Goal: Task Accomplishment & Management: Use online tool/utility

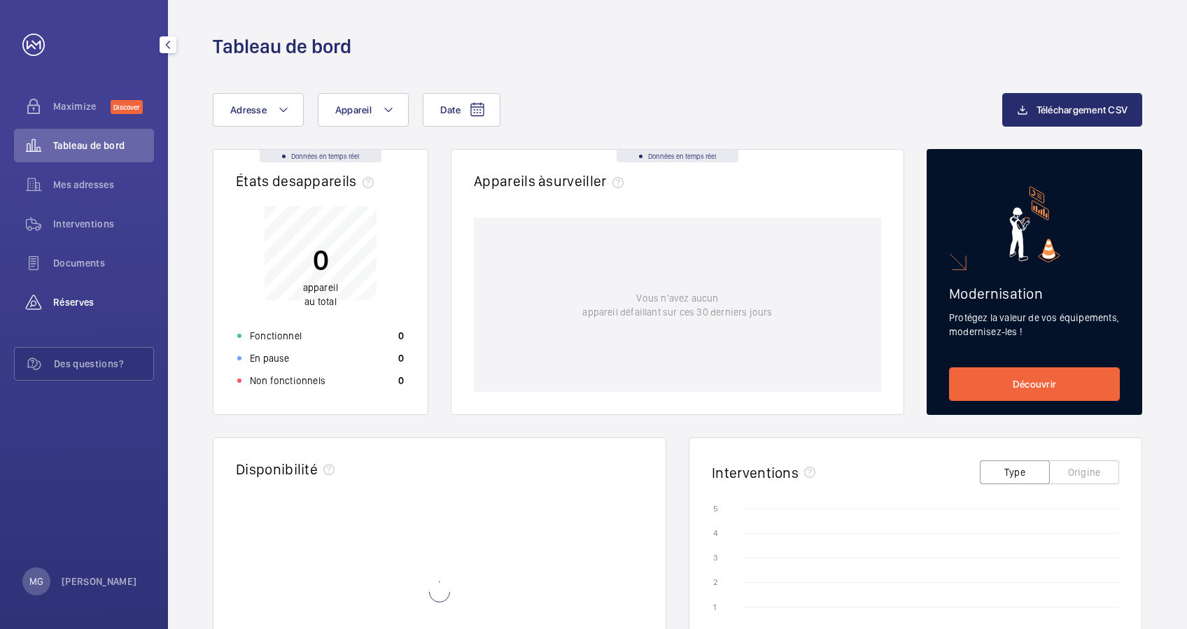
click at [78, 307] on span "Réserves" at bounding box center [103, 302] width 101 height 14
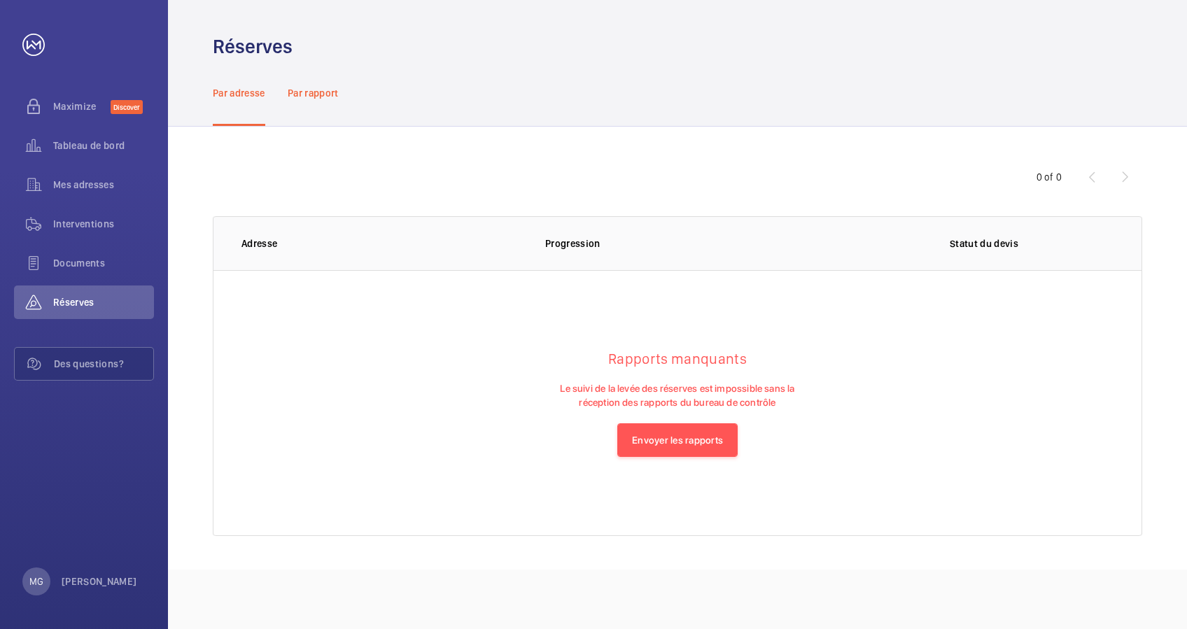
click at [308, 90] on p "Par rapport" at bounding box center [313, 93] width 51 height 14
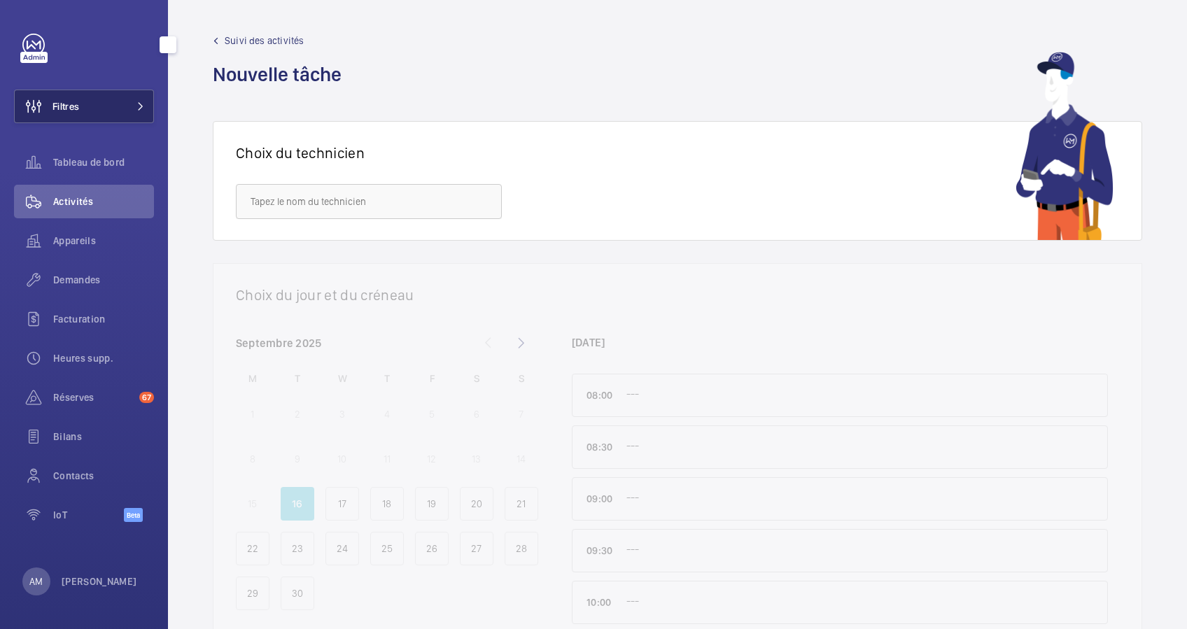
click at [106, 108] on button "Filtres" at bounding box center [84, 107] width 140 height 34
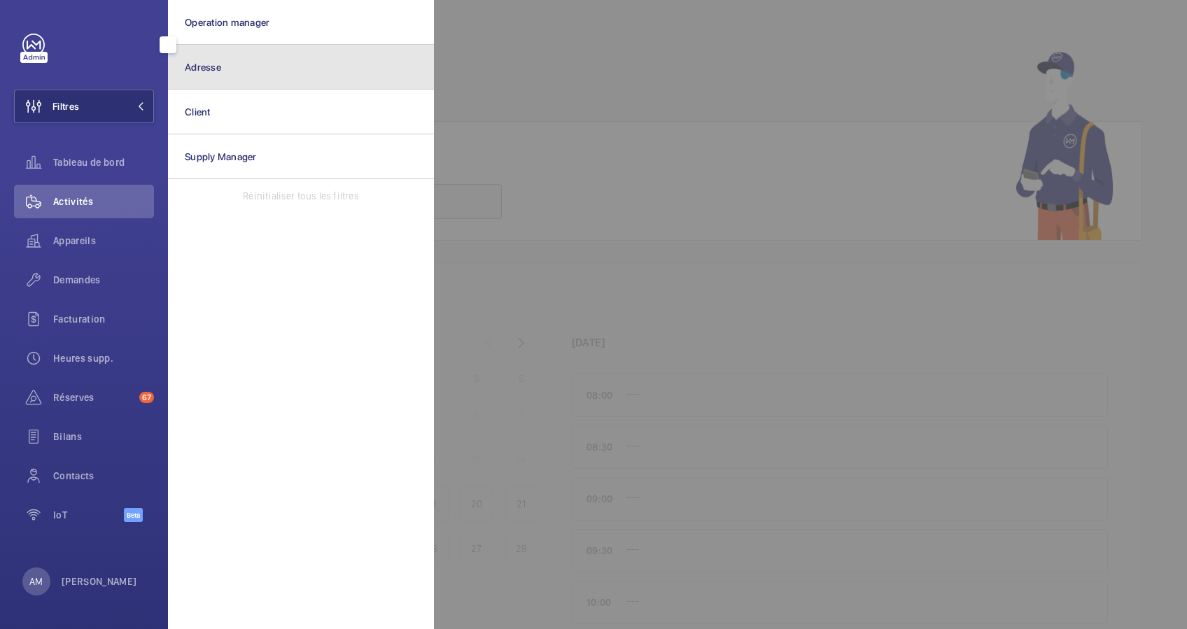
click at [356, 80] on button "Adresse" at bounding box center [301, 67] width 266 height 45
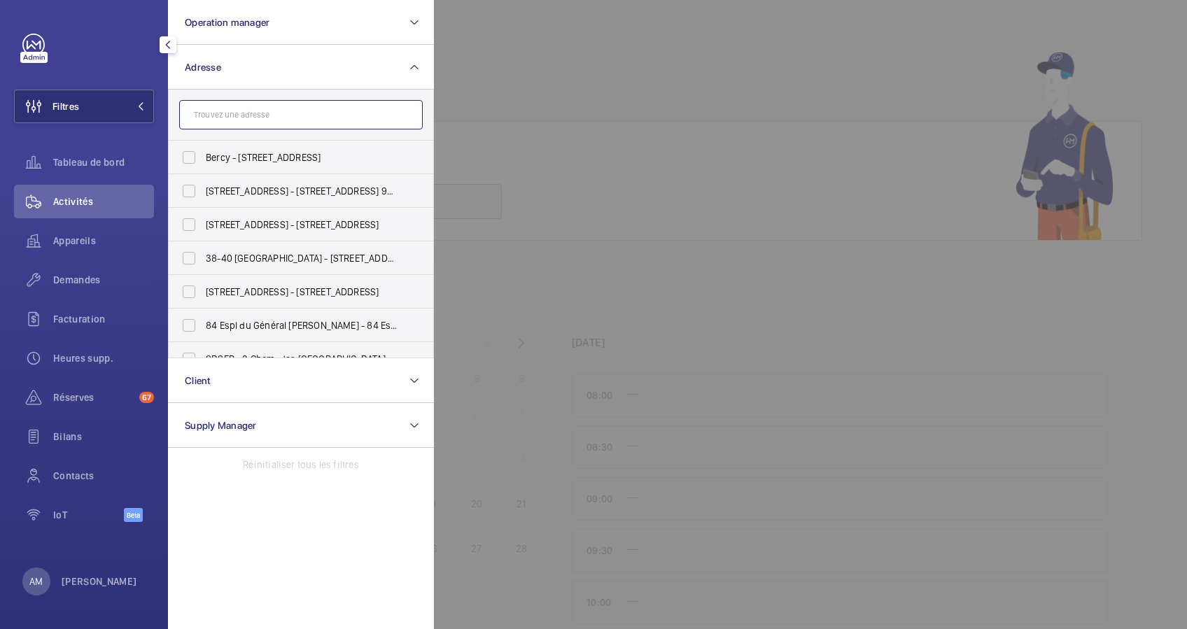
click at [225, 119] on input "text" at bounding box center [301, 114] width 244 height 29
paste input "George V"
type input "George V"
drag, startPoint x: 241, startPoint y: 102, endPoint x: 171, endPoint y: 102, distance: 70.0
click at [171, 102] on form "George V" at bounding box center [301, 115] width 265 height 51
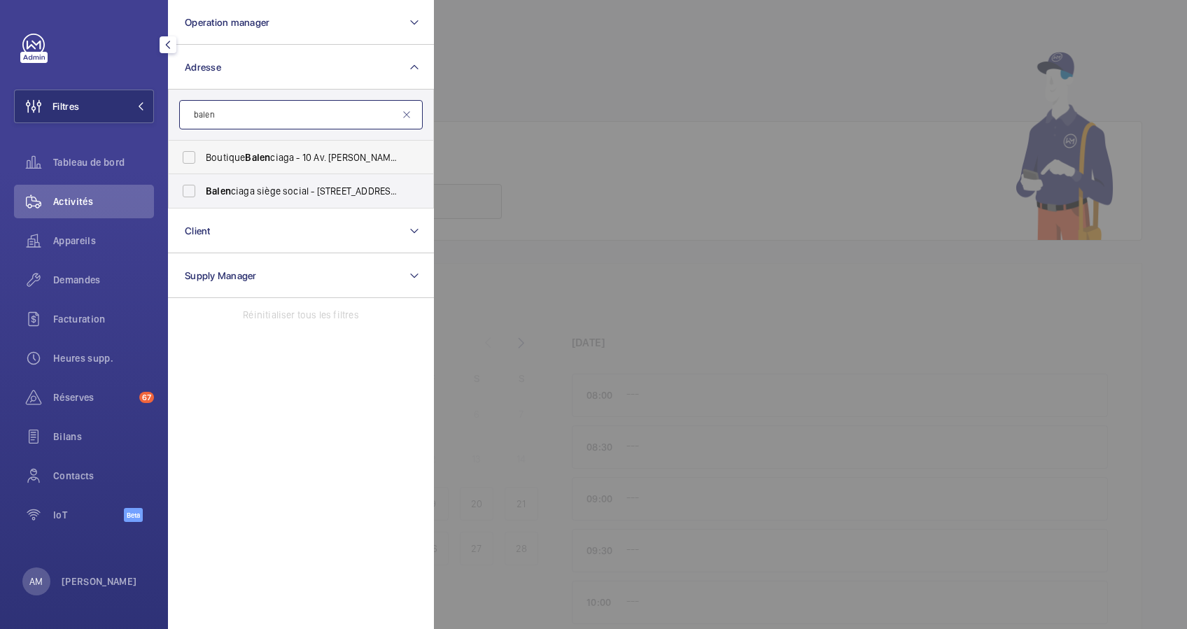
type input "balen"
click at [248, 162] on span "Balen" at bounding box center [257, 157] width 25 height 11
click at [203, 162] on input "Boutique Balen ciaga - 10 Av. [PERSON_NAME], [GEOGRAPHIC_DATA]" at bounding box center [189, 157] width 28 height 28
checkbox input "true"
drag, startPoint x: 94, startPoint y: 243, endPoint x: 403, endPoint y: 164, distance: 318.6
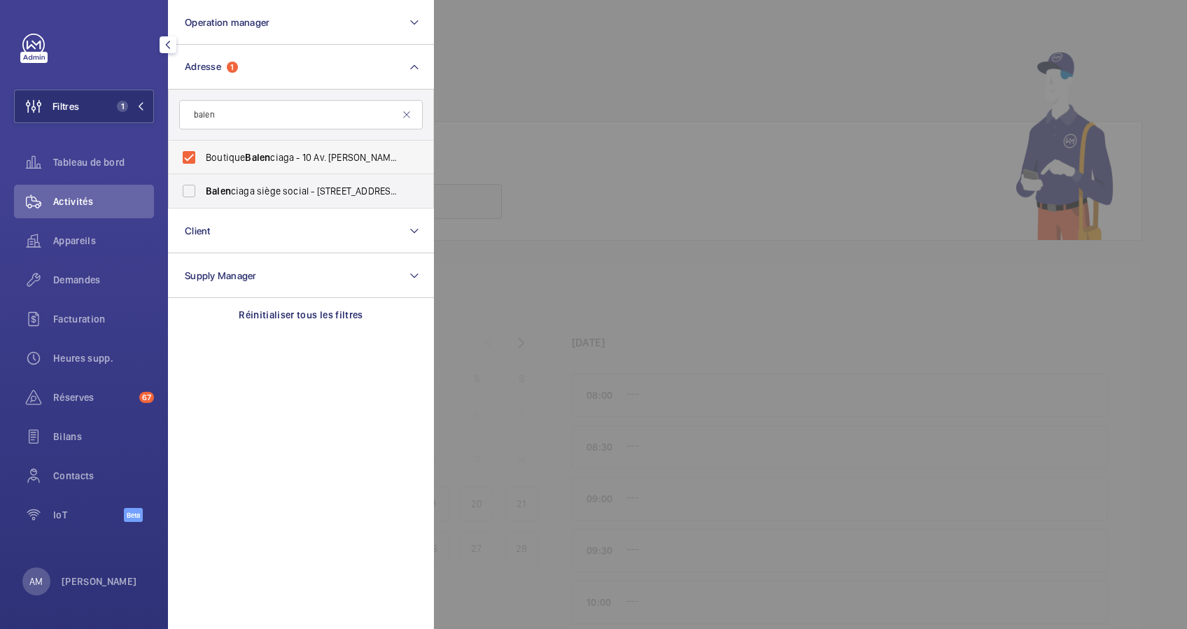
click at [94, 241] on span "Appareils" at bounding box center [103, 241] width 101 height 14
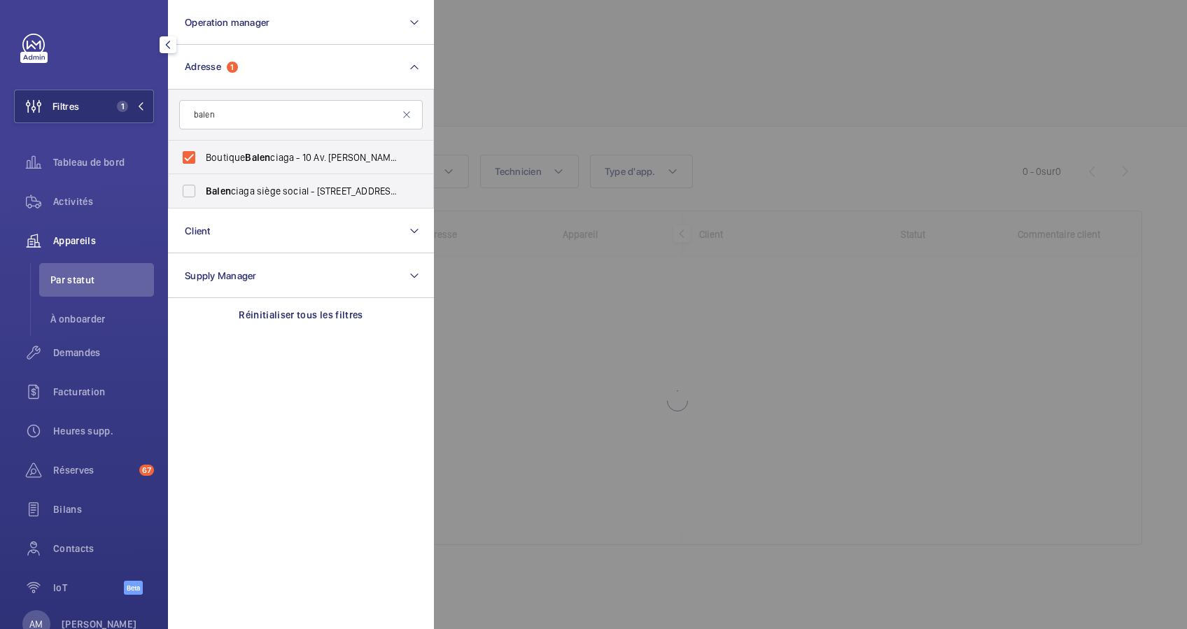
click at [587, 69] on div at bounding box center [1027, 314] width 1187 height 629
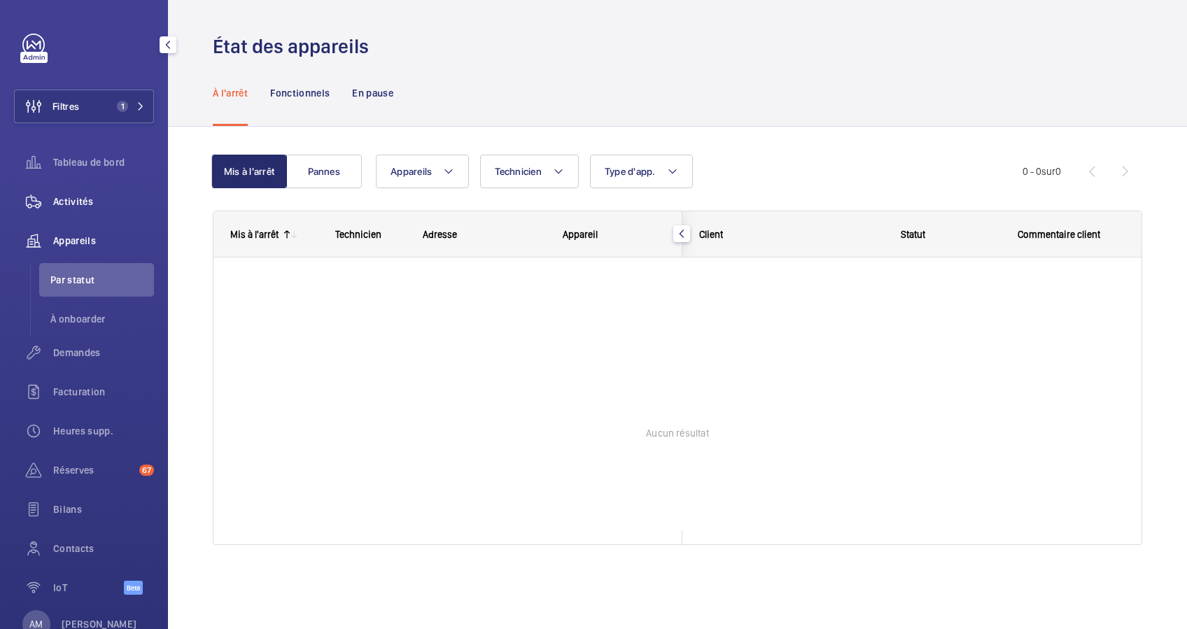
click at [82, 201] on span "Activités" at bounding box center [103, 202] width 101 height 14
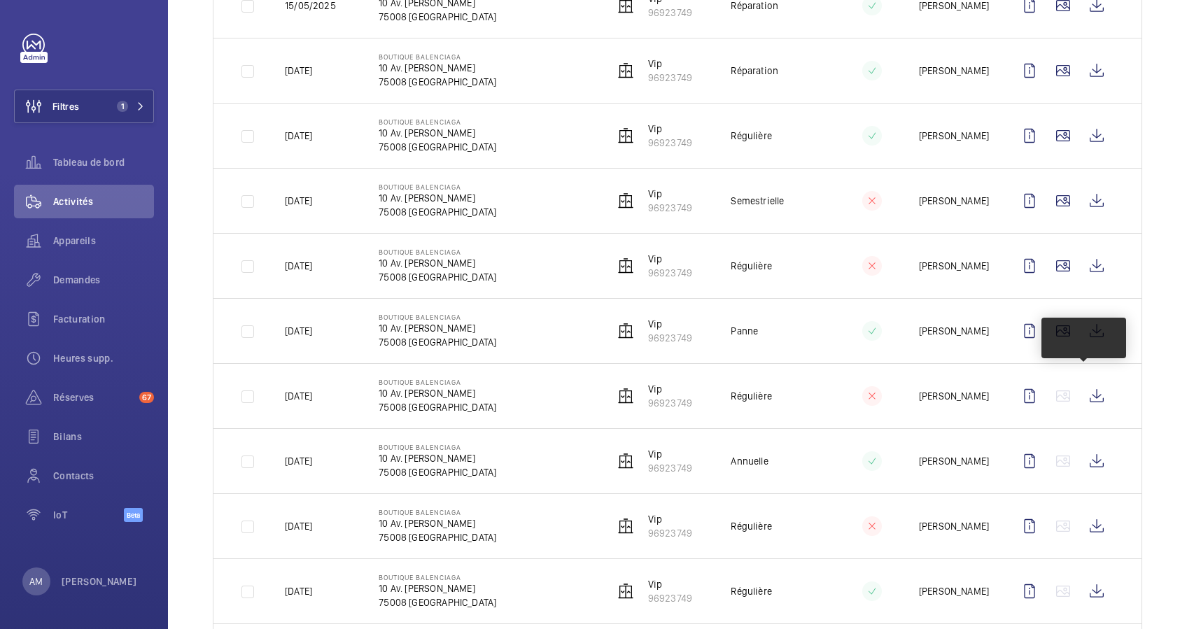
scroll to position [565, 0]
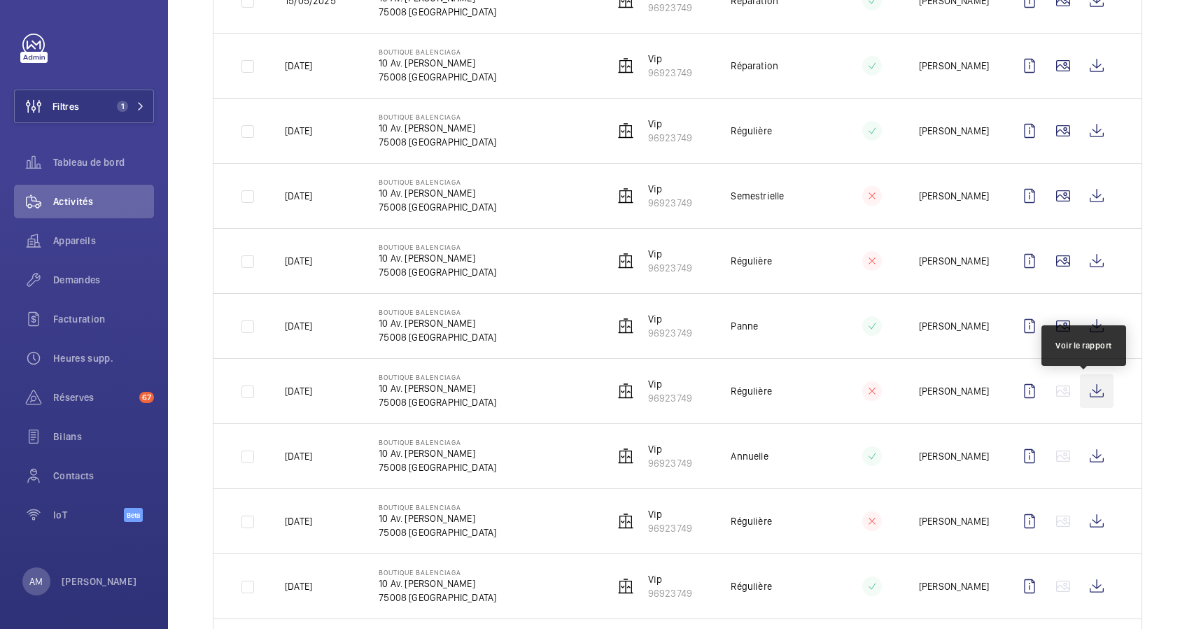
click at [1084, 390] on wm-front-icon-button at bounding box center [1097, 391] width 34 height 34
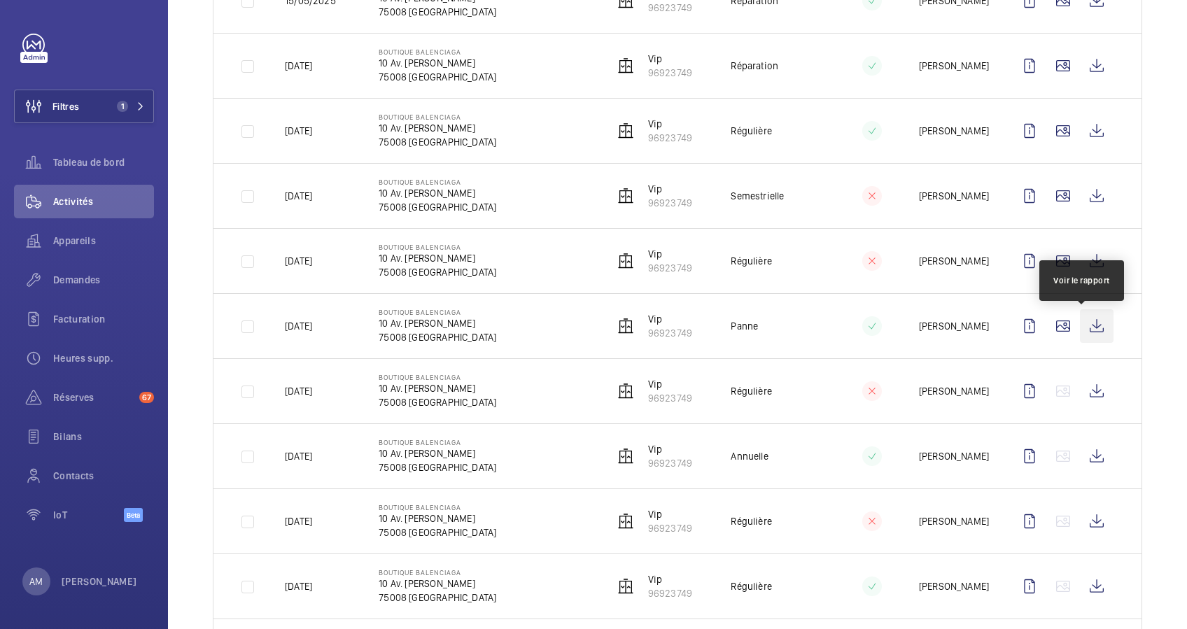
click at [1086, 323] on wm-front-icon-button at bounding box center [1097, 326] width 34 height 34
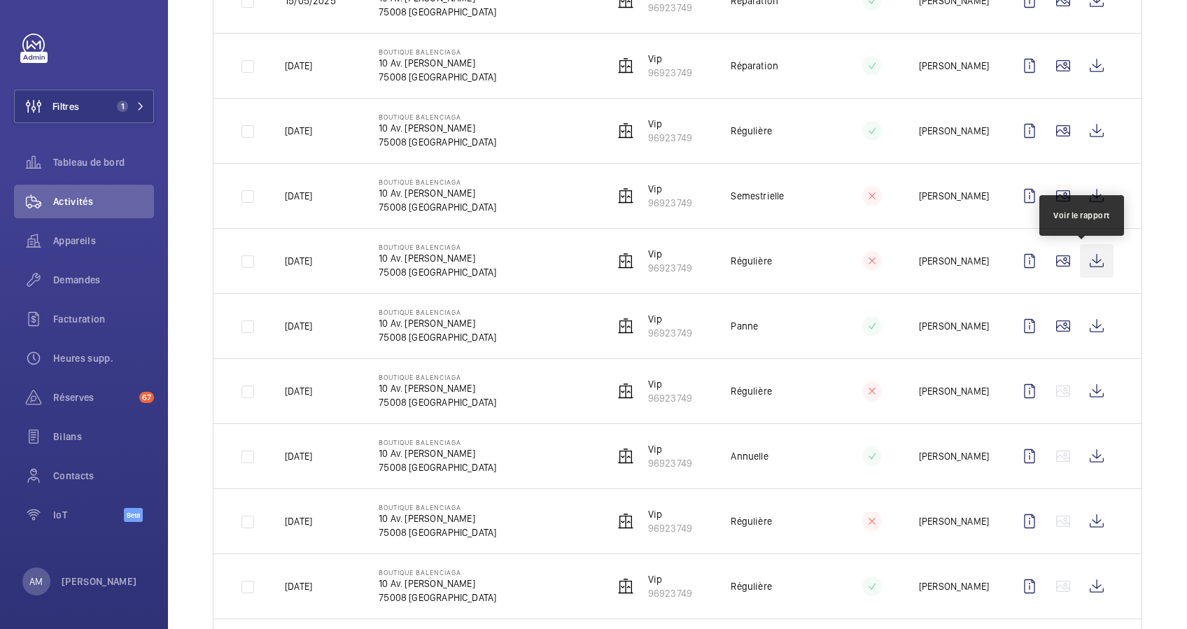
click at [1081, 253] on wm-front-icon-button at bounding box center [1097, 261] width 34 height 34
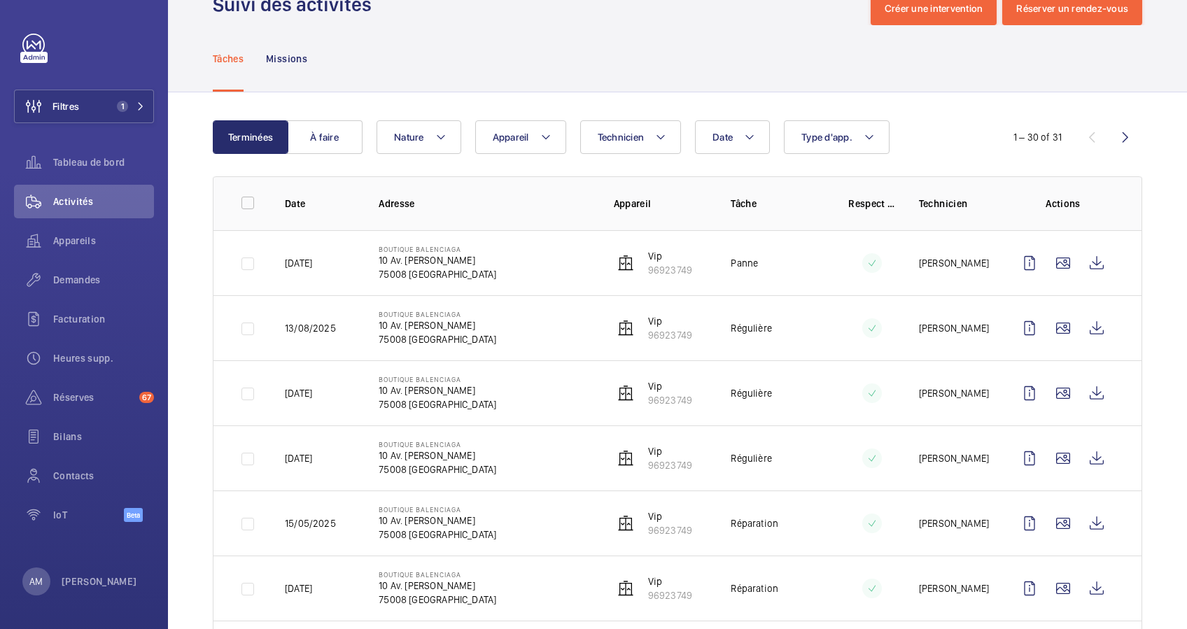
scroll to position [5, 0]
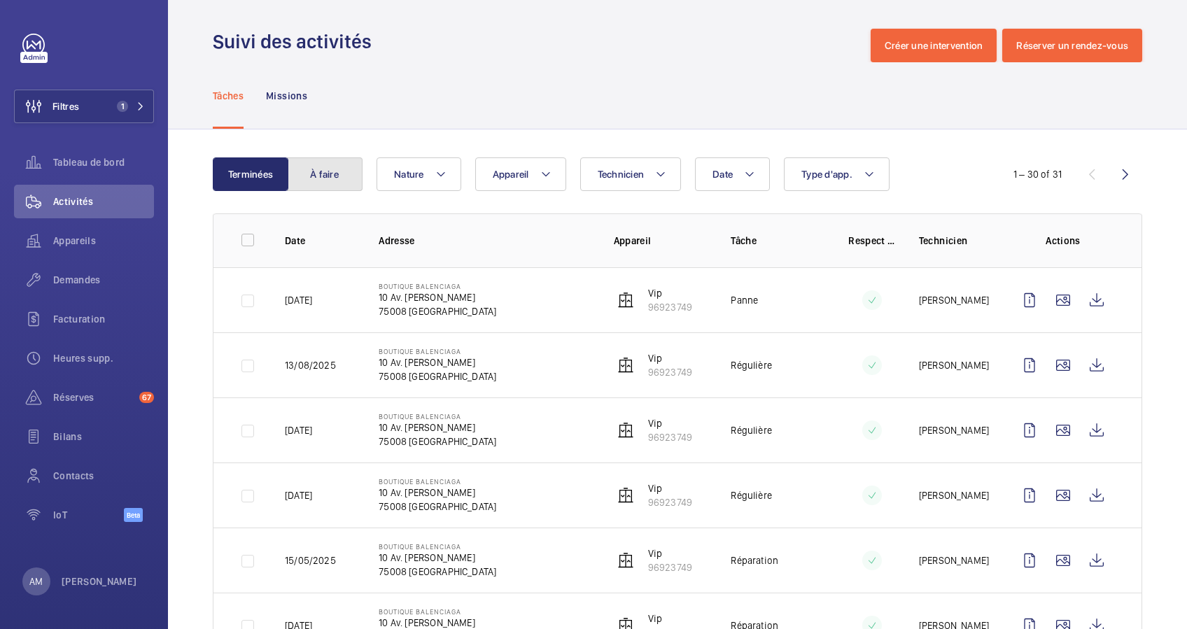
click at [334, 173] on button "À faire" at bounding box center [325, 174] width 76 height 34
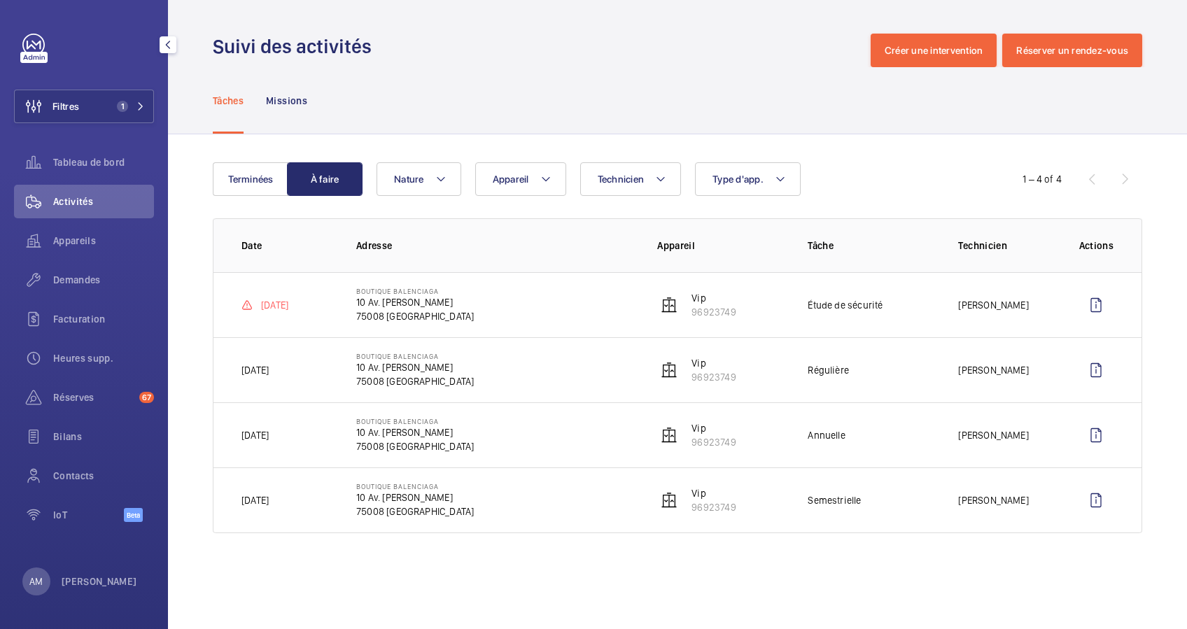
drag, startPoint x: 106, startPoint y: 94, endPoint x: 164, endPoint y: 84, distance: 59.6
click at [115, 92] on button "Filtres 1" at bounding box center [84, 107] width 140 height 34
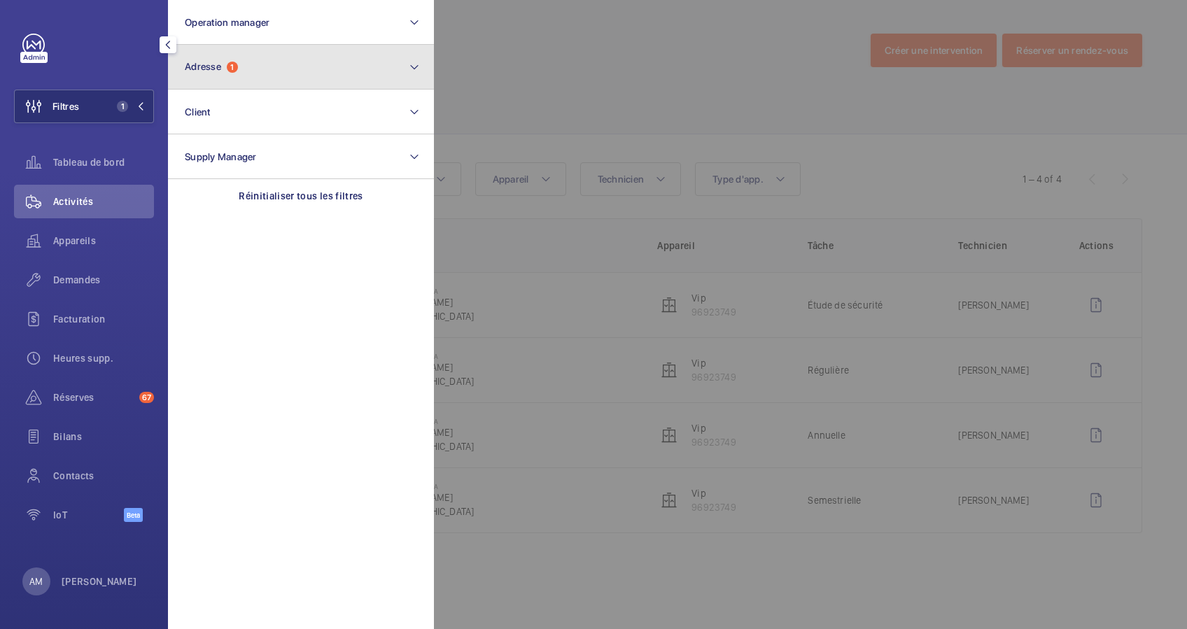
click at [314, 56] on button "Adresse 1" at bounding box center [301, 67] width 266 height 45
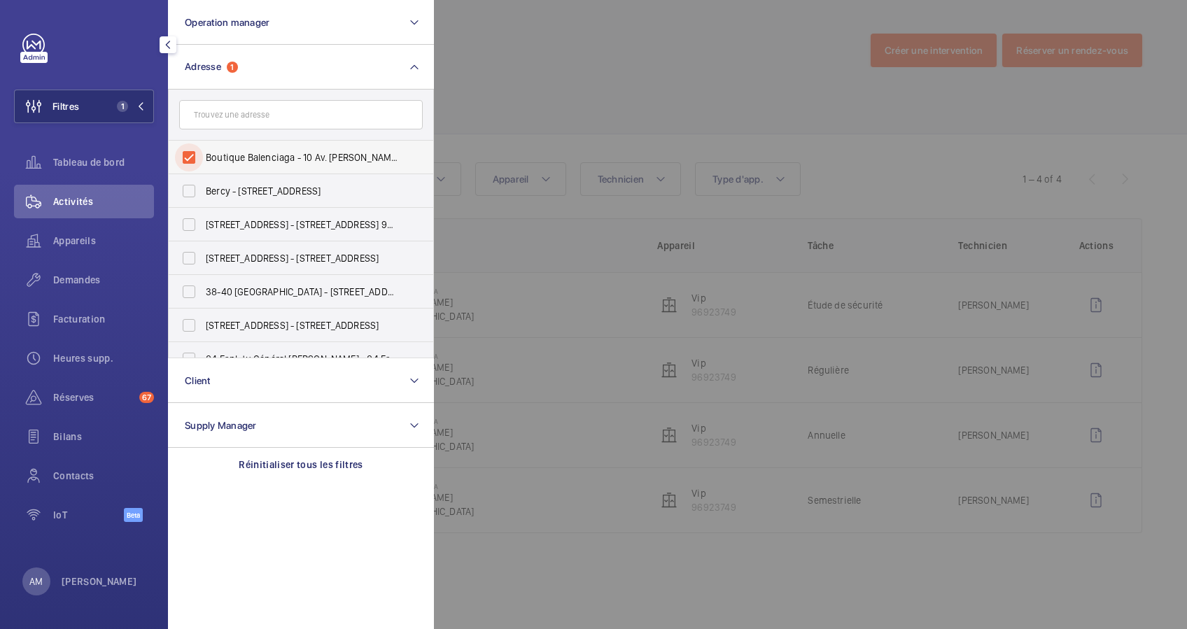
click at [188, 158] on input "Boutique Balenciaga - 10 Av. George V, PARIS 75008" at bounding box center [189, 157] width 28 height 28
checkbox input "false"
paste input "20 rue du Garde Chasse"
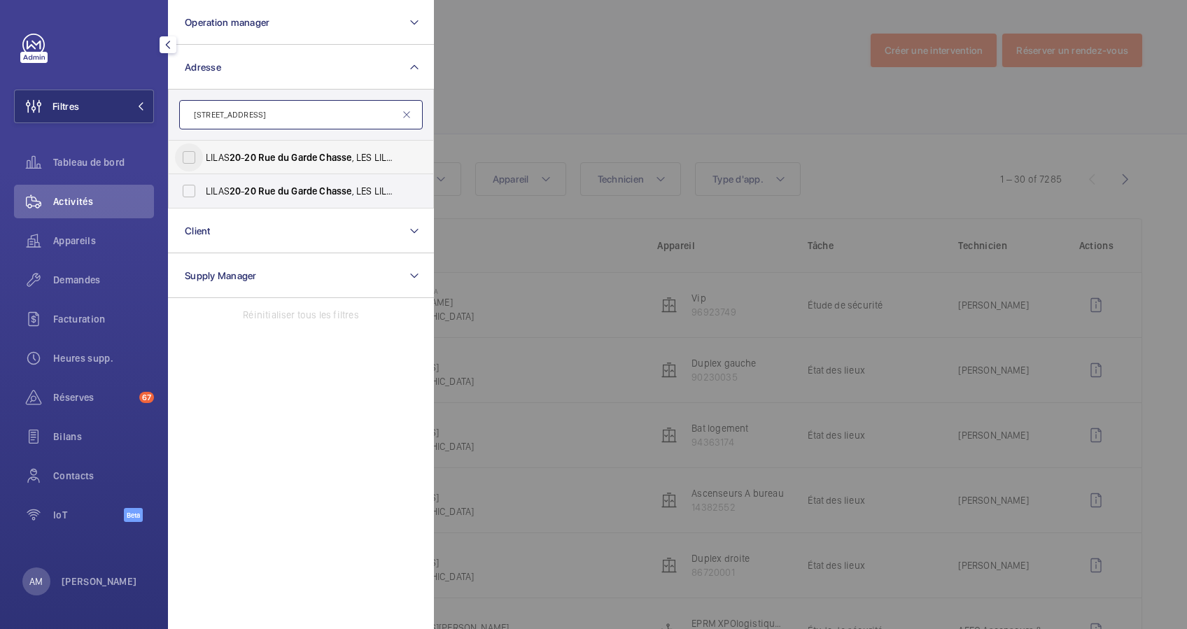
type input "20 rue du Garde Chasse"
click at [197, 162] on input "LILAS 20 - 20 Rue du Garde Chasse , LES LILAS 93260" at bounding box center [189, 157] width 28 height 28
checkbox input "true"
click at [195, 205] on label "LILAS 20 - 20 Rue du Garde Chasse , LES LILAS 93260" at bounding box center [291, 191] width 244 height 34
click at [195, 205] on input "LILAS 20 - 20 Rue du Garde Chasse , LES LILAS 93260" at bounding box center [189, 191] width 28 height 28
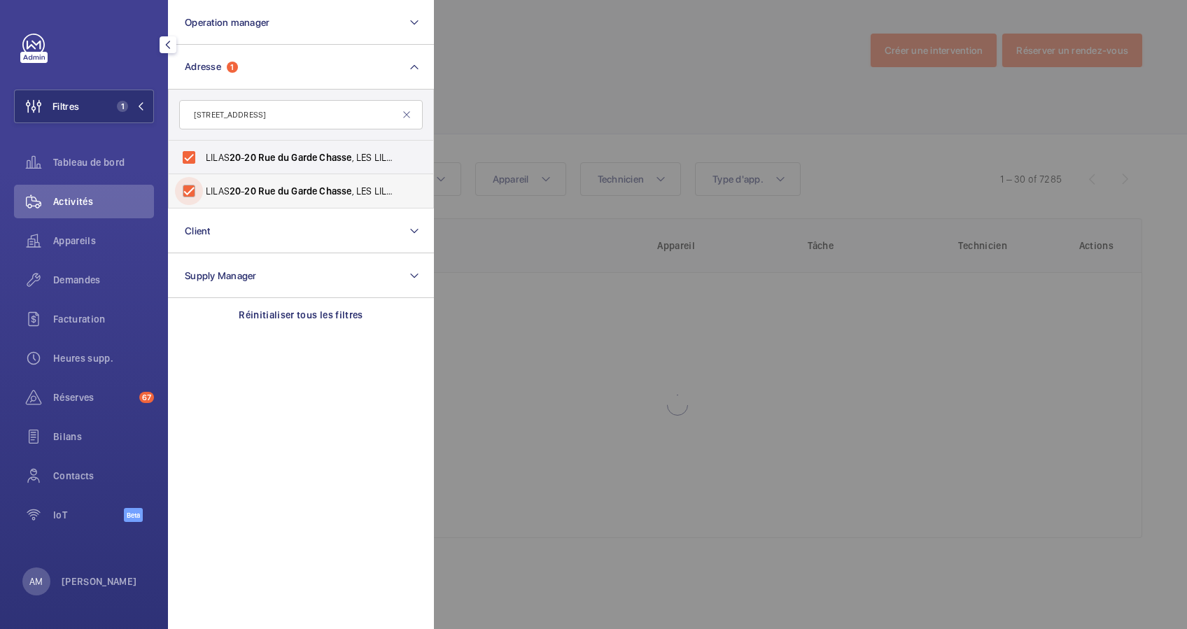
checkbox input "true"
click at [567, 134] on div at bounding box center [1027, 314] width 1187 height 629
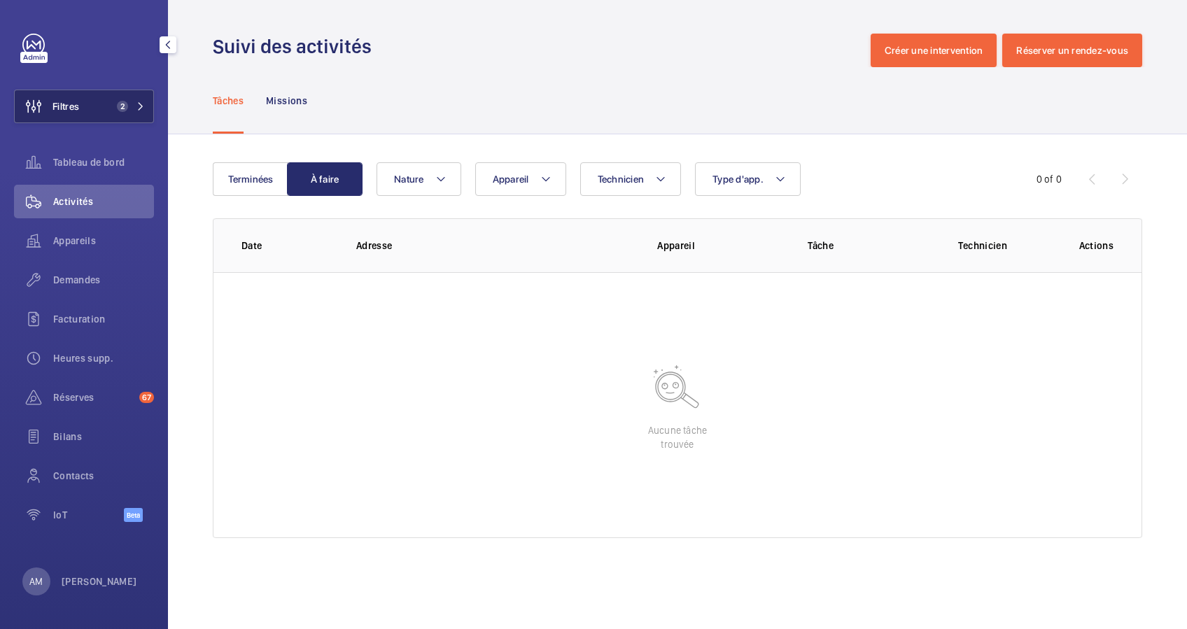
click at [122, 106] on span "2" at bounding box center [122, 106] width 11 height 11
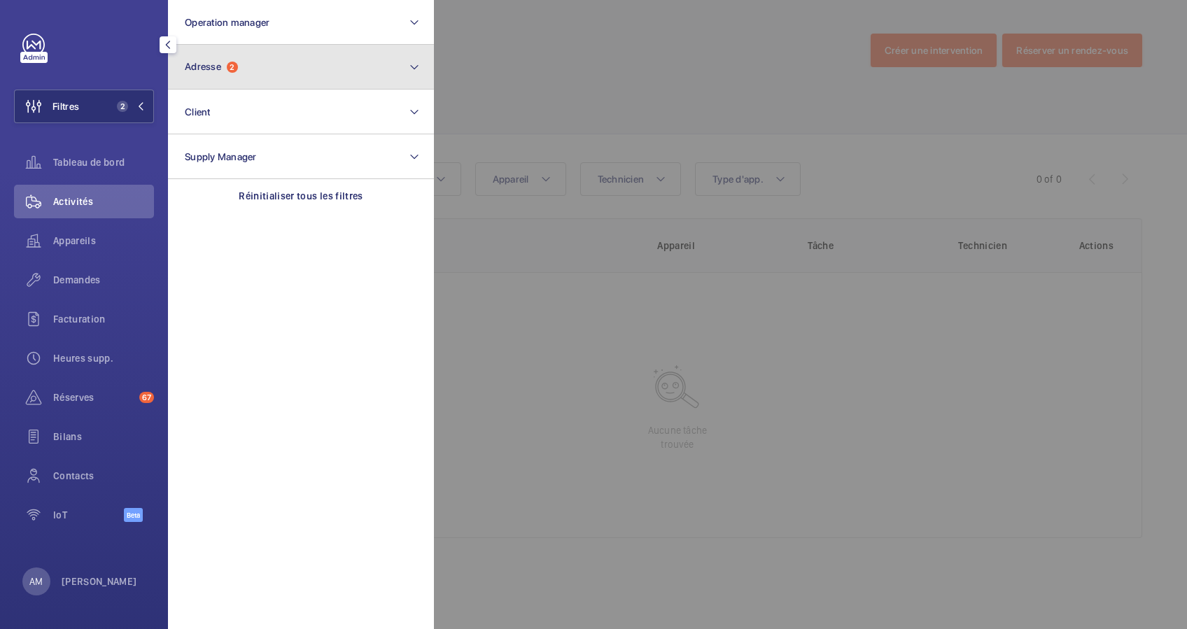
click at [272, 76] on button "Adresse 2" at bounding box center [301, 67] width 266 height 45
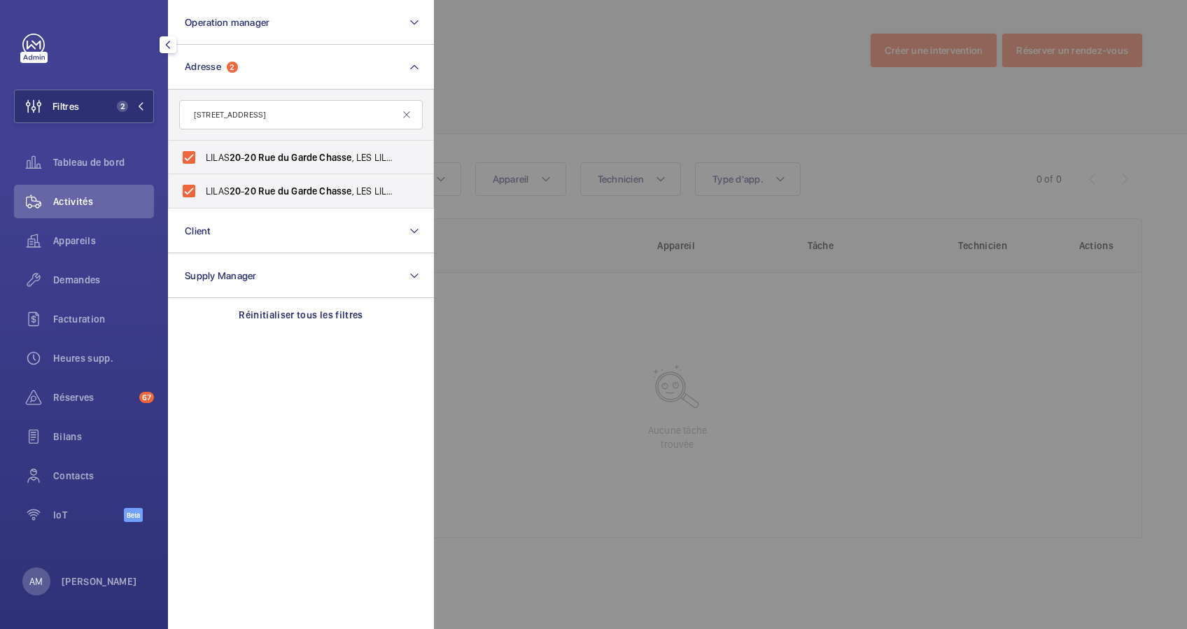
drag, startPoint x: 286, startPoint y: 114, endPoint x: 251, endPoint y: 114, distance: 35.0
click at [251, 114] on input "20 rue du Garde Chasse" at bounding box center [301, 114] width 244 height 29
type input "20 garde ch"
click at [407, 115] on mat-icon at bounding box center [406, 114] width 11 height 11
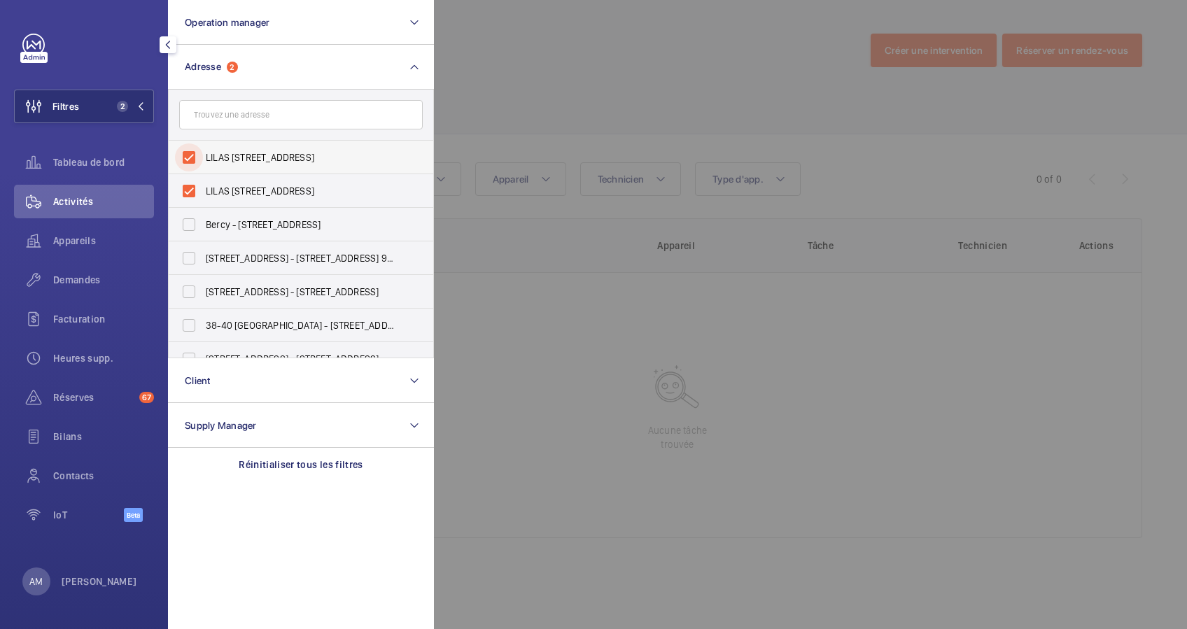
click at [191, 158] on input "LILAS 20 - 20 Rue du Garde Chasse, LES LILAS 93260" at bounding box center [189, 157] width 28 height 28
checkbox input "false"
click at [188, 191] on input "LILAS 20 - 20 Rue du Garde Chasse, LES LILAS 93260" at bounding box center [189, 191] width 28 height 28
checkbox input "false"
click at [269, 114] on input "text" at bounding box center [301, 114] width 244 height 29
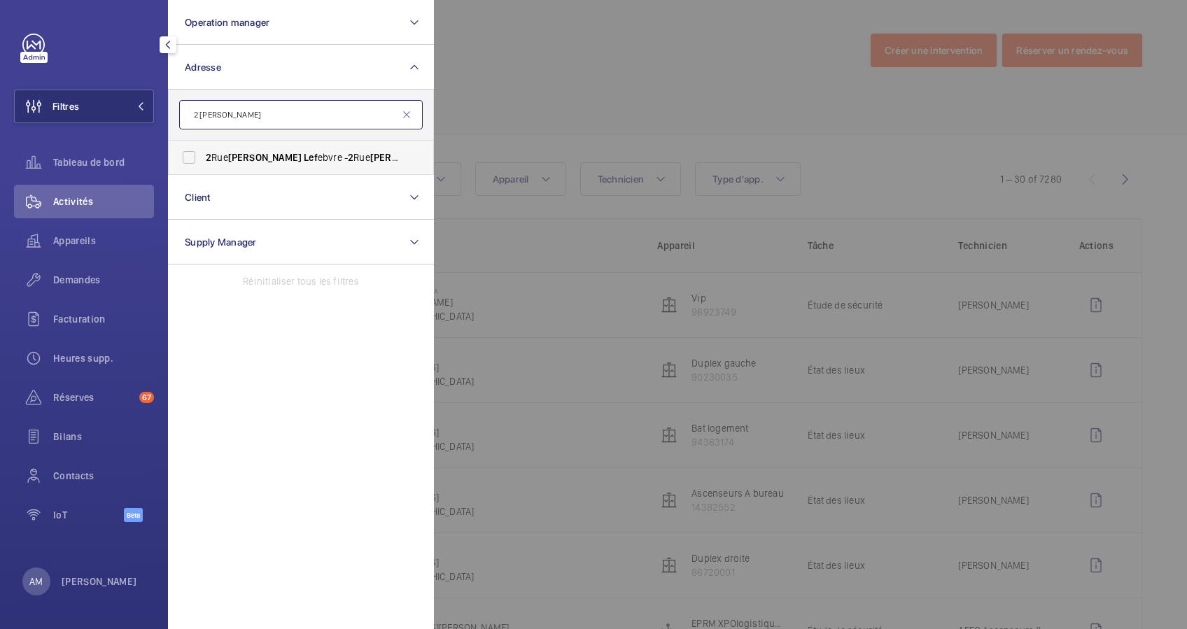
type input "2 jules lef"
click at [238, 160] on span "Jules" at bounding box center [264, 157] width 73 height 11
click at [203, 160] on input "2 Rue Jules Lef ebvre - 2 Rue Jules Lef ebvre, PARIS 75009" at bounding box center [189, 157] width 28 height 28
checkbox input "true"
click at [638, 134] on div at bounding box center [1027, 314] width 1187 height 629
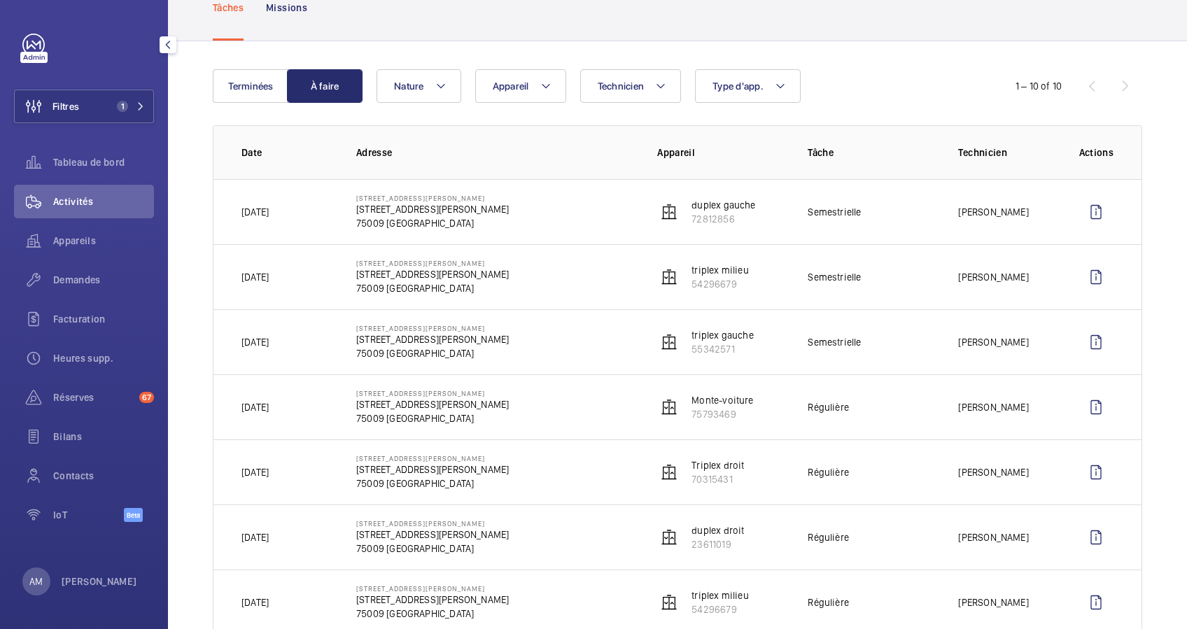
scroll to position [186, 0]
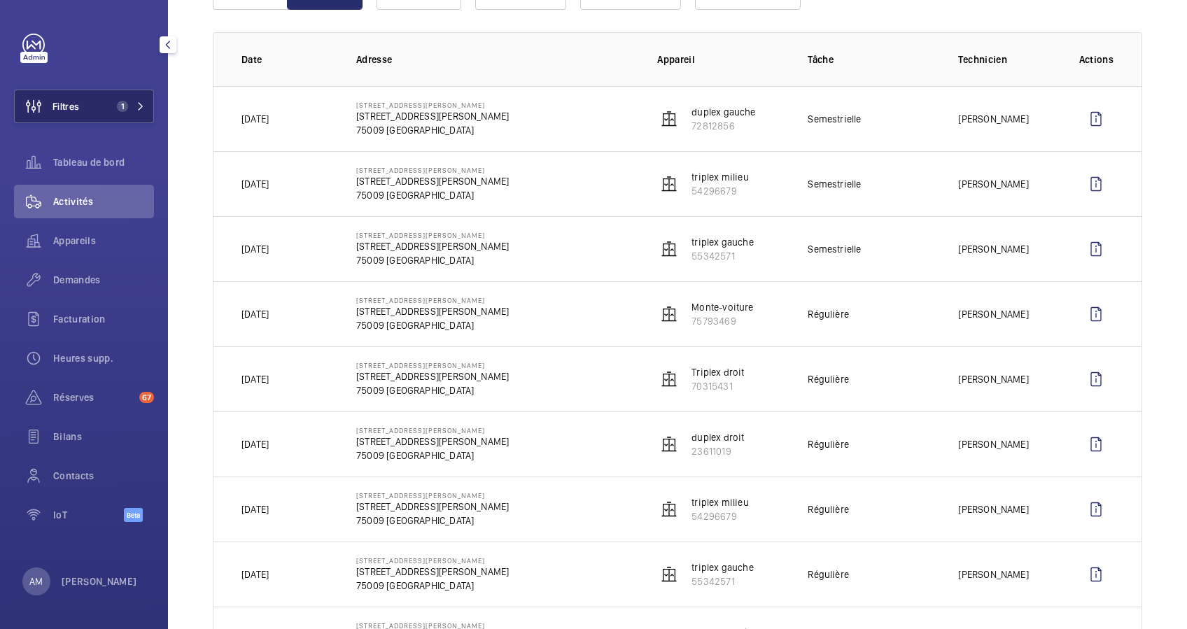
click at [130, 102] on span "1" at bounding box center [128, 106] width 34 height 11
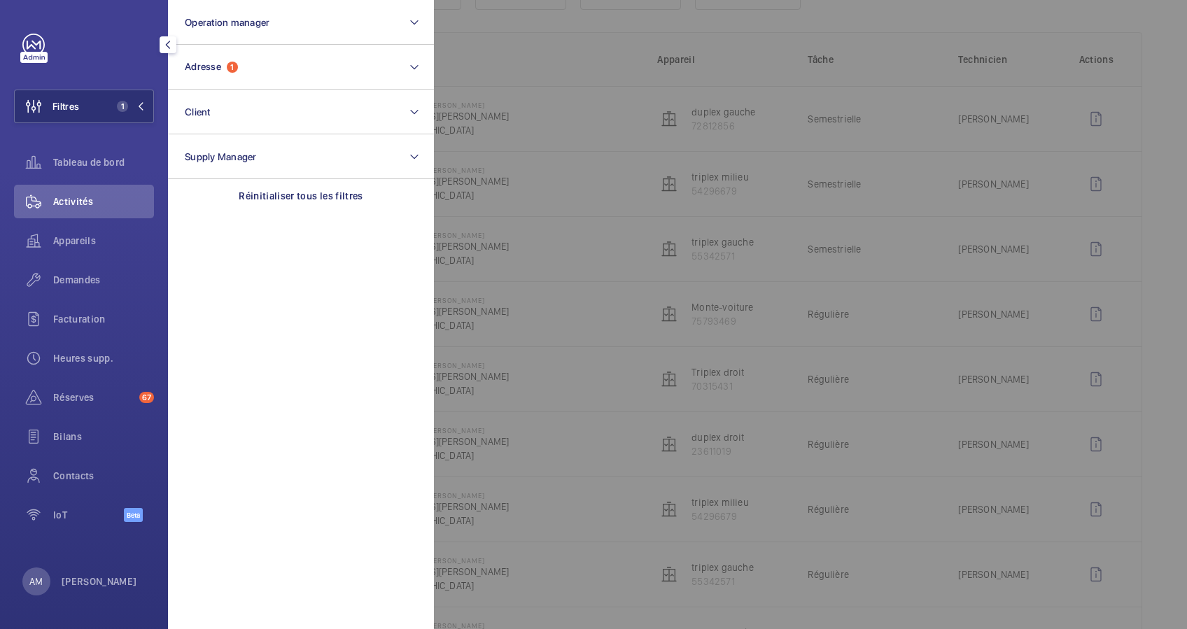
click at [599, 71] on div at bounding box center [1027, 314] width 1187 height 629
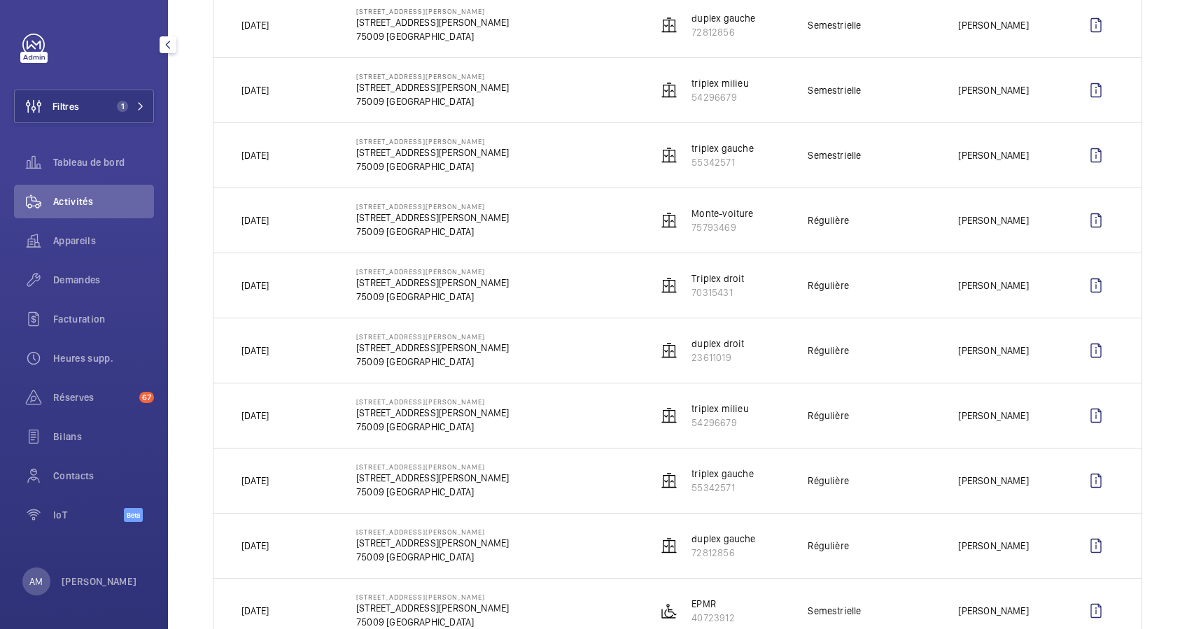
scroll to position [330, 0]
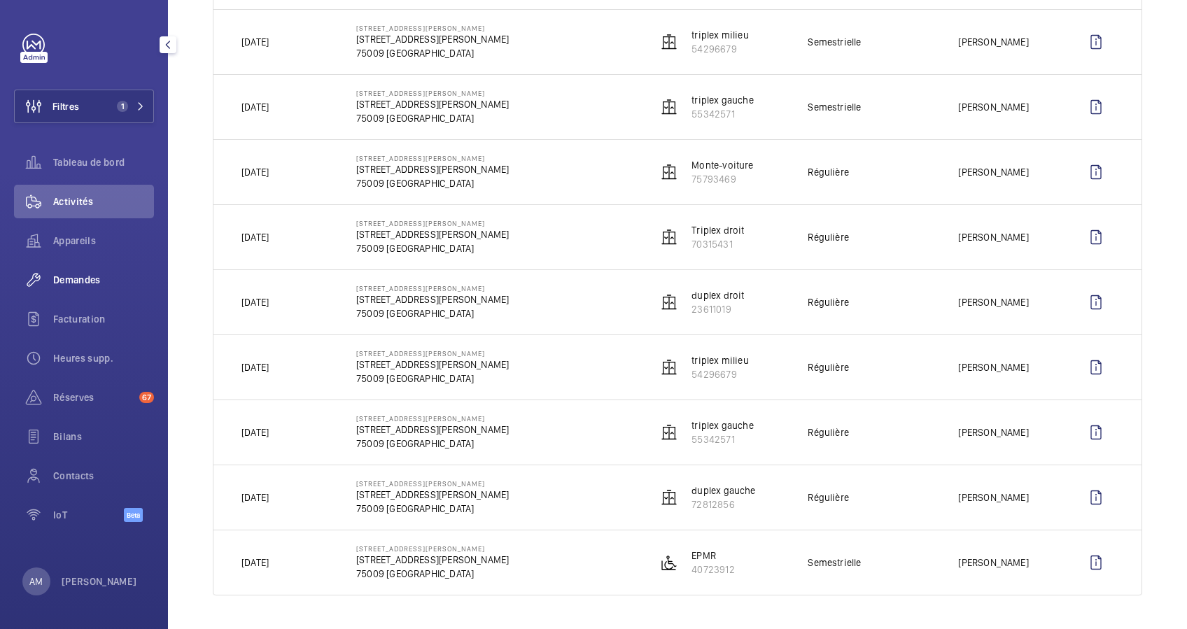
click at [76, 273] on span "Demandes" at bounding box center [103, 280] width 101 height 14
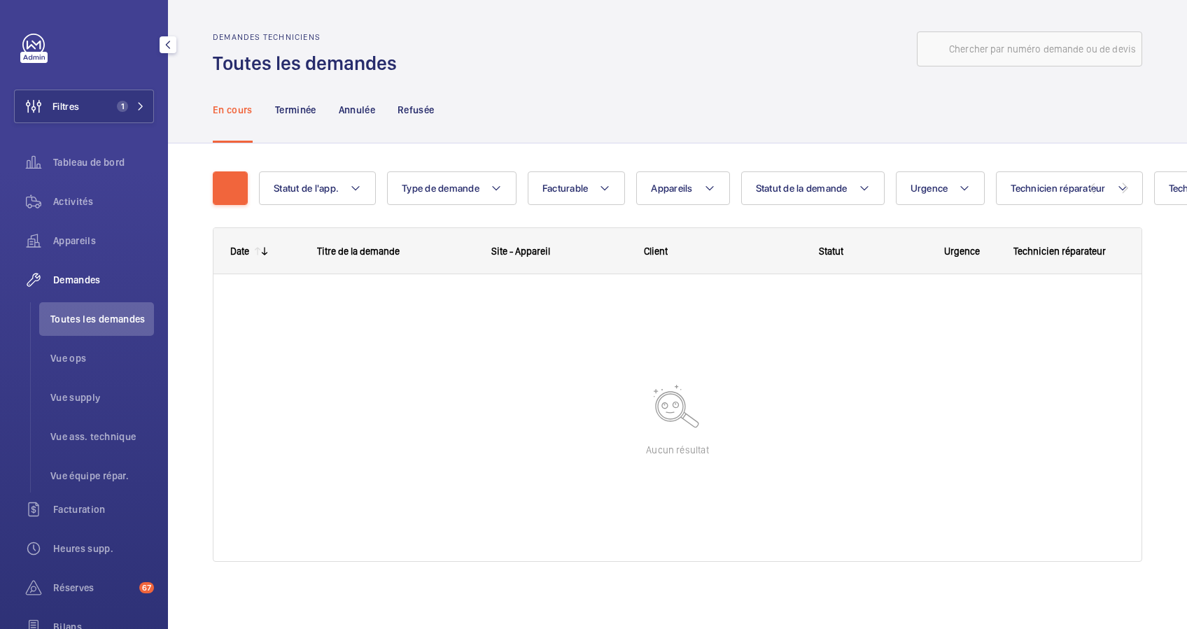
scroll to position [1, 0]
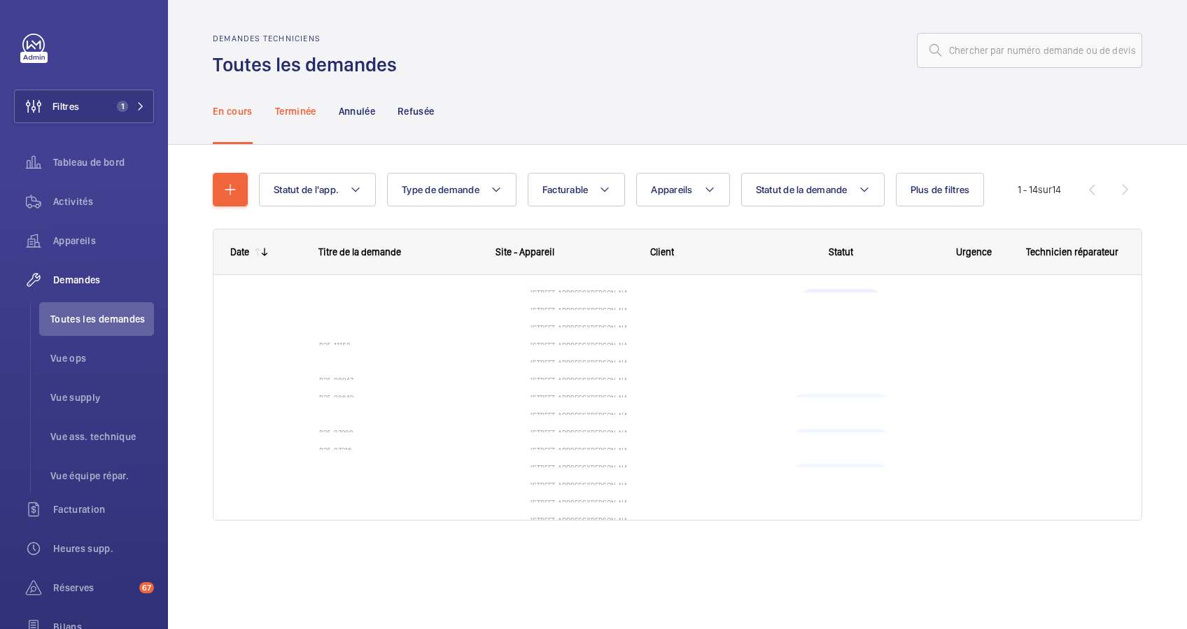
click at [297, 106] on p "Terminée" at bounding box center [295, 111] width 41 height 14
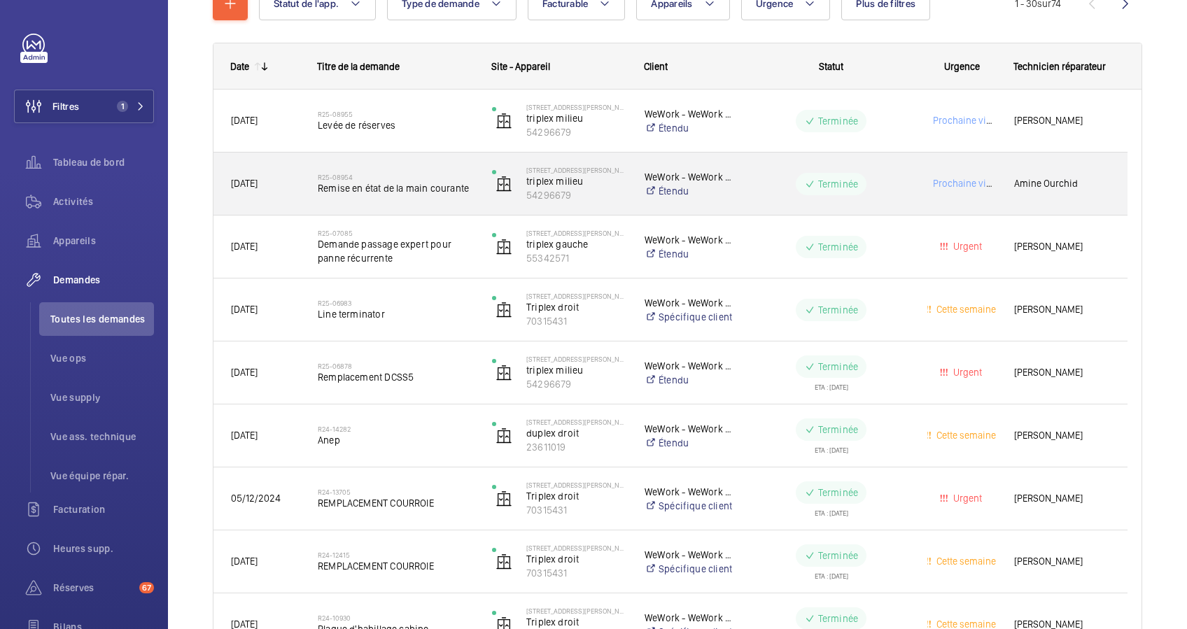
scroll to position [93, 0]
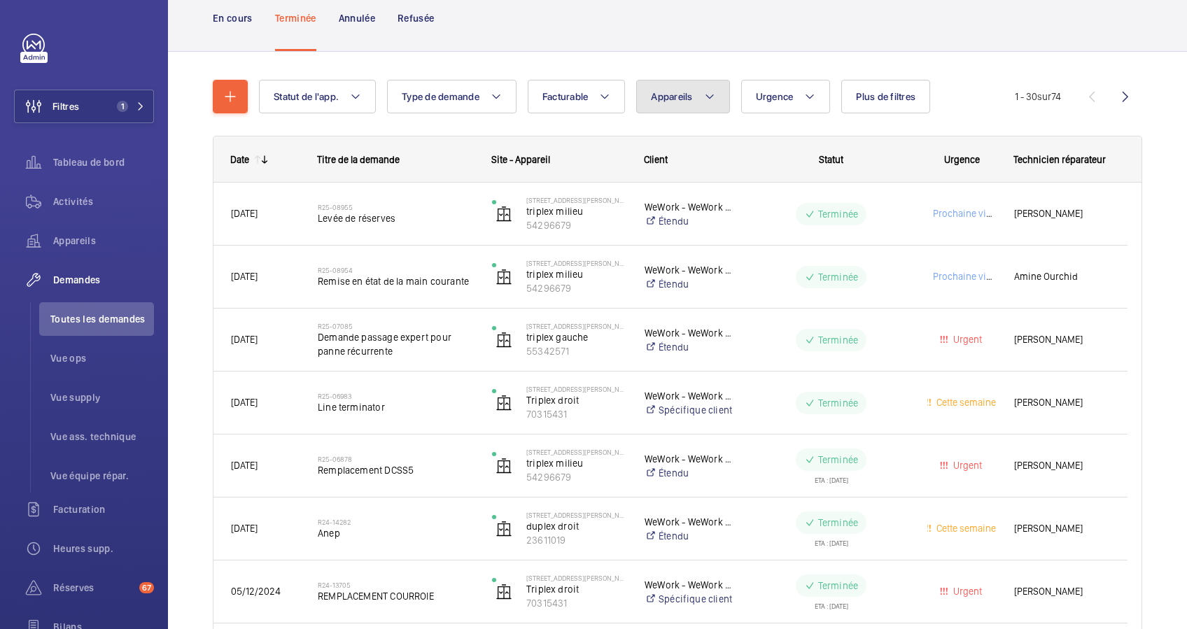
click at [691, 97] on span "Appareils" at bounding box center [671, 96] width 41 height 11
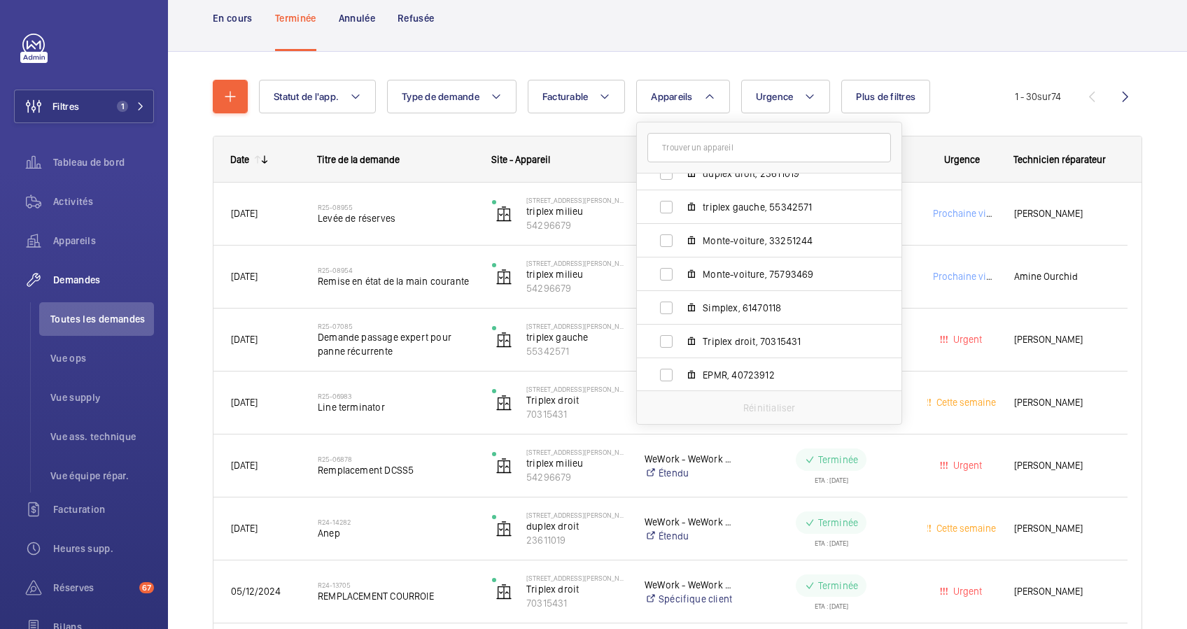
scroll to position [118, 0]
click at [677, 270] on input "Monte-voiture, 75793469" at bounding box center [666, 274] width 28 height 28
checkbox input "true"
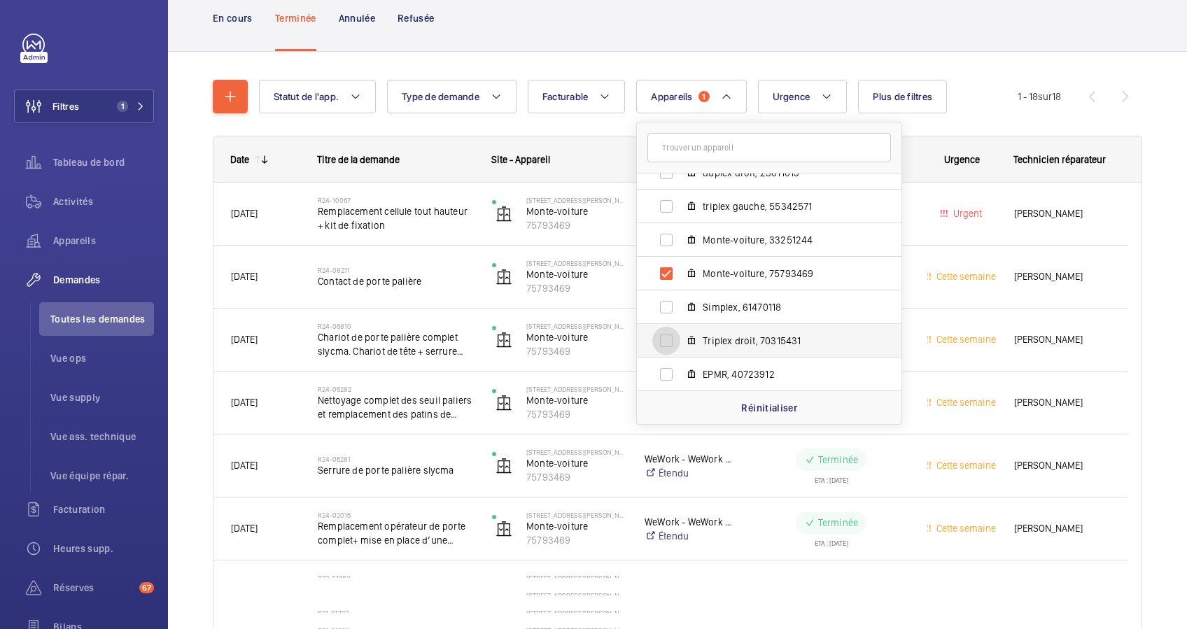
click at [674, 329] on input "Triplex droit, 70315431" at bounding box center [666, 341] width 28 height 28
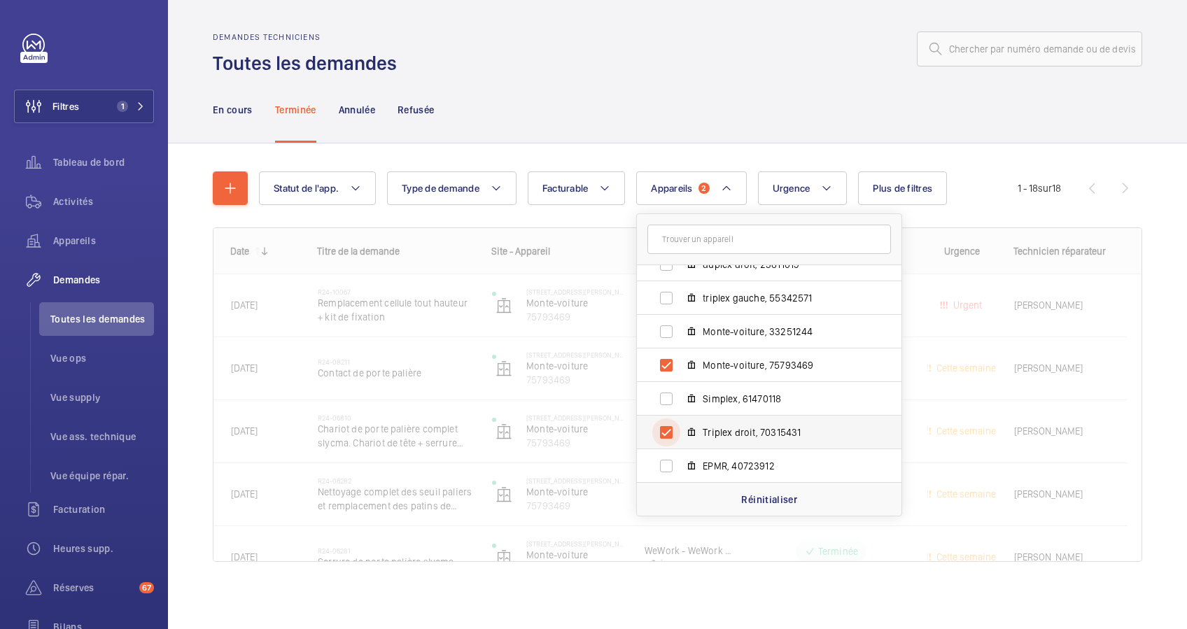
scroll to position [1, 0]
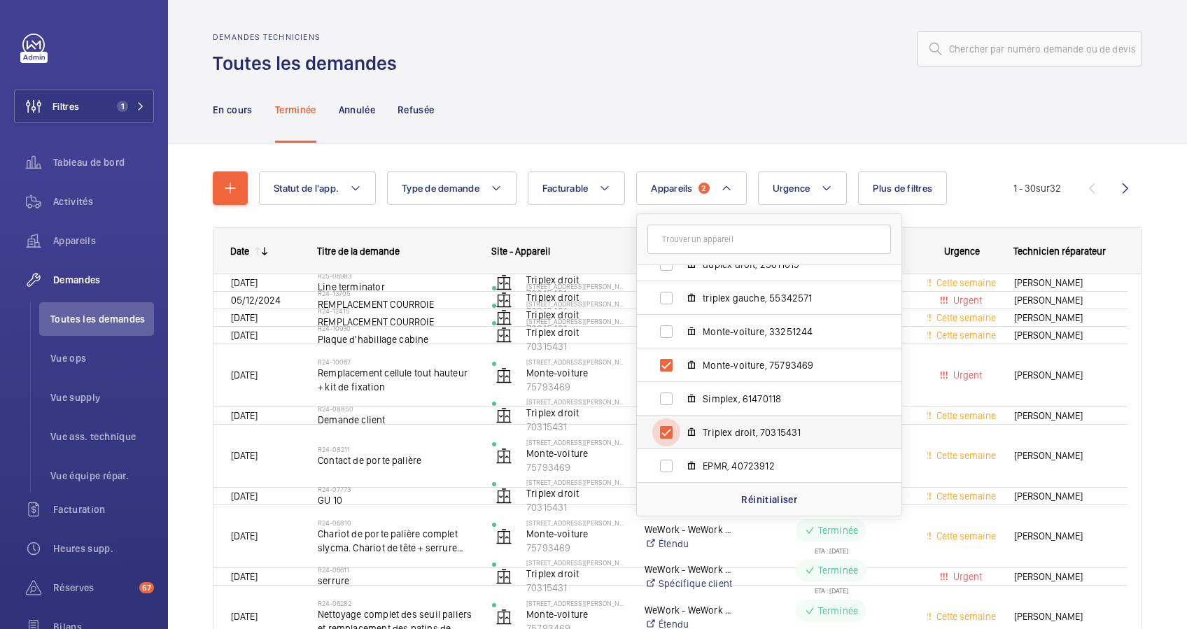
click at [664, 419] on input "Triplex droit, 70315431" at bounding box center [666, 433] width 28 height 28
checkbox input "false"
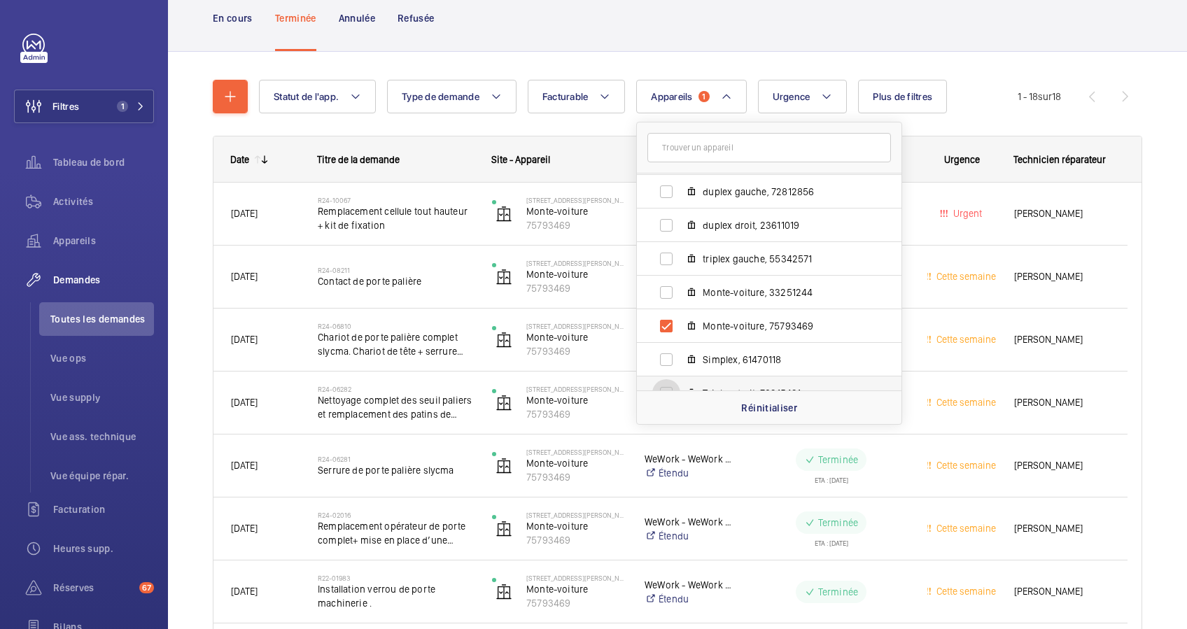
scroll to position [25, 0]
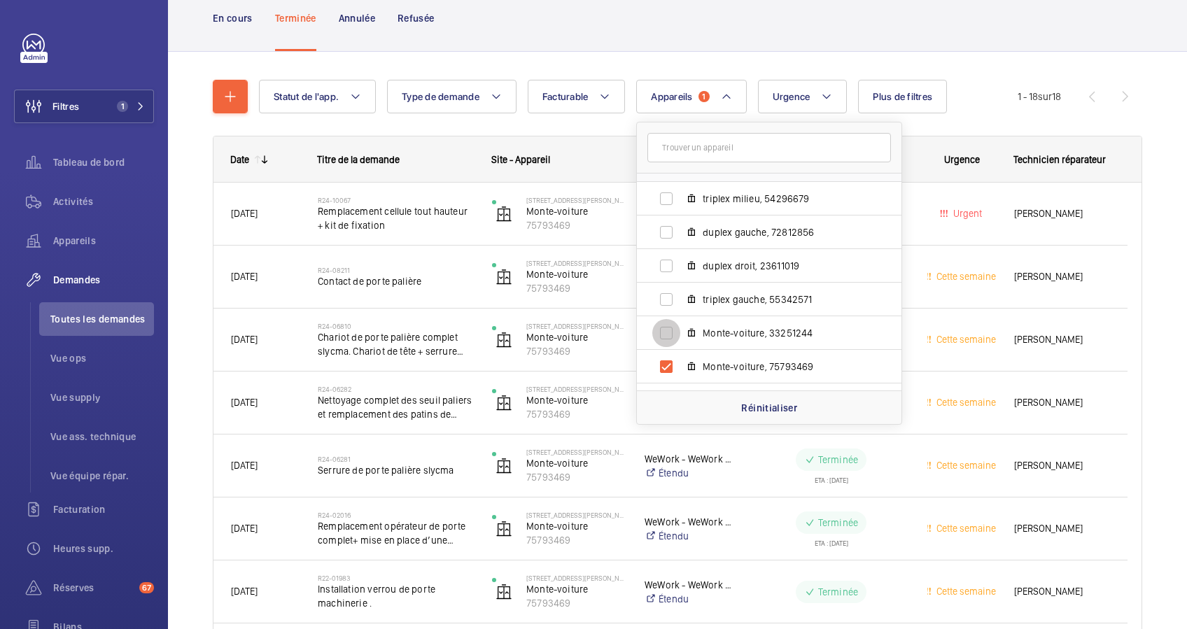
click at [680, 334] on input "Monte-voiture, 33251244" at bounding box center [666, 333] width 28 height 28
checkbox input "true"
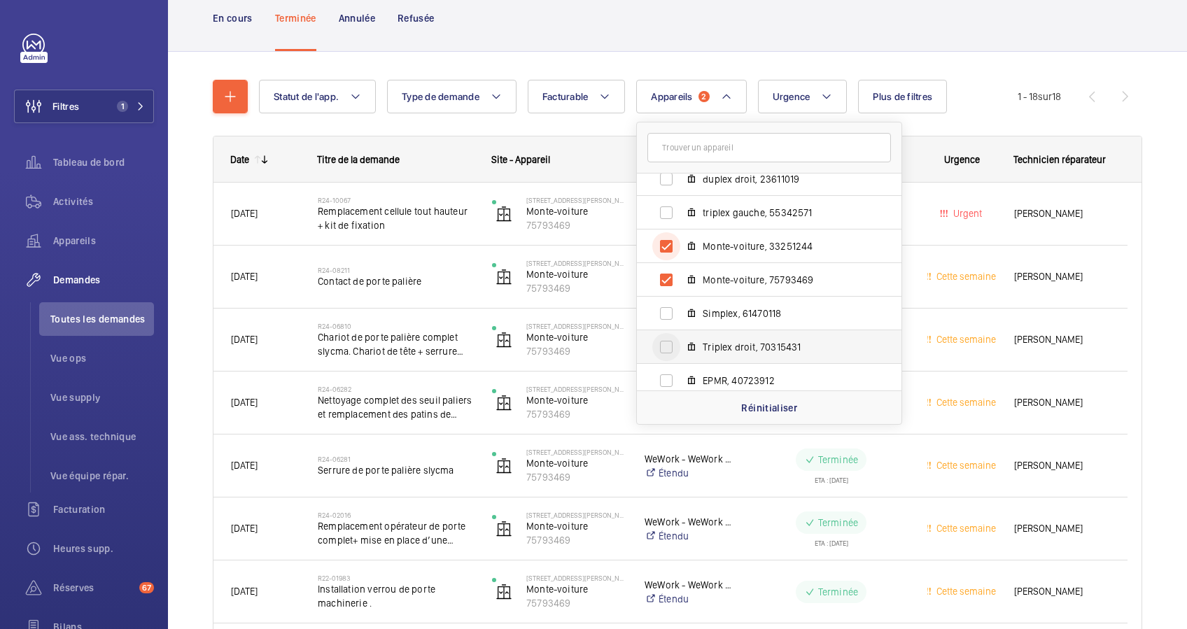
scroll to position [118, 0]
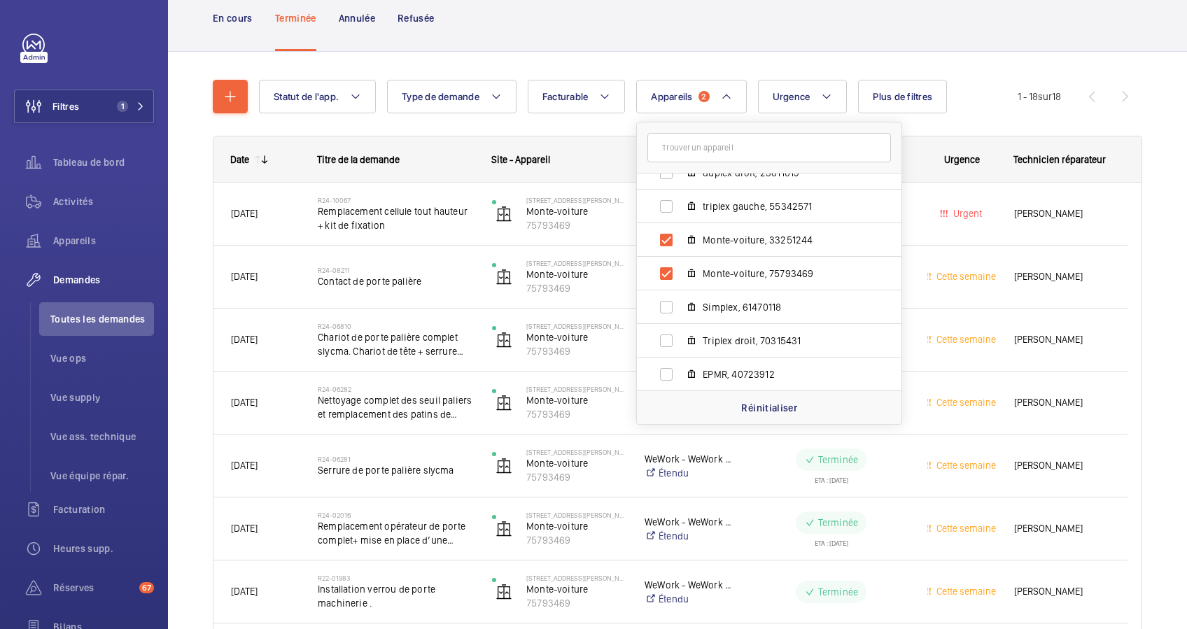
click at [708, 50] on div "En cours Terminée Annulée Refusée" at bounding box center [677, 18] width 929 height 66
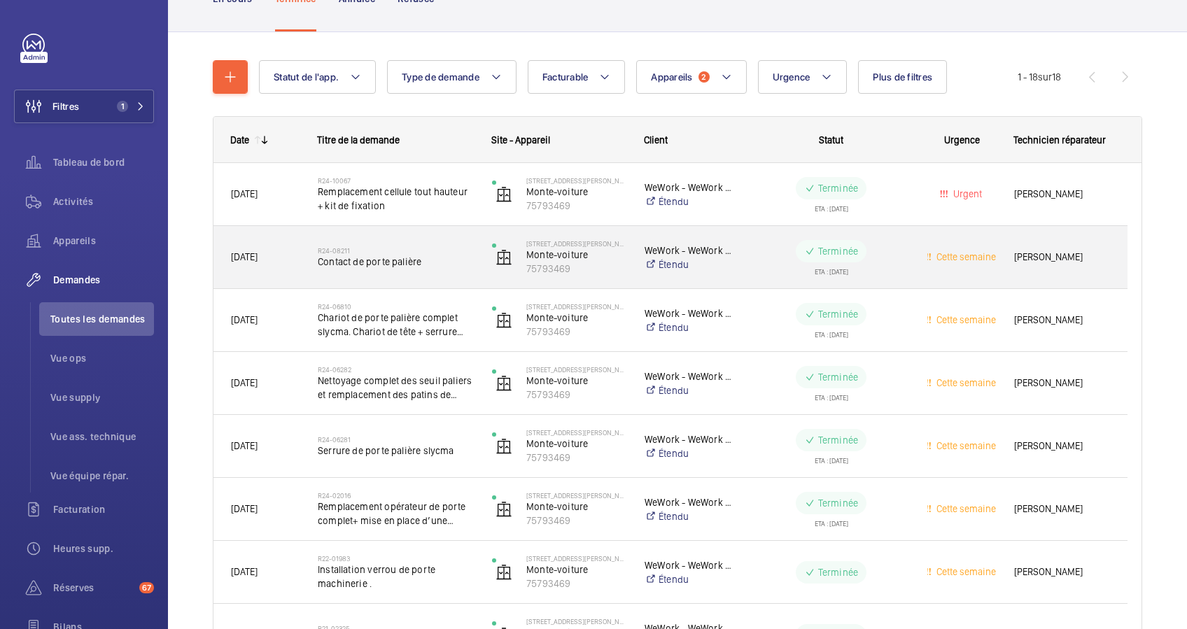
scroll to position [87, 0]
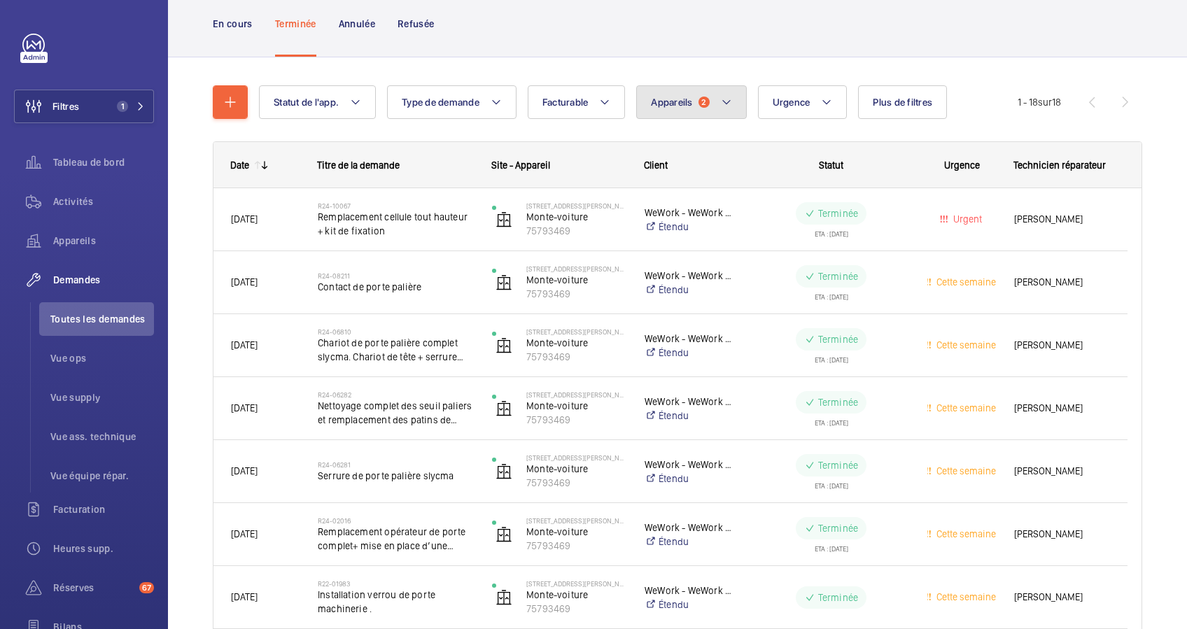
click at [699, 110] on button "Appareils 2" at bounding box center [691, 102] width 110 height 34
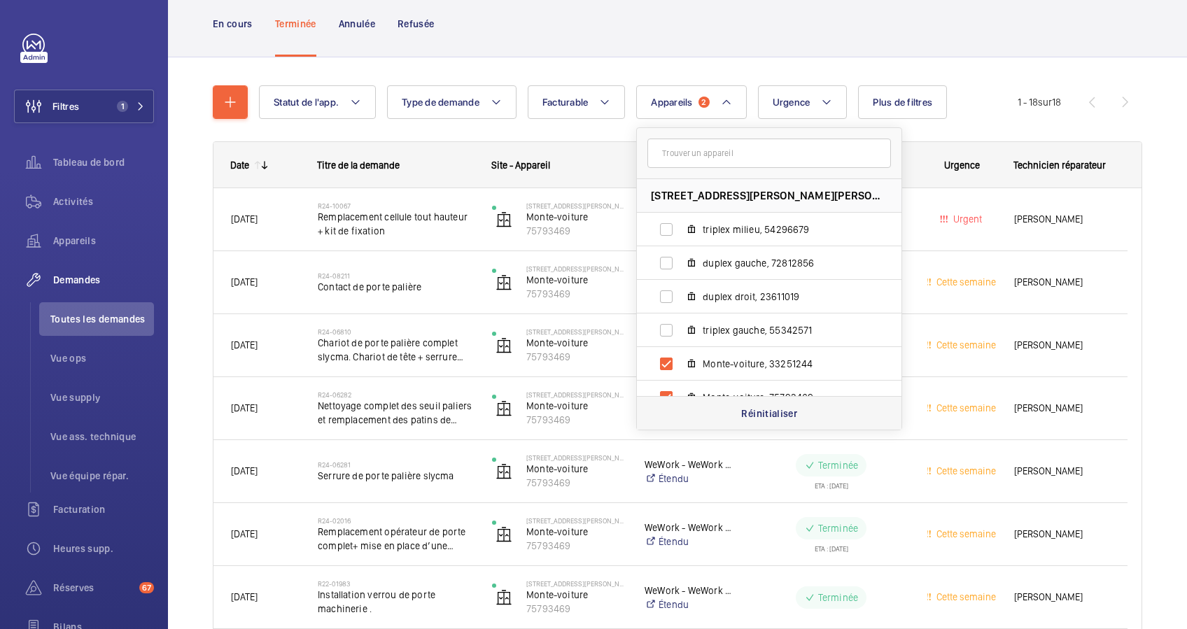
click at [743, 407] on p "Réinitialiser" at bounding box center [769, 414] width 56 height 14
checkbox input "false"
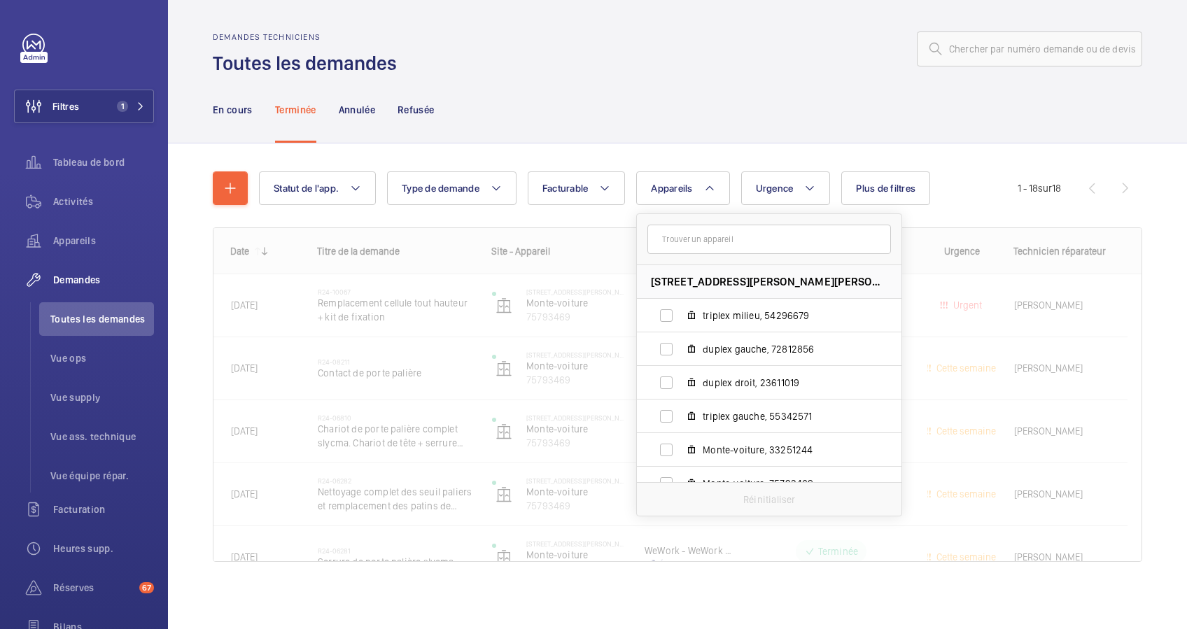
scroll to position [1, 0]
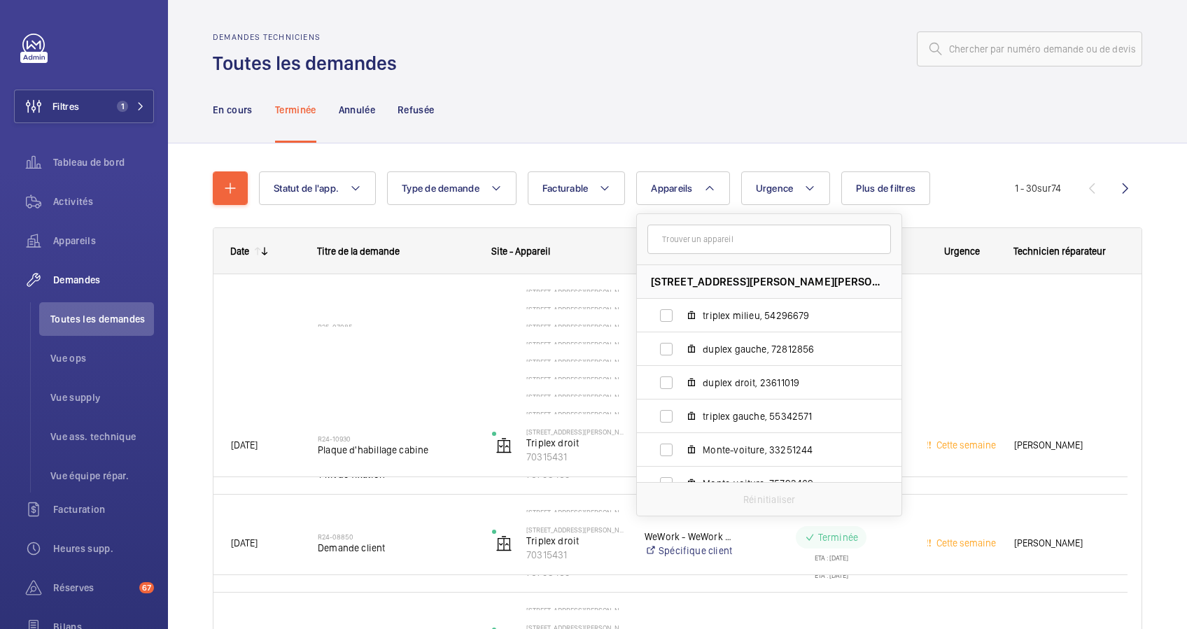
scroll to position [87, 0]
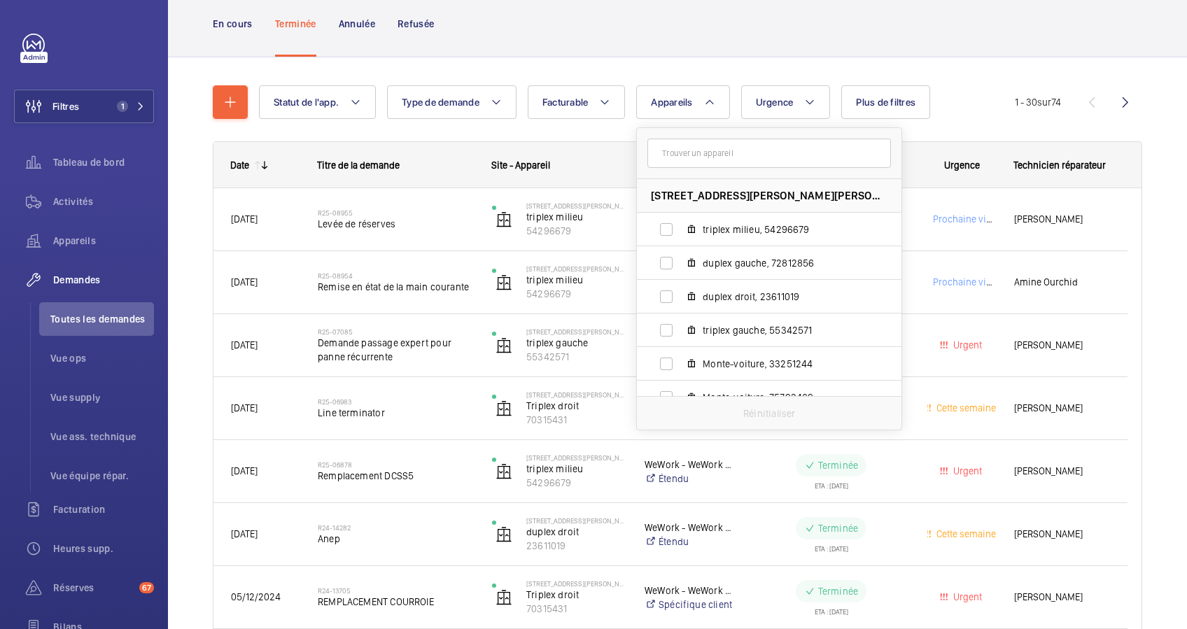
click at [465, 50] on div "En cours Terminée Annulée Refusée" at bounding box center [677, 23] width 929 height 66
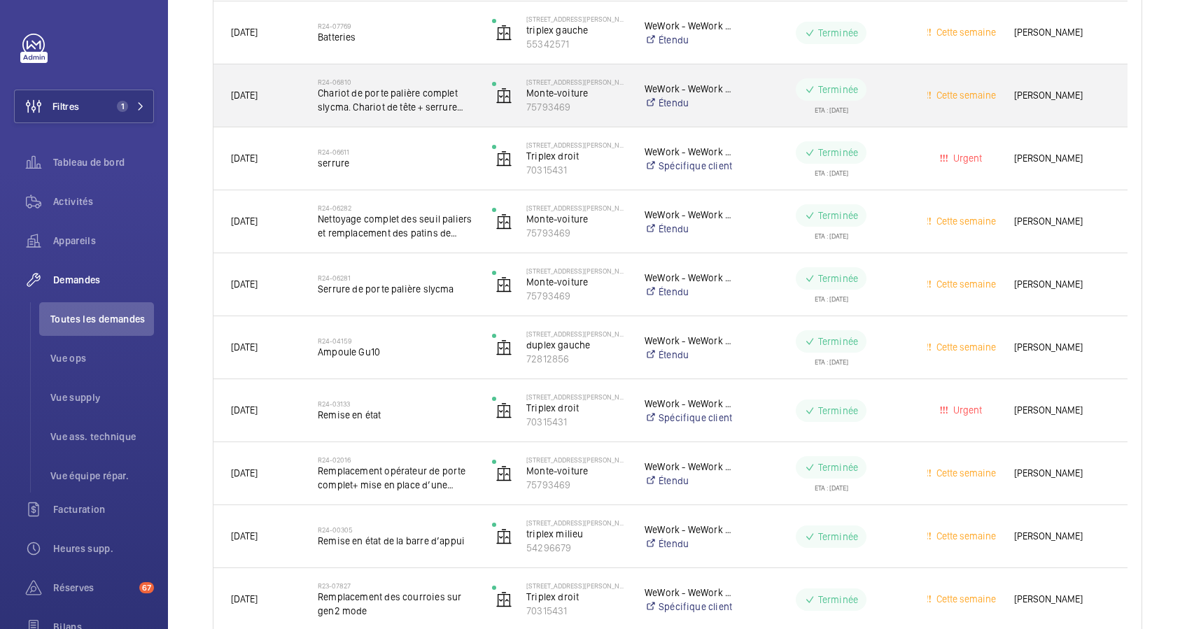
scroll to position [1157, 0]
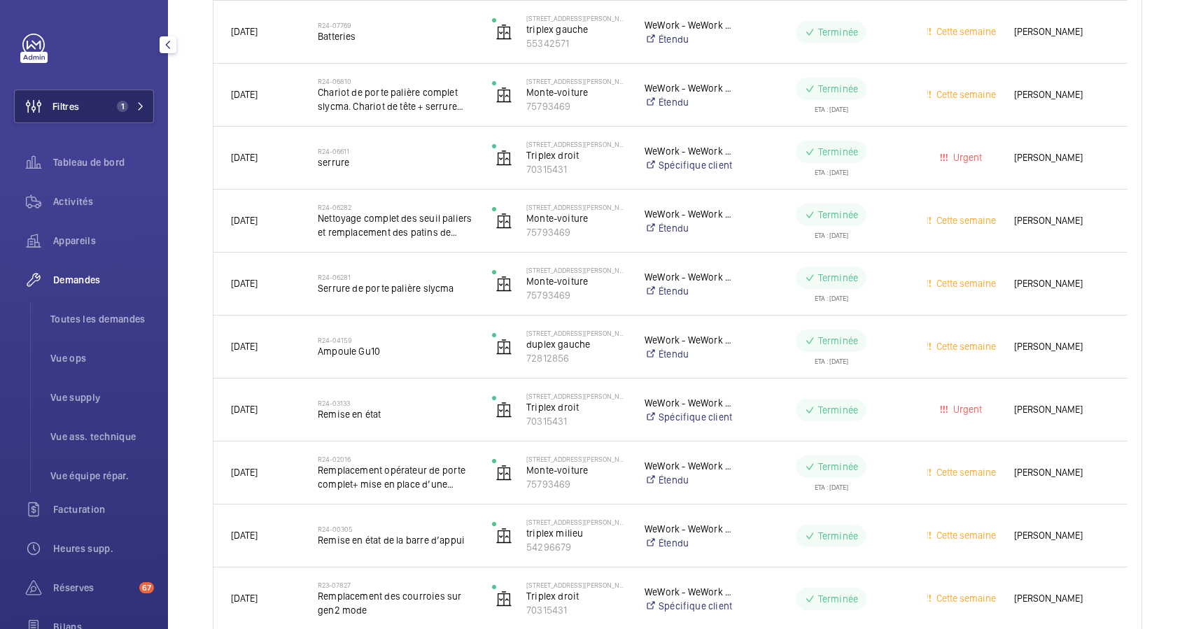
click at [104, 99] on button "Filtres 1" at bounding box center [84, 107] width 140 height 34
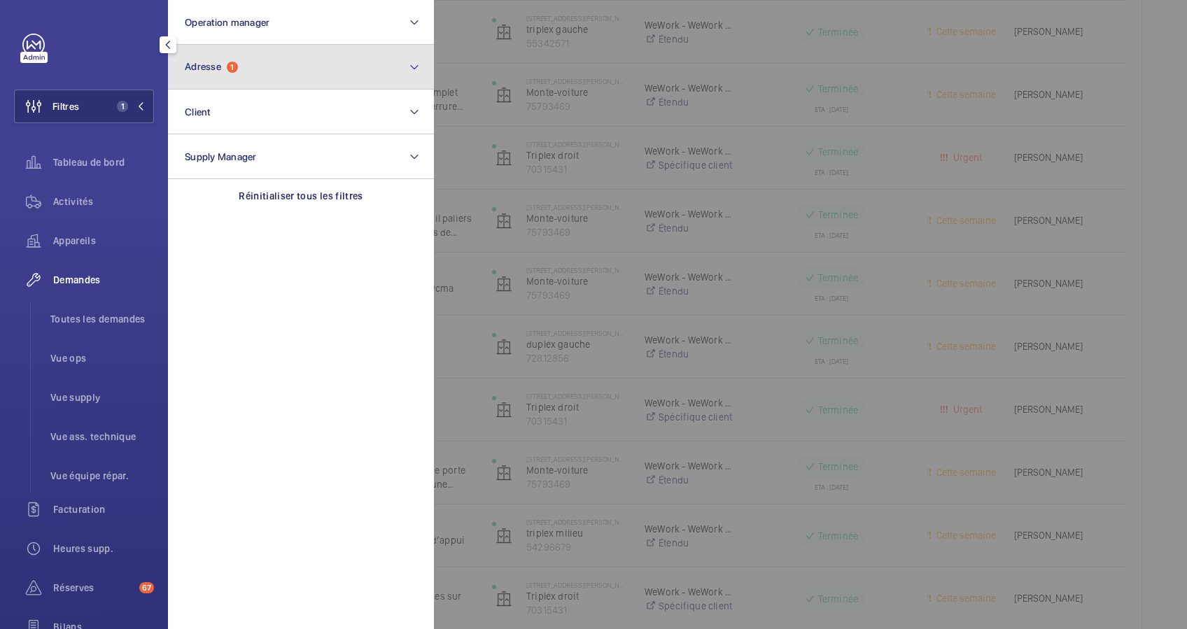
click at [240, 65] on button "Adresse 1" at bounding box center [301, 67] width 266 height 45
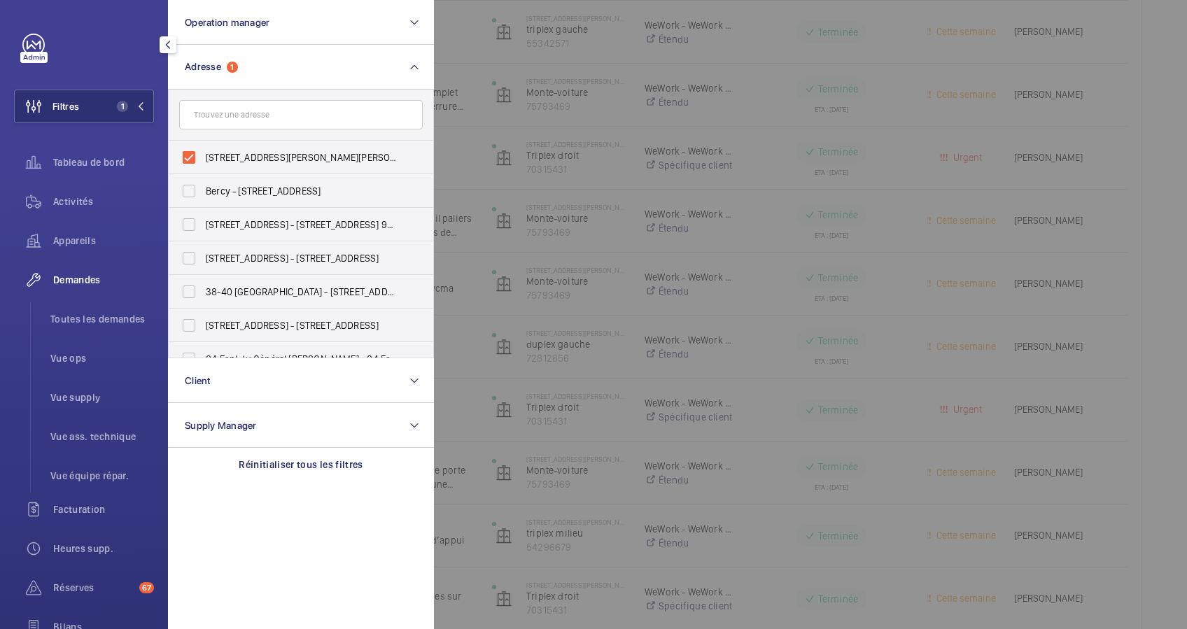
click at [222, 123] on input "text" at bounding box center [301, 114] width 244 height 29
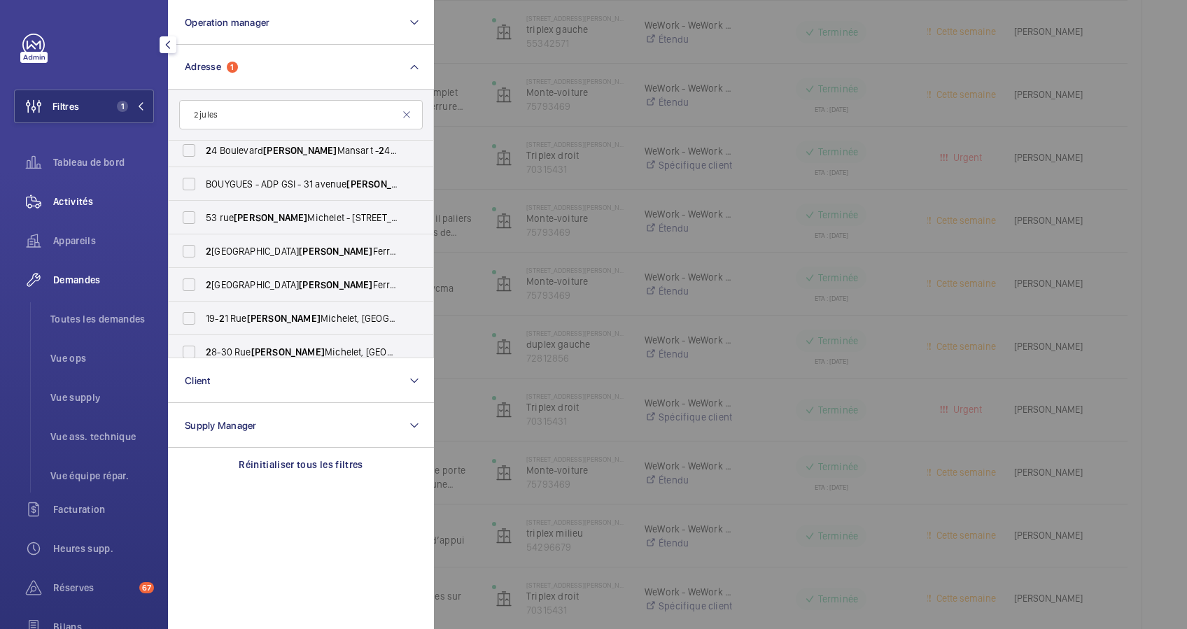
type input "2 jules"
click at [73, 202] on span "Activités" at bounding box center [103, 202] width 101 height 14
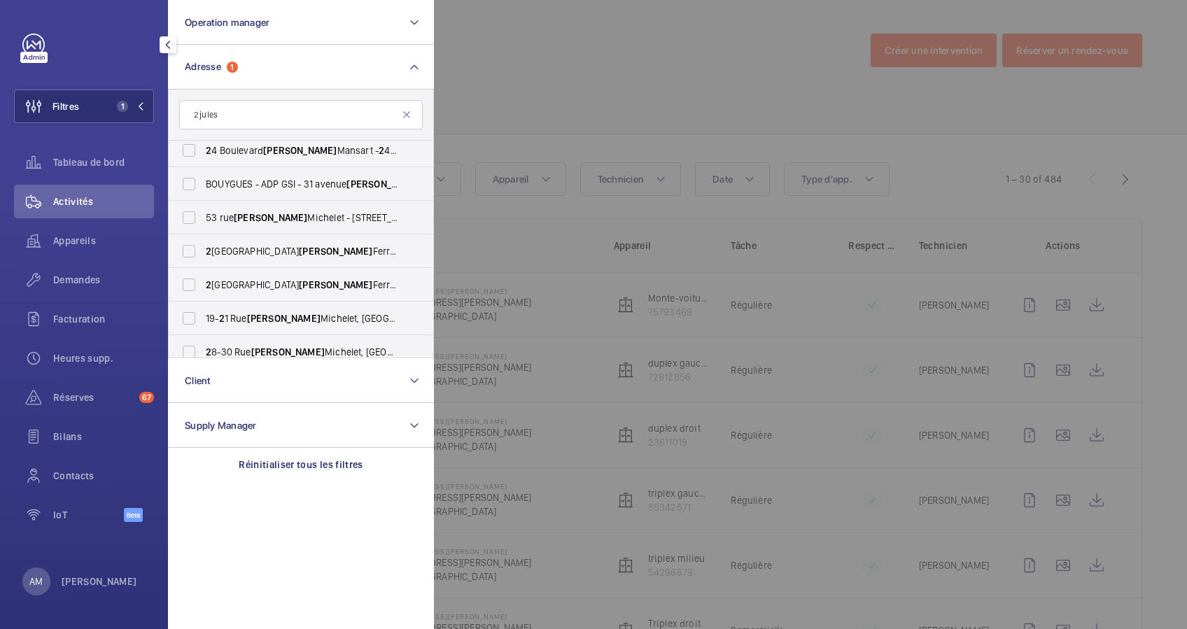
click at [573, 132] on div at bounding box center [1027, 314] width 1187 height 629
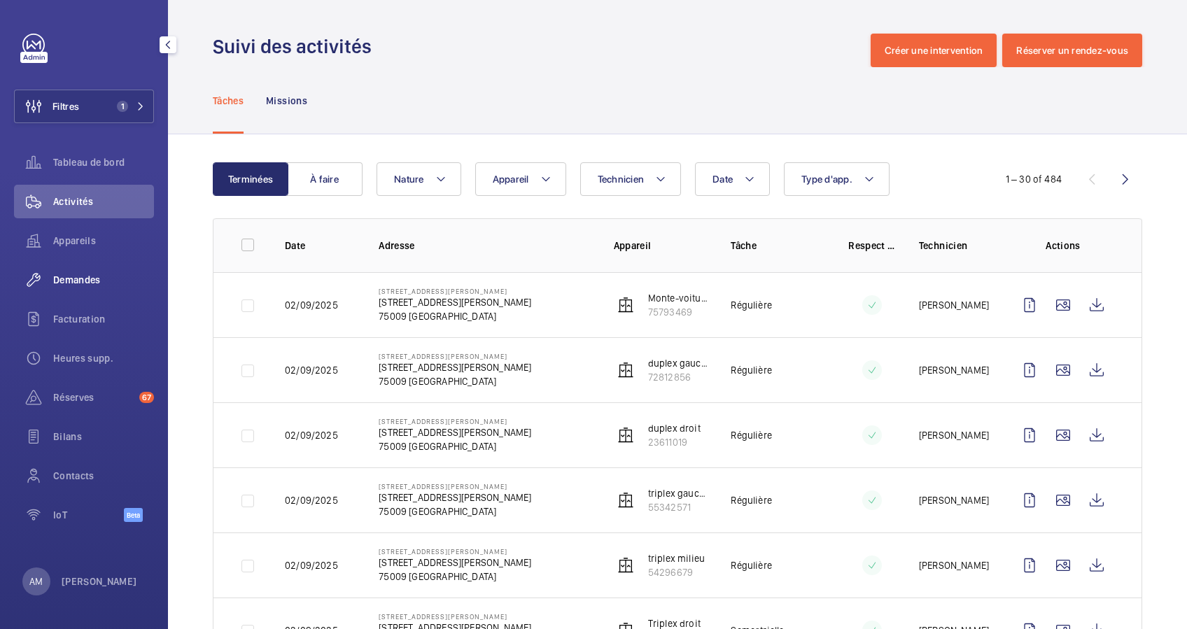
click at [84, 272] on div "Demandes" at bounding box center [84, 280] width 140 height 34
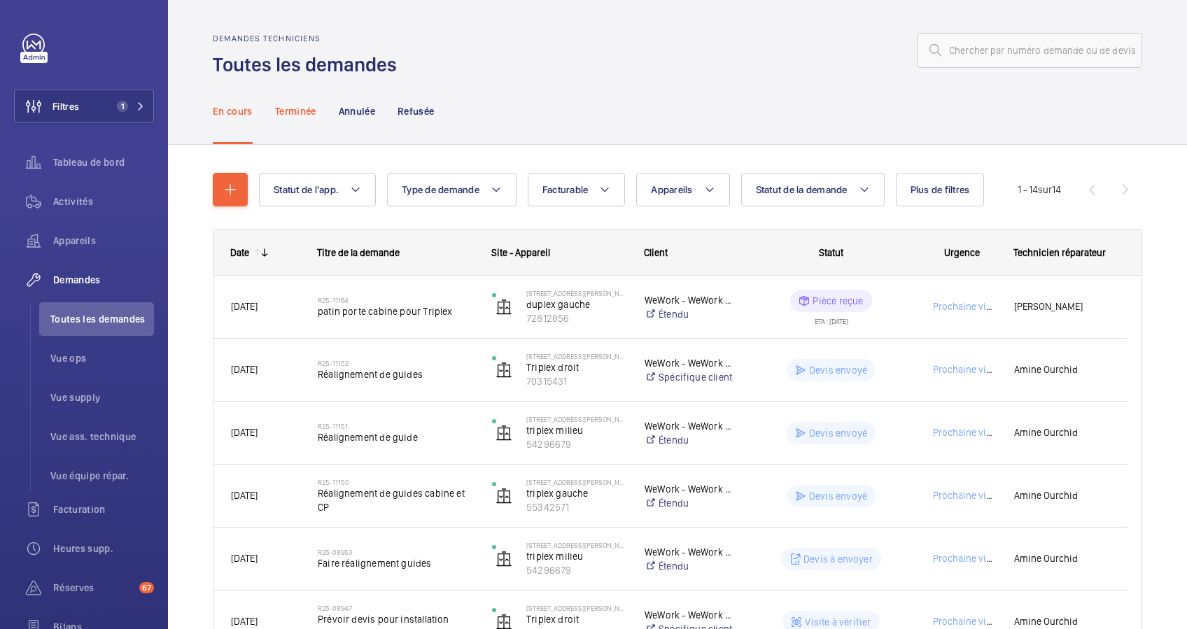
click at [309, 119] on div "Terminée" at bounding box center [295, 111] width 41 height 66
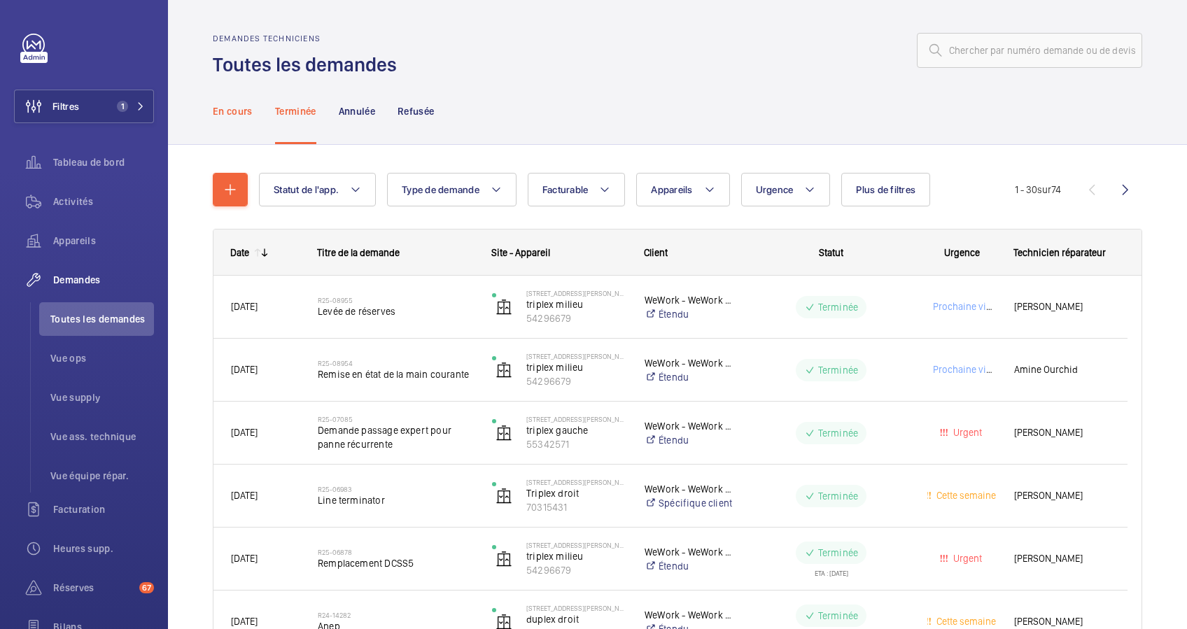
click at [241, 106] on p "En cours" at bounding box center [233, 111] width 40 height 14
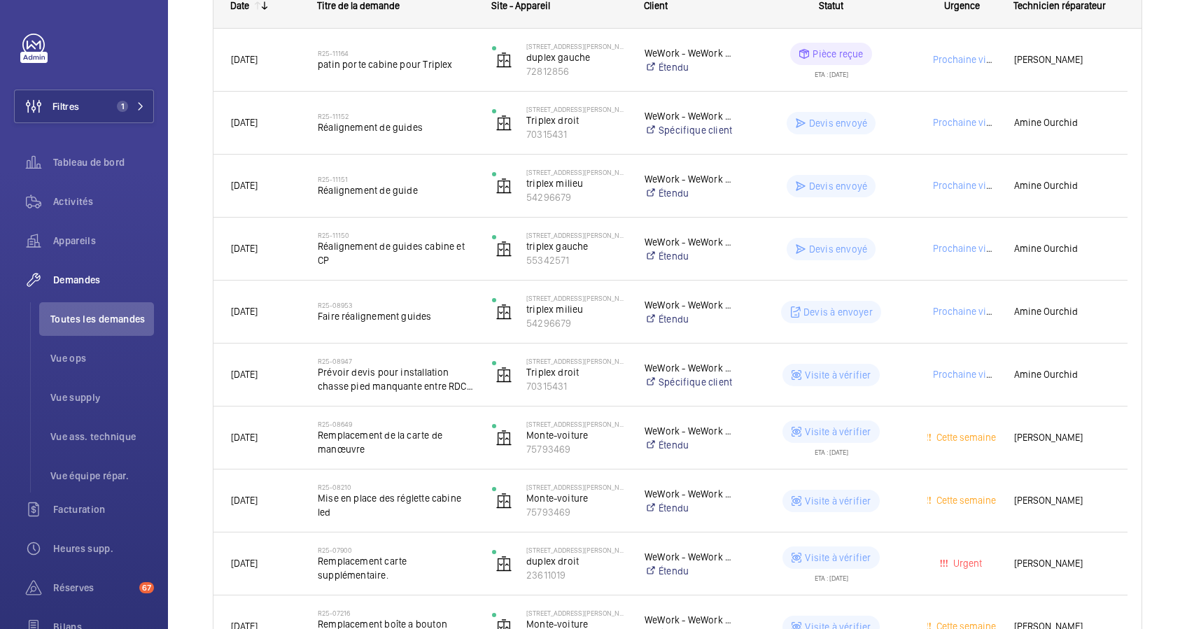
scroll to position [248, 0]
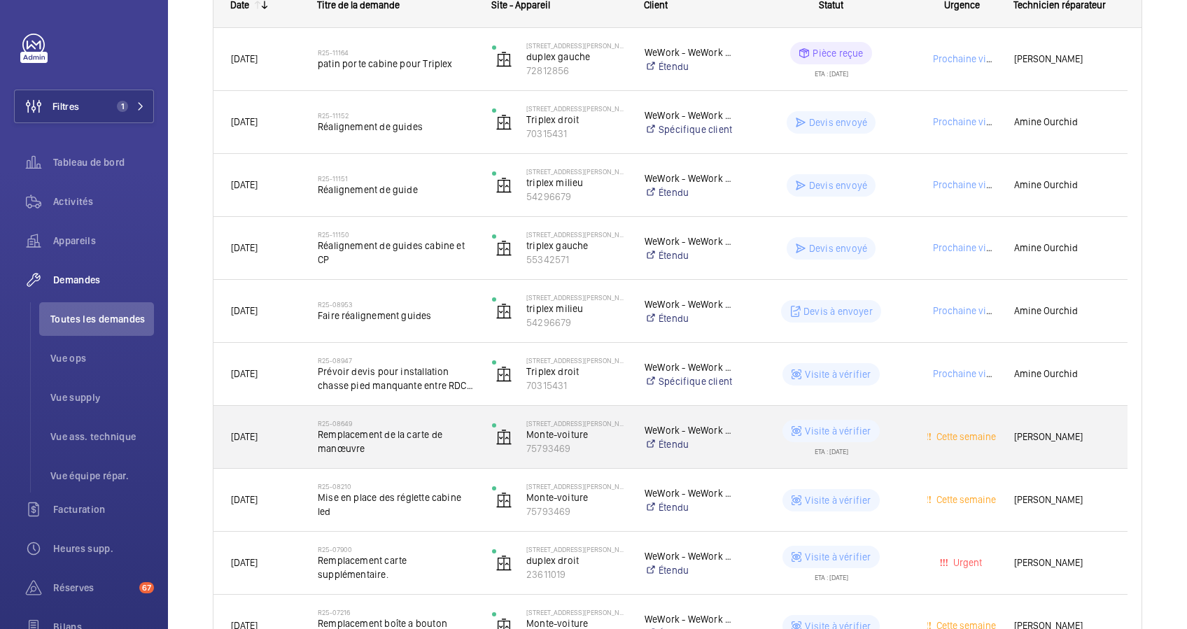
click at [359, 438] on span "Remplacement de la carte de manœuvre" at bounding box center [396, 442] width 156 height 28
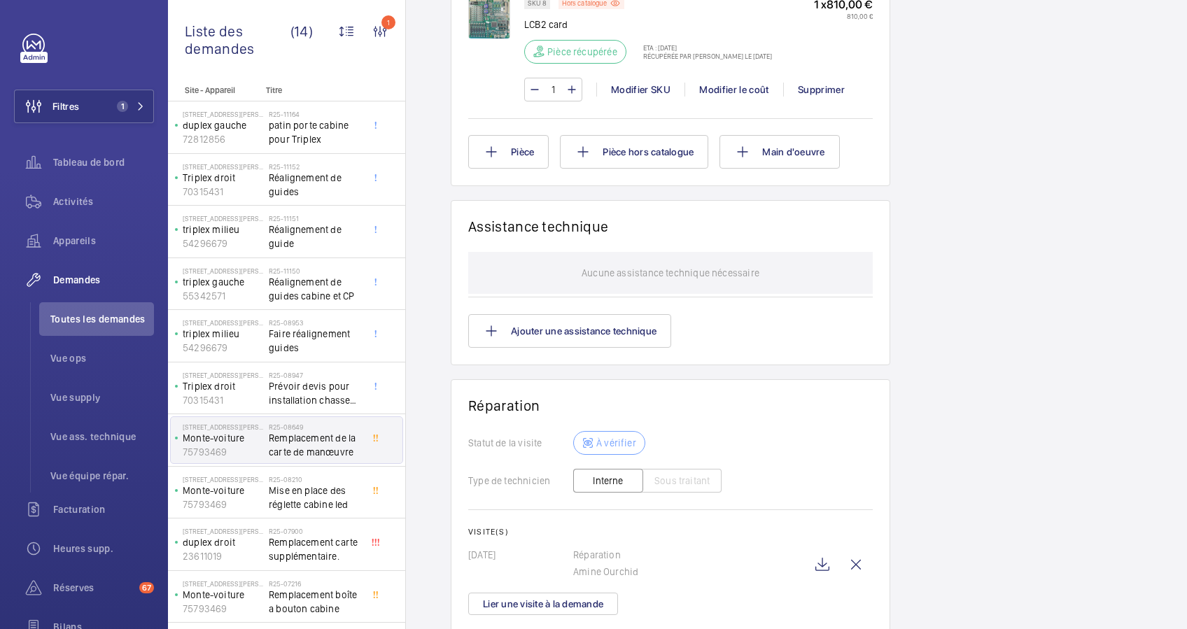
scroll to position [1006, 0]
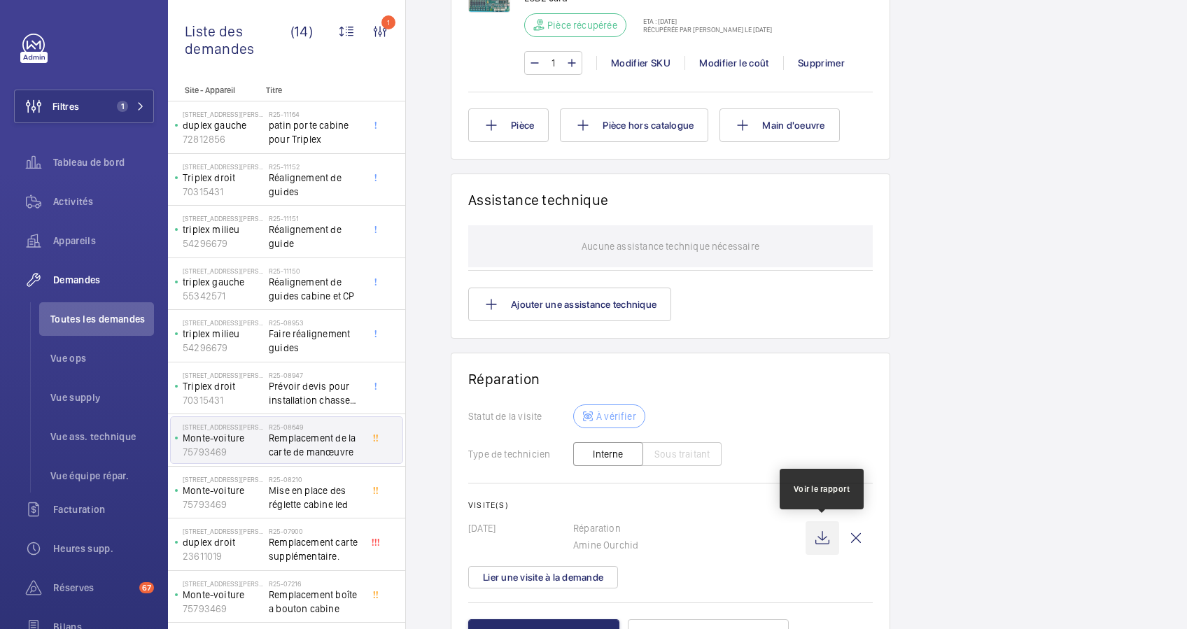
click at [823, 538] on wm-front-icon-button at bounding box center [823, 538] width 34 height 34
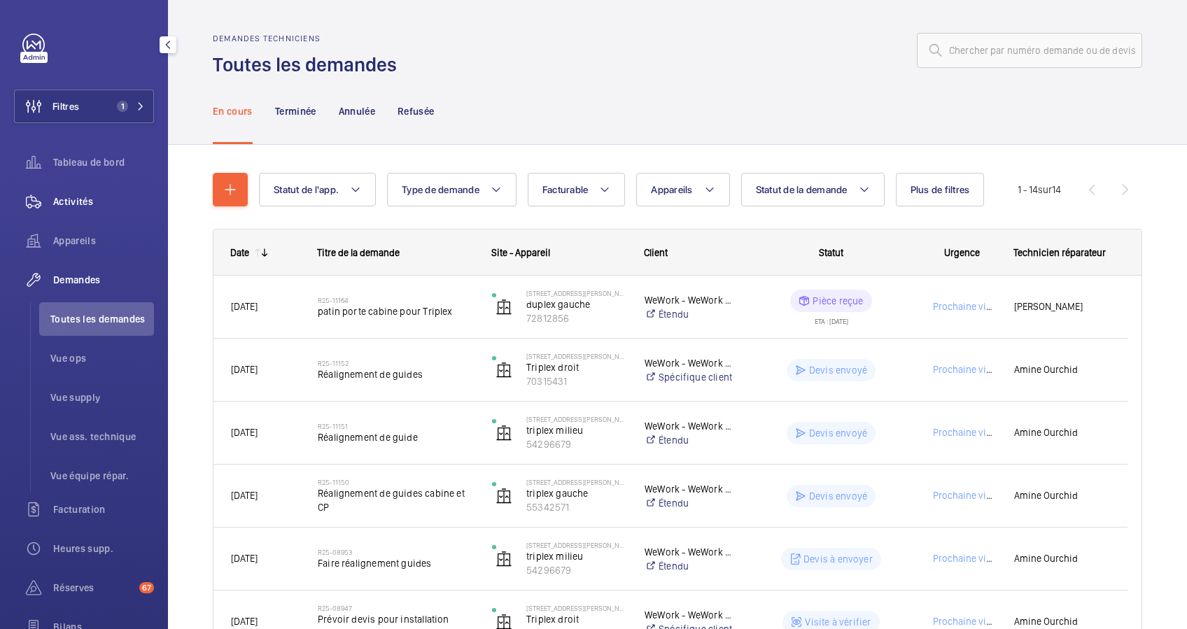
click at [73, 195] on span "Activités" at bounding box center [103, 202] width 101 height 14
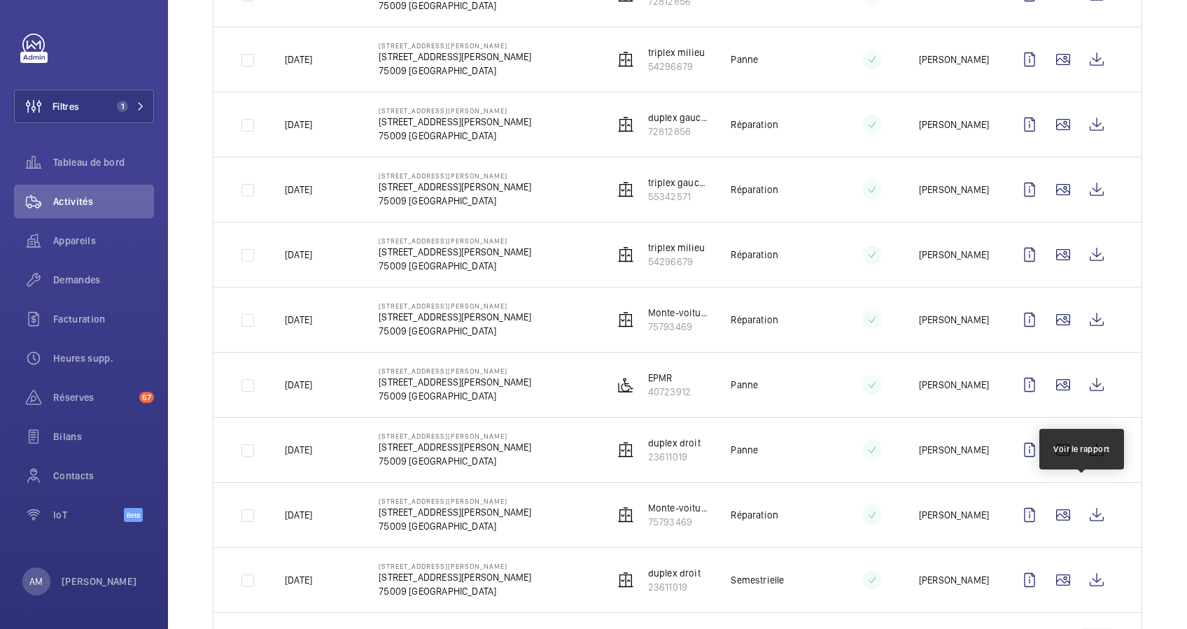
scroll to position [1471, 0]
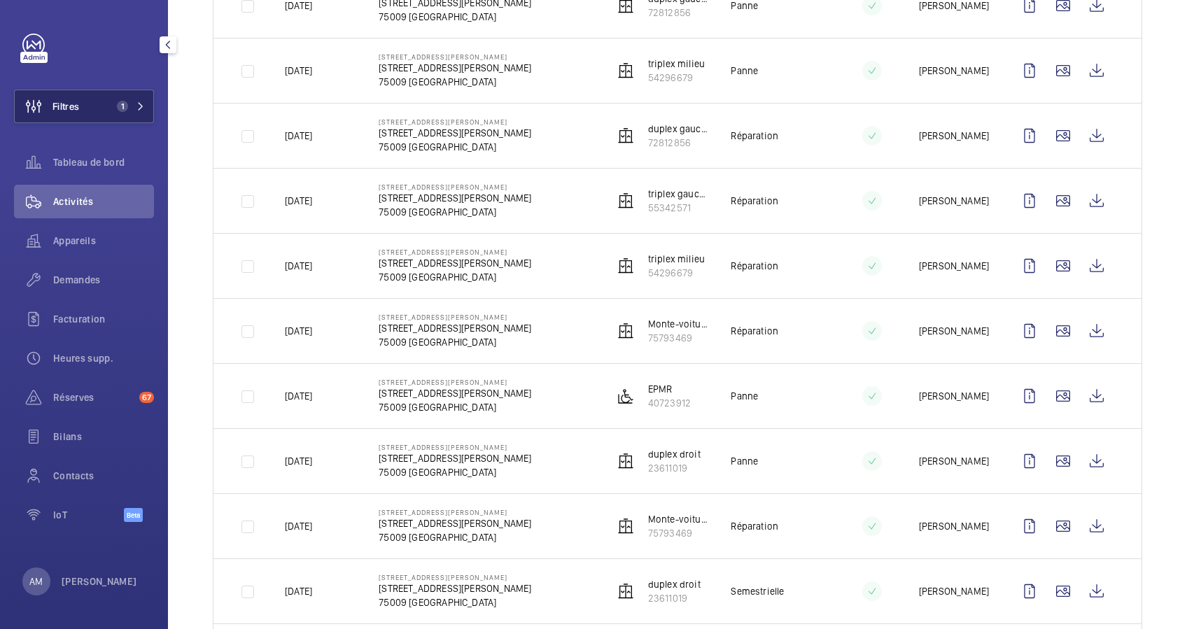
click at [118, 101] on span "1" at bounding box center [119, 106] width 17 height 11
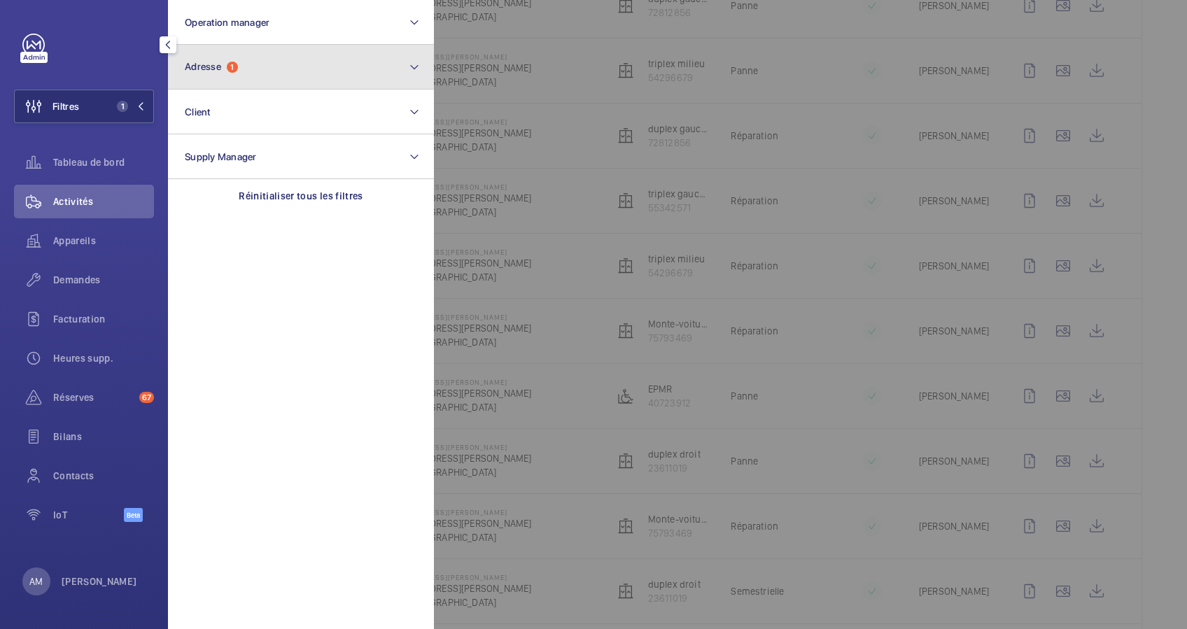
click at [252, 73] on button "Adresse 1" at bounding box center [301, 67] width 266 height 45
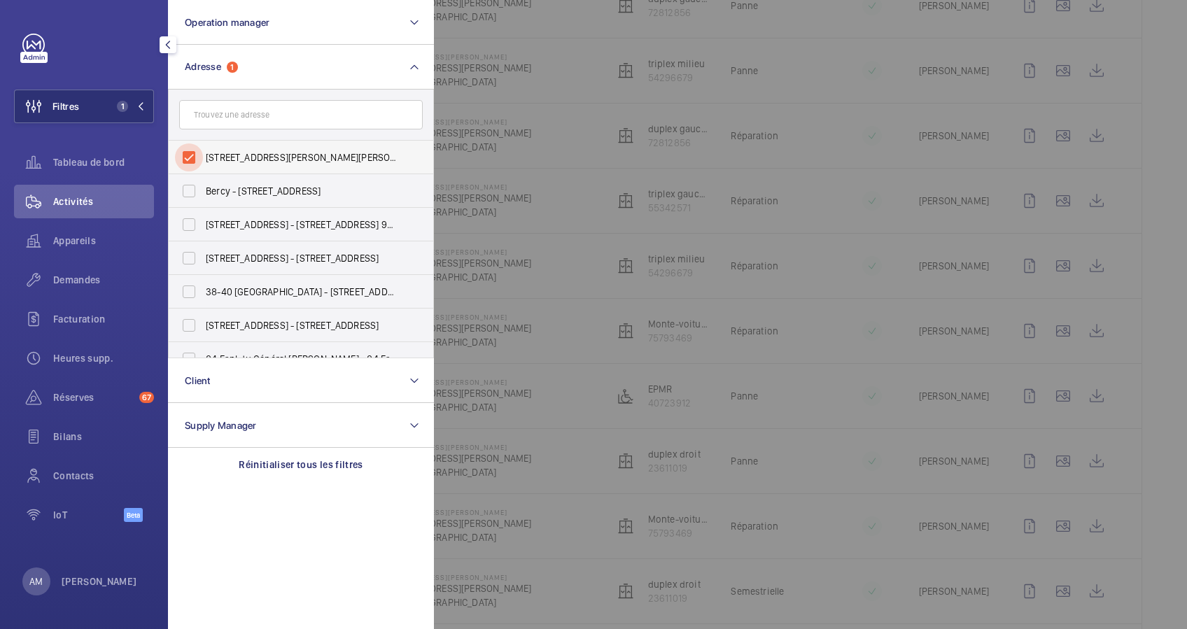
click at [194, 153] on input "2 Rue Jules Lefebvre - 2 Rue Jules Lefebvre, PARIS 75009" at bounding box center [189, 157] width 28 height 28
checkbox input "false"
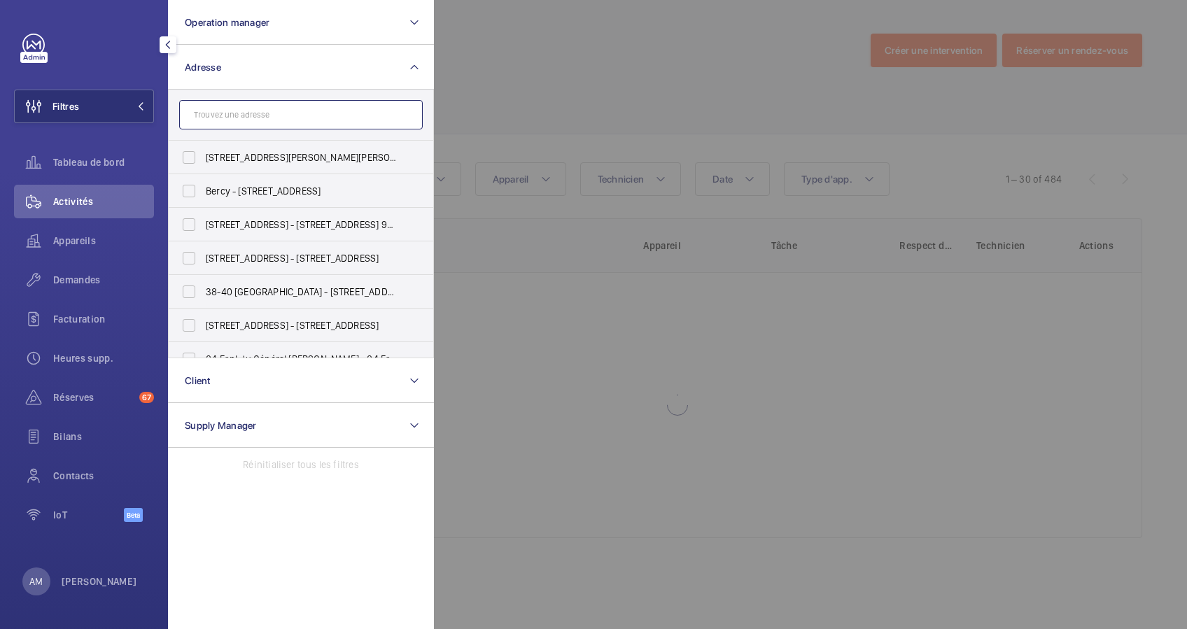
click at [246, 122] on input "text" at bounding box center [301, 114] width 244 height 29
paste input "22 Avenue Matignon"
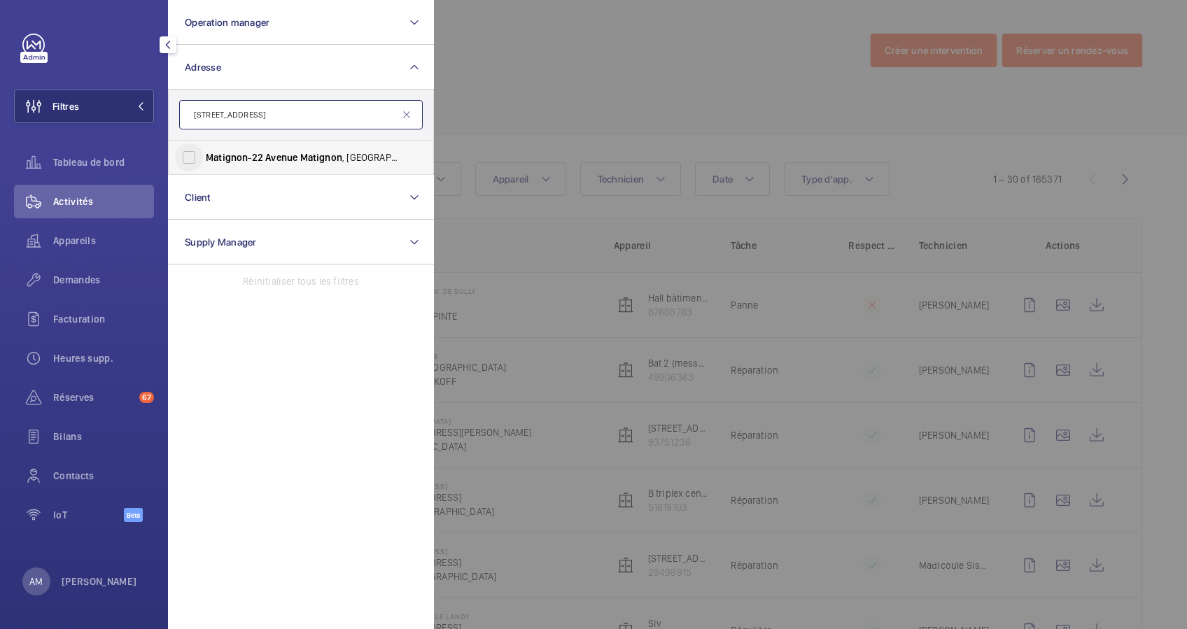
type input "22 Avenue Matignon"
click at [193, 162] on input "Matignon - 22 Avenue Matignon , 75008 PARIS, PARIS 75008" at bounding box center [189, 157] width 28 height 28
checkbox input "true"
click at [624, 85] on div at bounding box center [1027, 314] width 1187 height 629
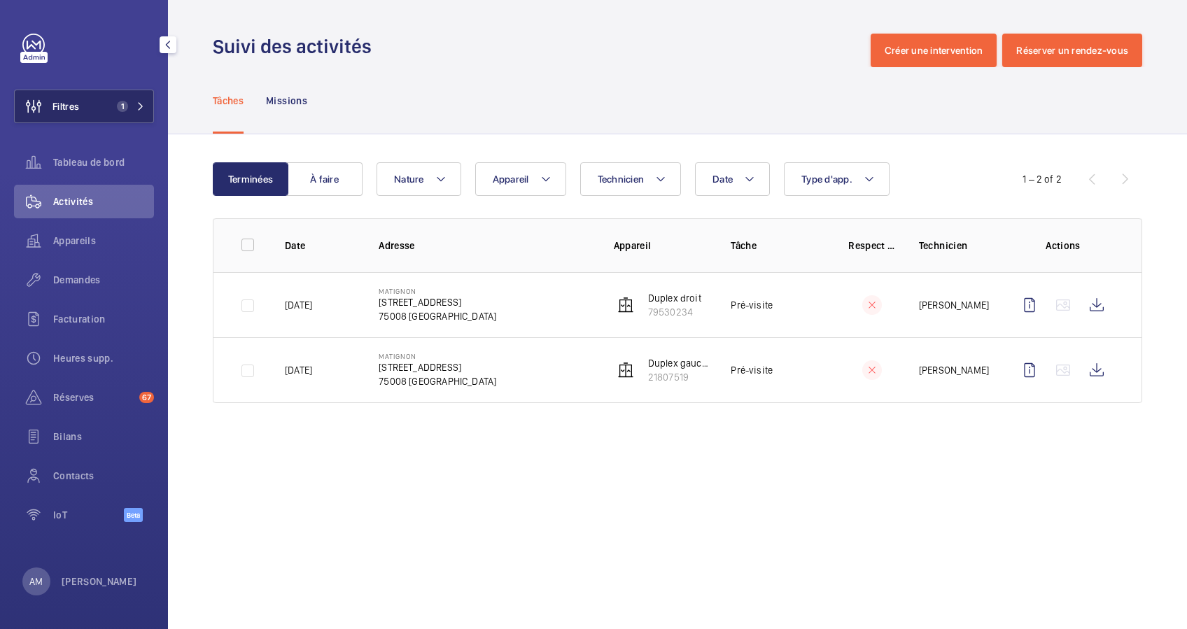
click at [125, 92] on button "Filtres 1" at bounding box center [84, 107] width 140 height 34
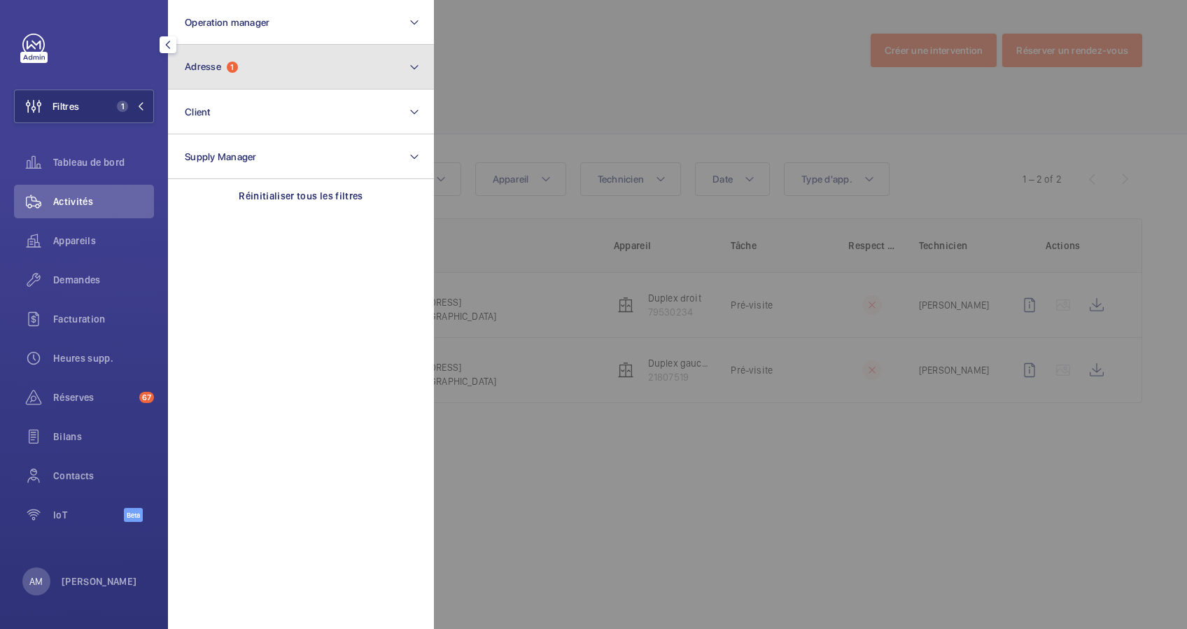
click at [264, 73] on button "Adresse 1" at bounding box center [301, 67] width 266 height 45
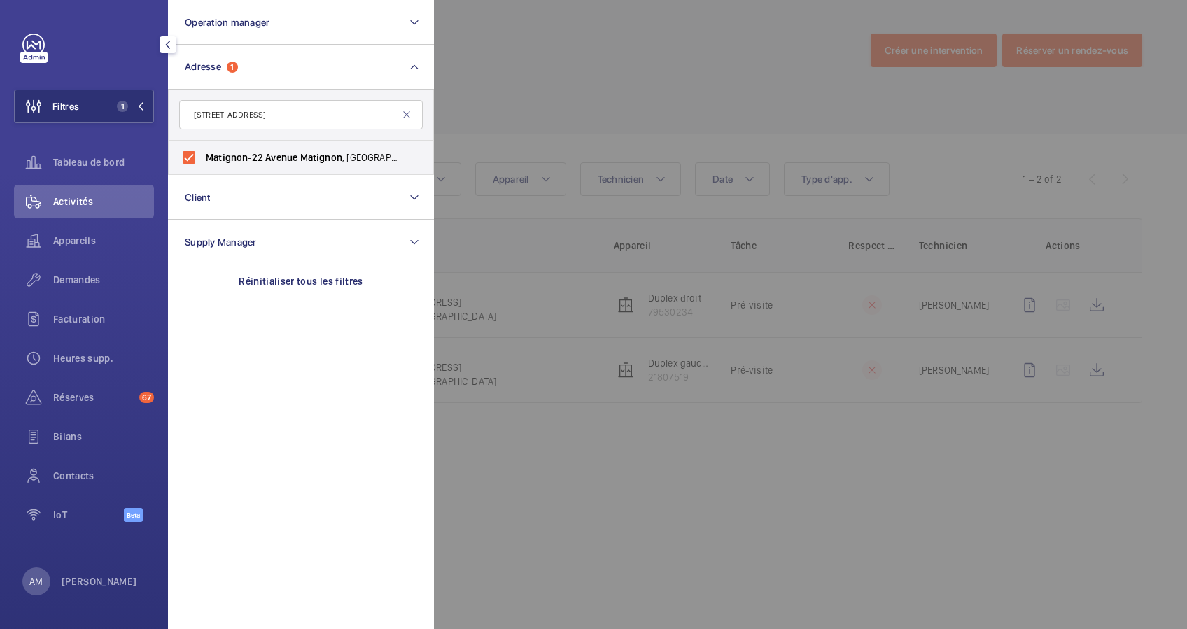
drag, startPoint x: 230, startPoint y: 112, endPoint x: 207, endPoint y: 113, distance: 22.4
click at [207, 113] on input "22 Avenue Matignon" at bounding box center [301, 114] width 244 height 29
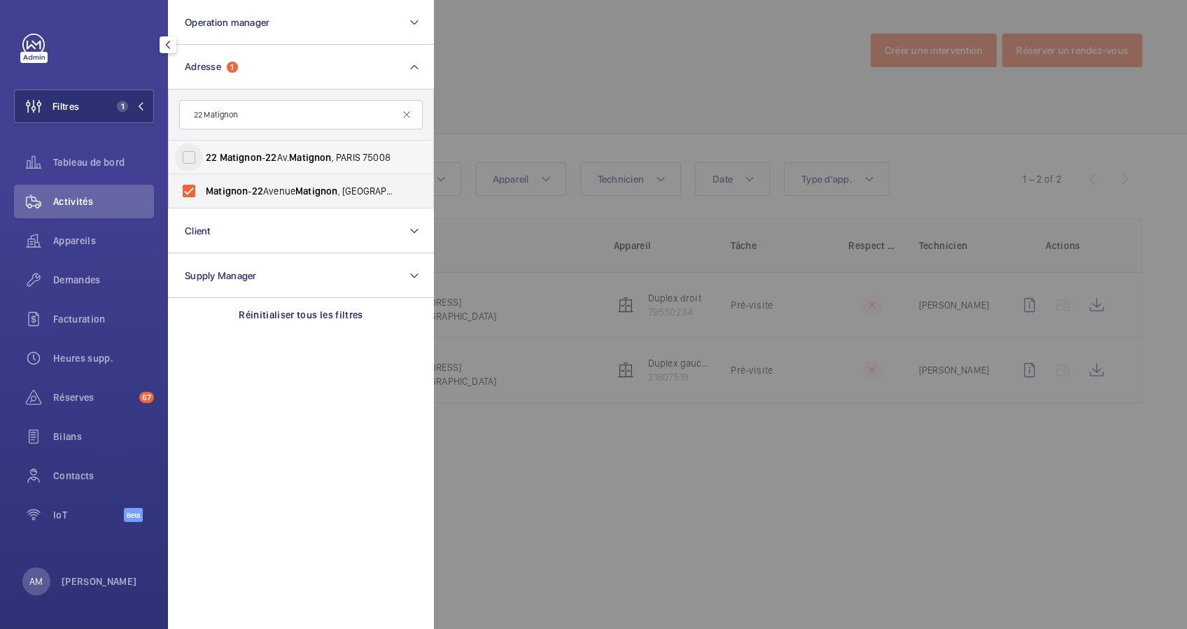
type input "22 Matignon"
click at [190, 155] on input "22 Matignon - 22 Av. Matignon , PARIS 75008" at bounding box center [189, 157] width 28 height 28
checkbox input "true"
click at [666, 53] on div at bounding box center [1027, 314] width 1187 height 629
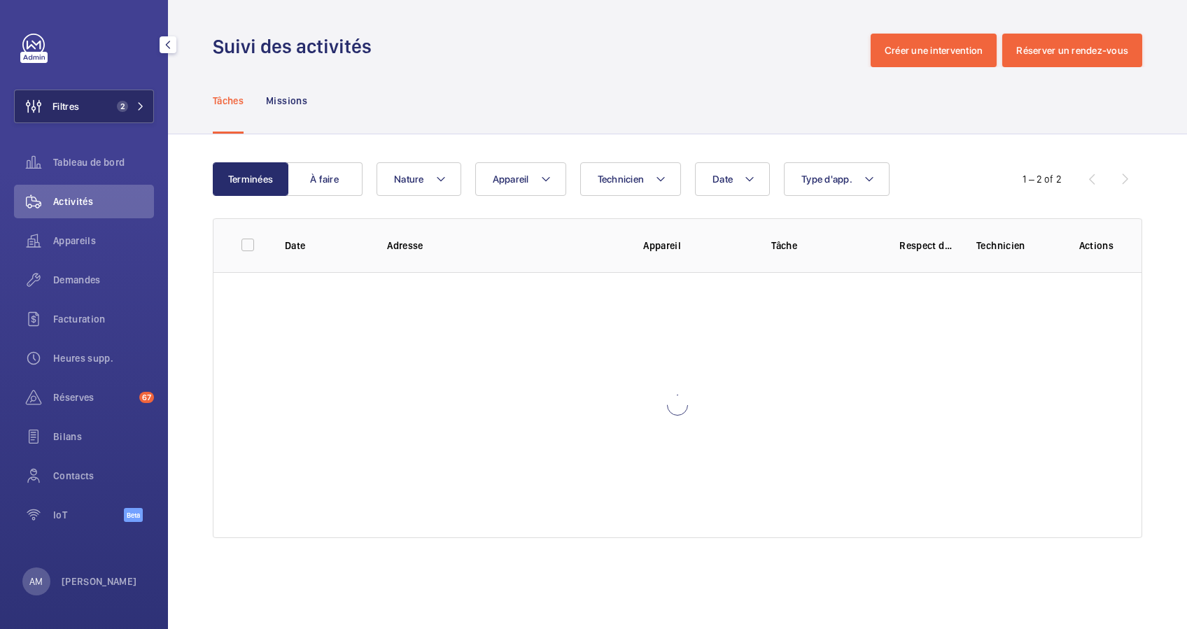
click at [108, 103] on button "Filtres 2" at bounding box center [84, 107] width 140 height 34
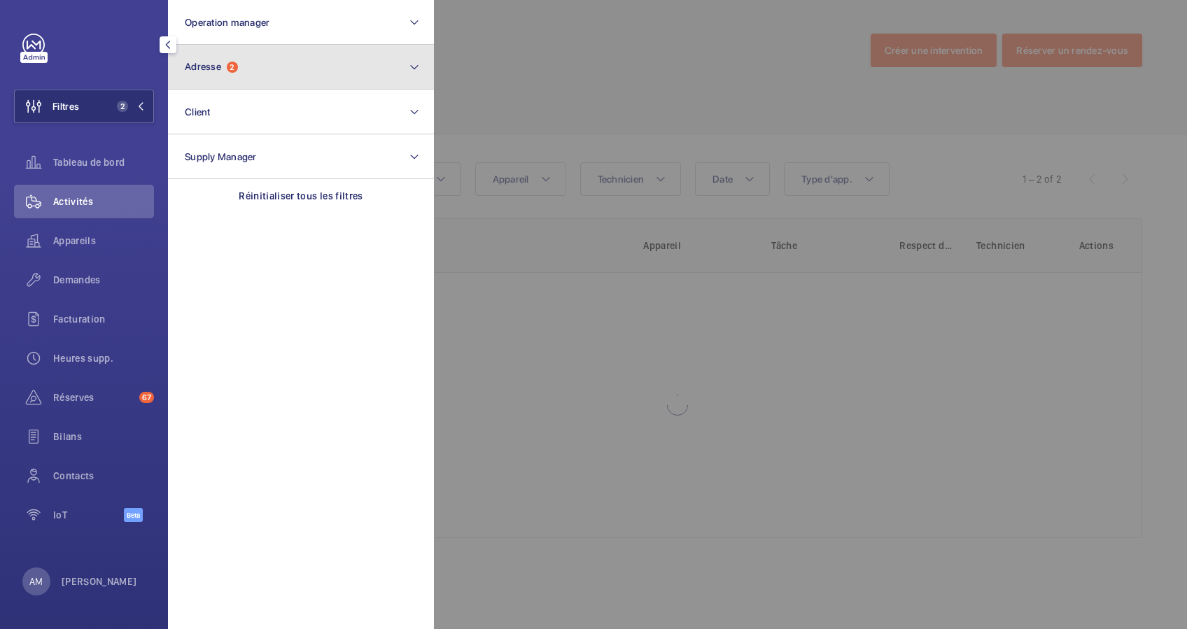
click at [275, 76] on button "Adresse 2" at bounding box center [301, 67] width 266 height 45
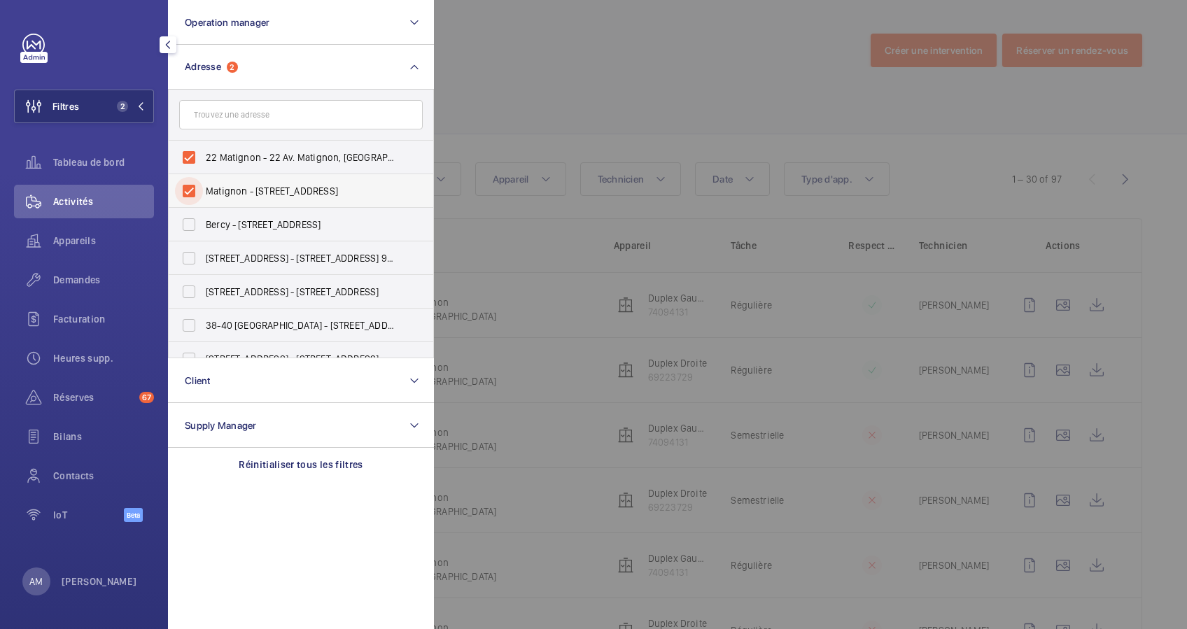
click at [190, 192] on input "Matignon - 22 Avenue Matignon, 75008 PARIS, PARIS 75008" at bounding box center [189, 191] width 28 height 28
checkbox input "false"
click at [589, 121] on div at bounding box center [1027, 314] width 1187 height 629
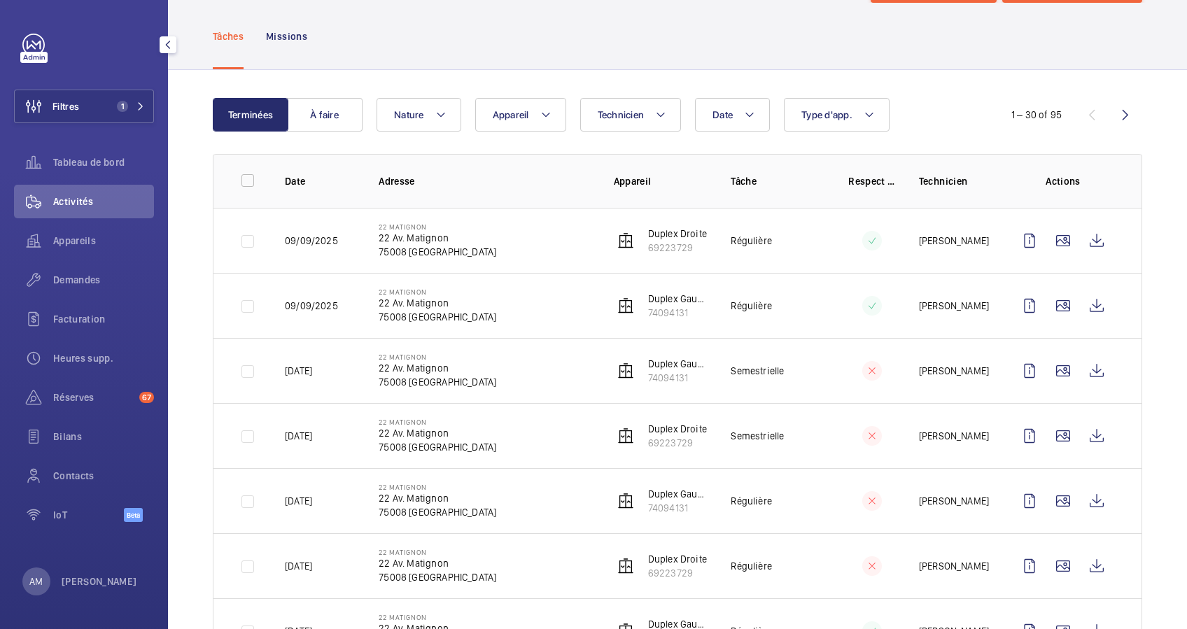
scroll to position [93, 0]
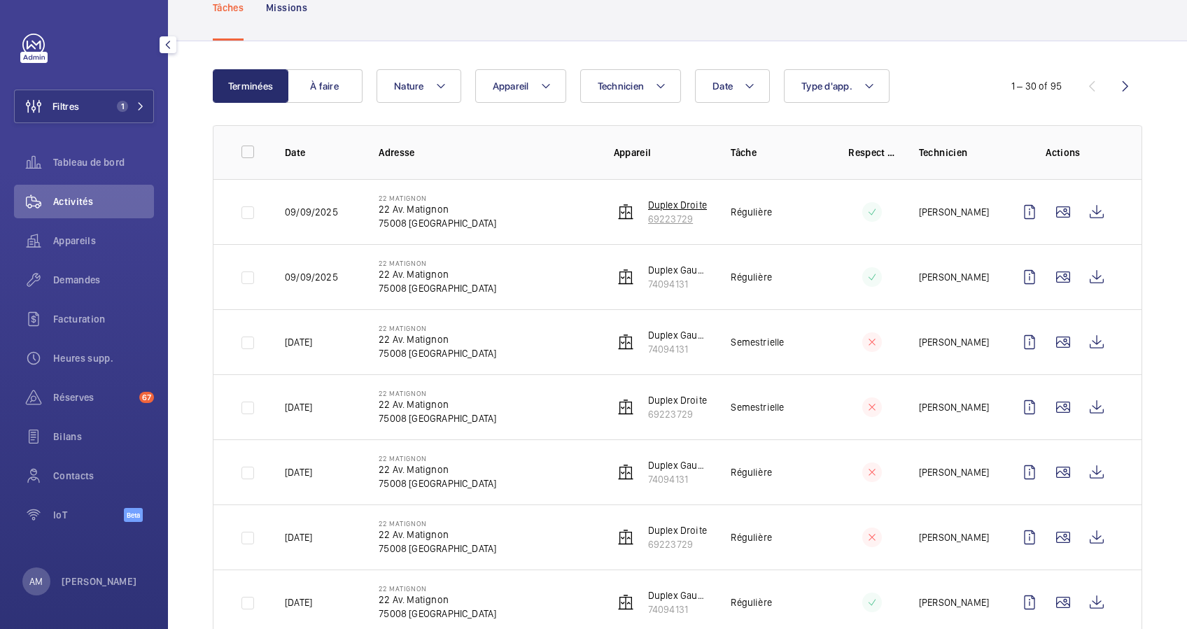
click at [666, 206] on p "Duplex Droite" at bounding box center [677, 205] width 59 height 14
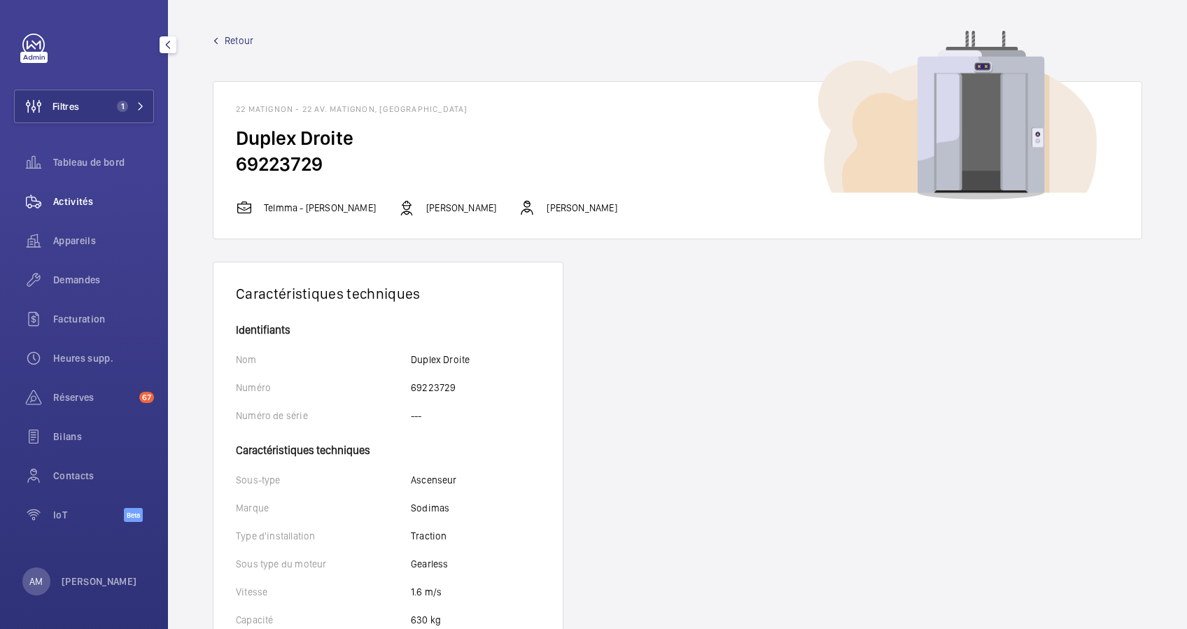
click at [87, 195] on span "Activités" at bounding box center [103, 202] width 101 height 14
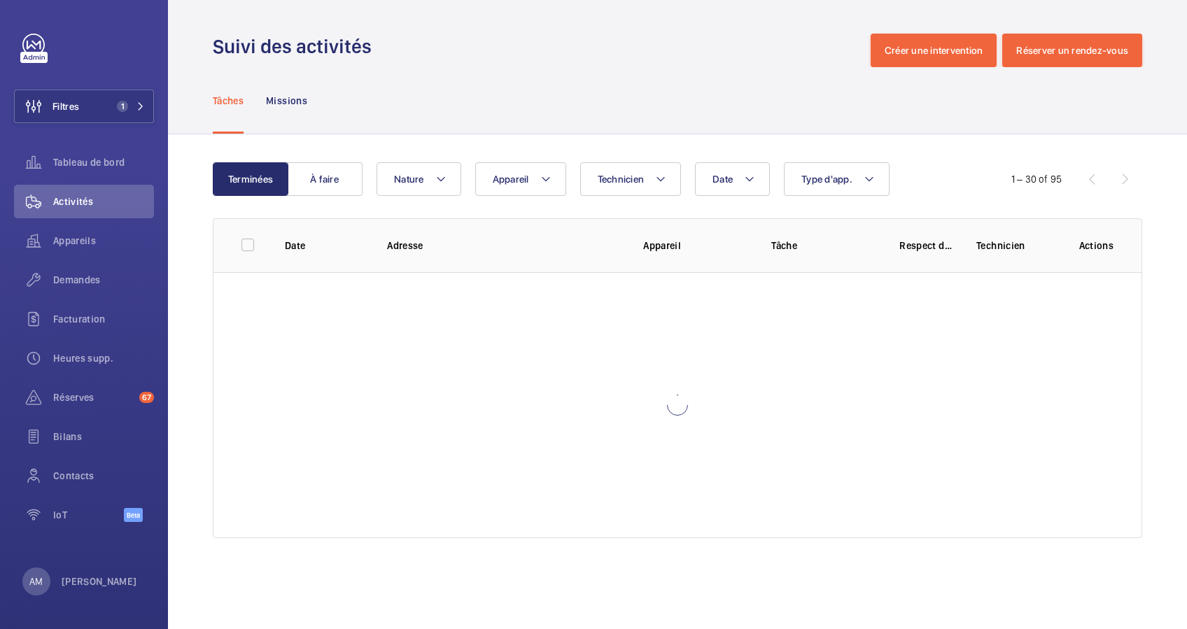
click at [584, 118] on div "Tâches Missions" at bounding box center [677, 100] width 929 height 66
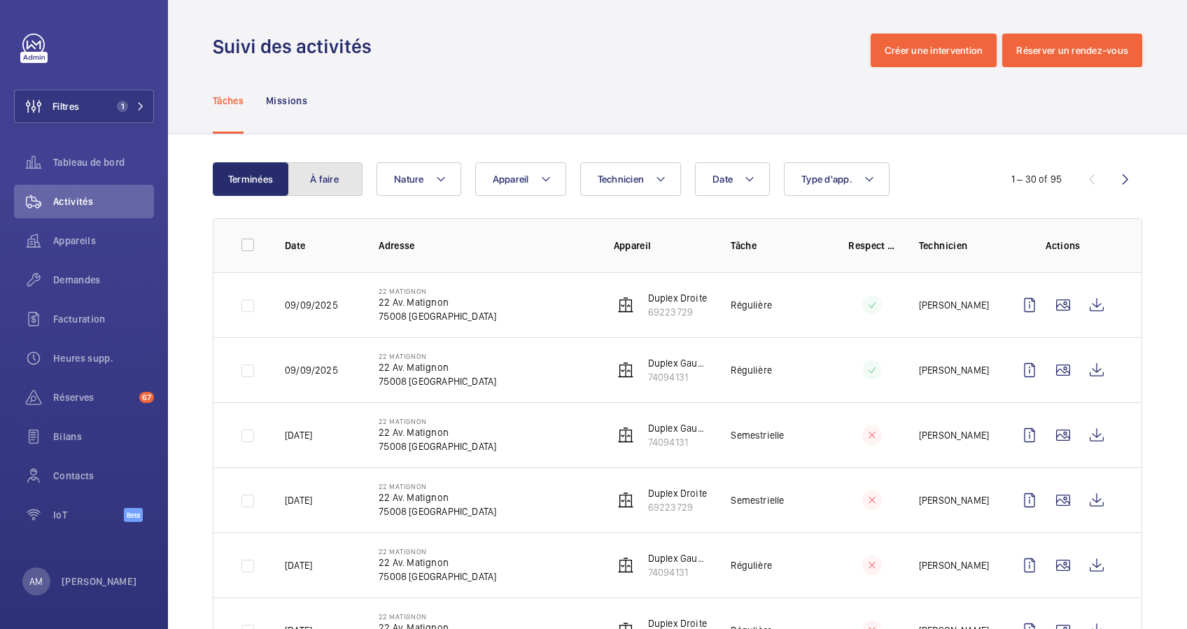
click at [319, 187] on button "À faire" at bounding box center [325, 179] width 76 height 34
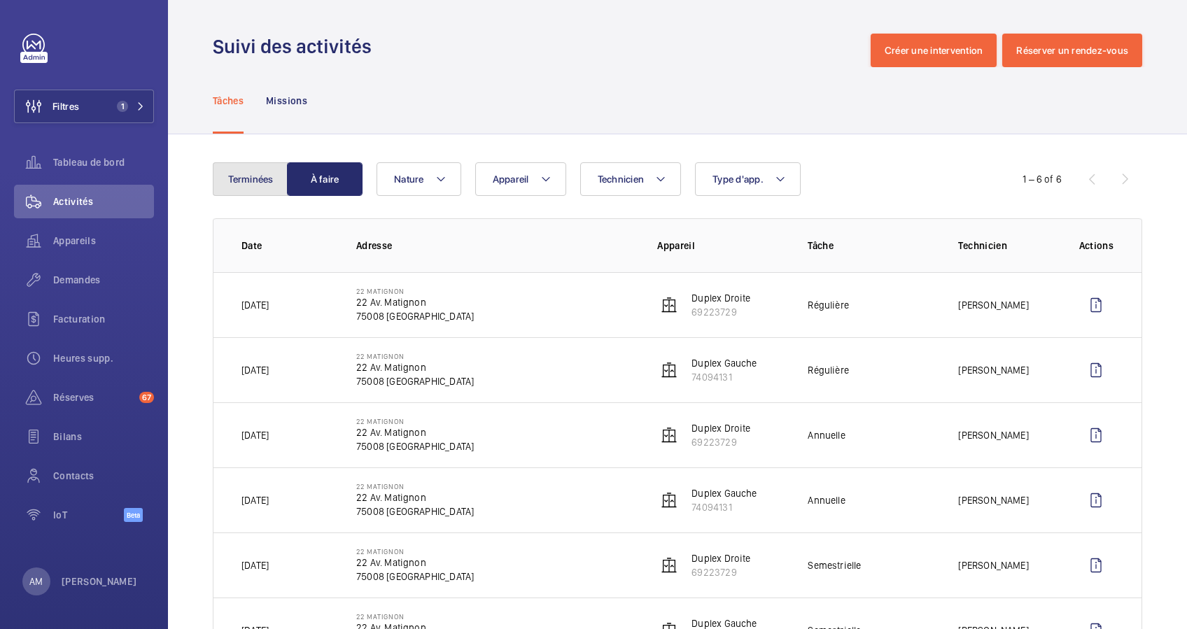
click at [241, 171] on button "Terminées" at bounding box center [251, 179] width 76 height 34
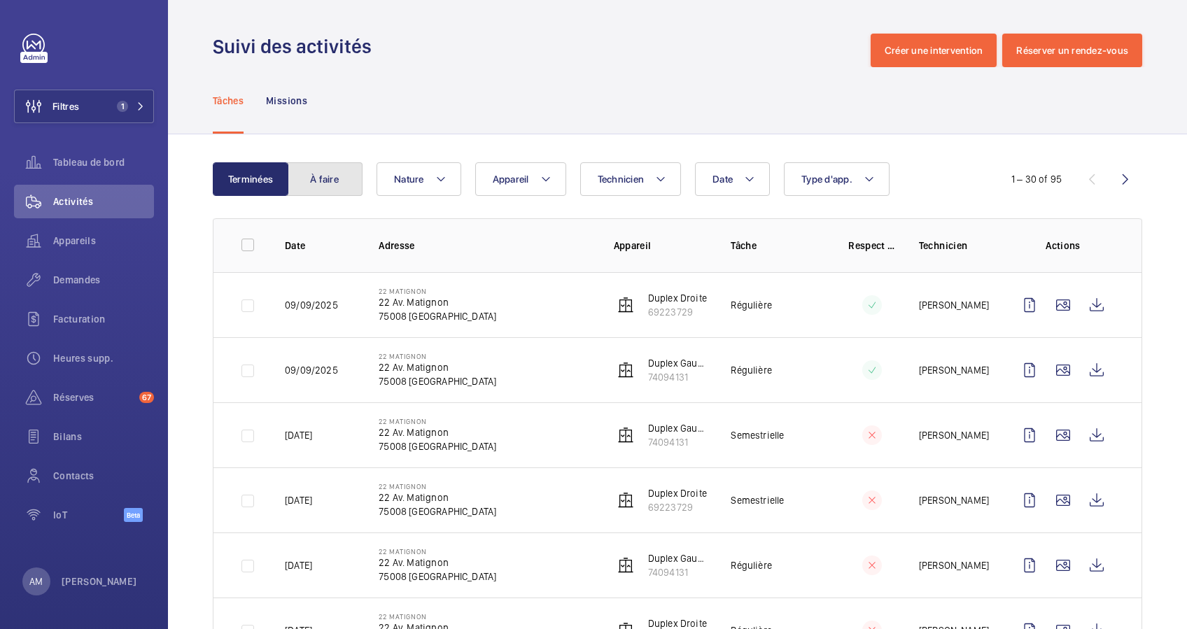
click at [332, 178] on button "À faire" at bounding box center [325, 179] width 76 height 34
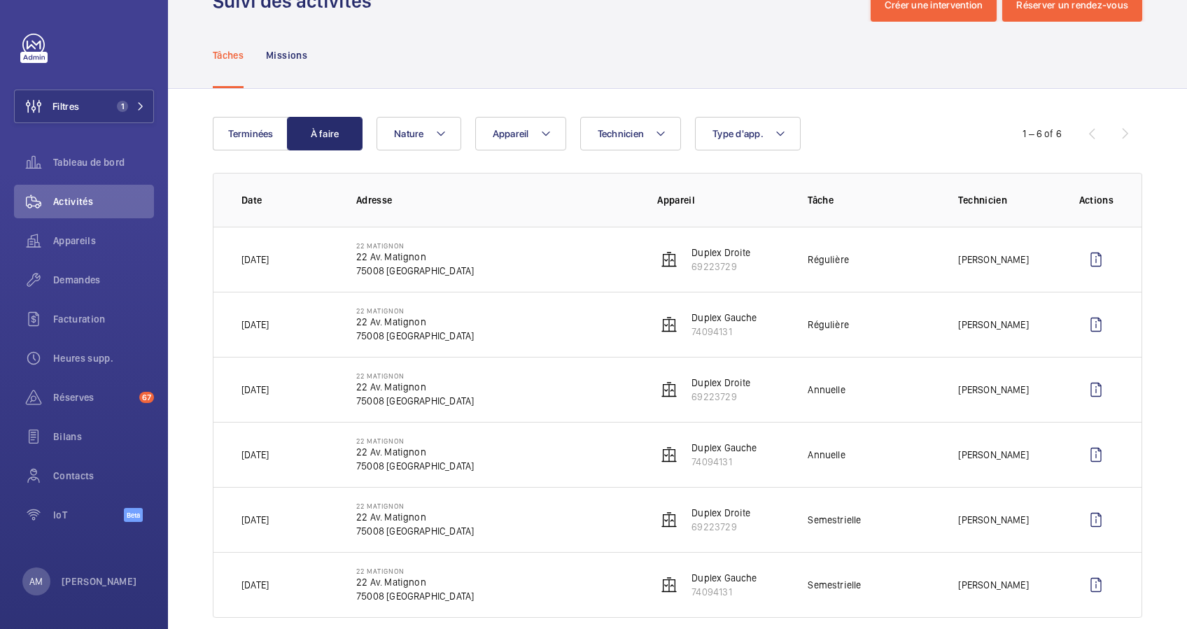
scroll to position [69, 0]
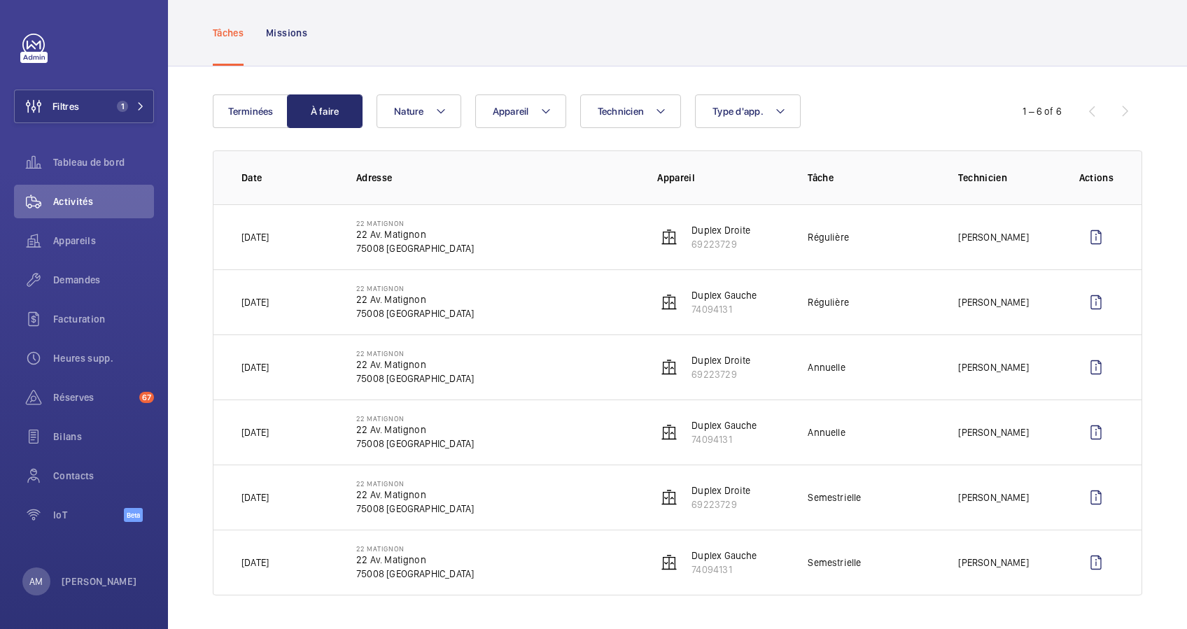
click at [844, 81] on div "Terminées À faire Technicien Appareil Type d'app. Nature 1 – 6 of 6 Date Adress…" at bounding box center [677, 347] width 1019 height 563
click at [130, 99] on button "Filtres 1" at bounding box center [84, 107] width 140 height 34
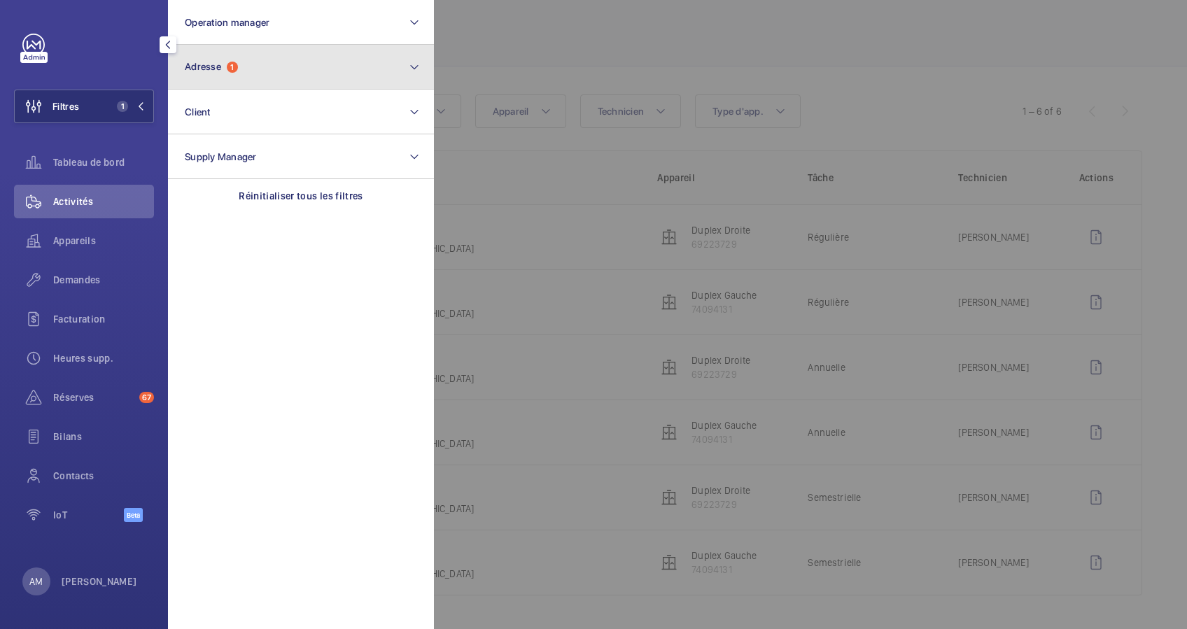
click at [283, 76] on button "Adresse 1" at bounding box center [301, 67] width 266 height 45
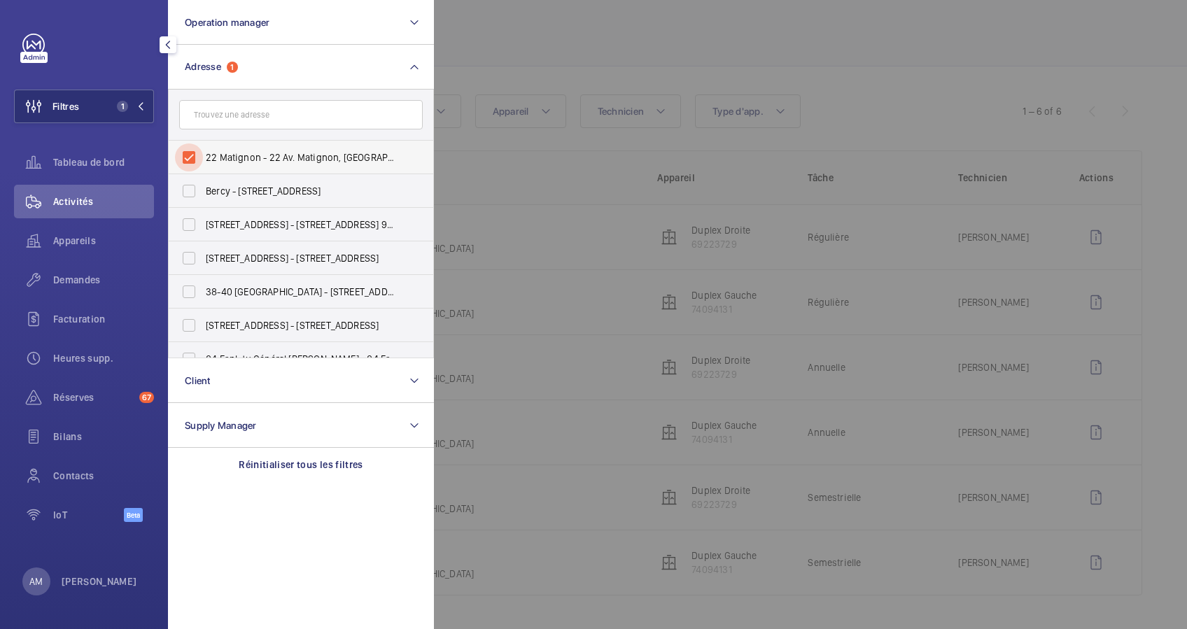
click at [185, 151] on input "22 Matignon - 22 Av. Matignon, PARIS 75008" at bounding box center [189, 157] width 28 height 28
checkbox input "false"
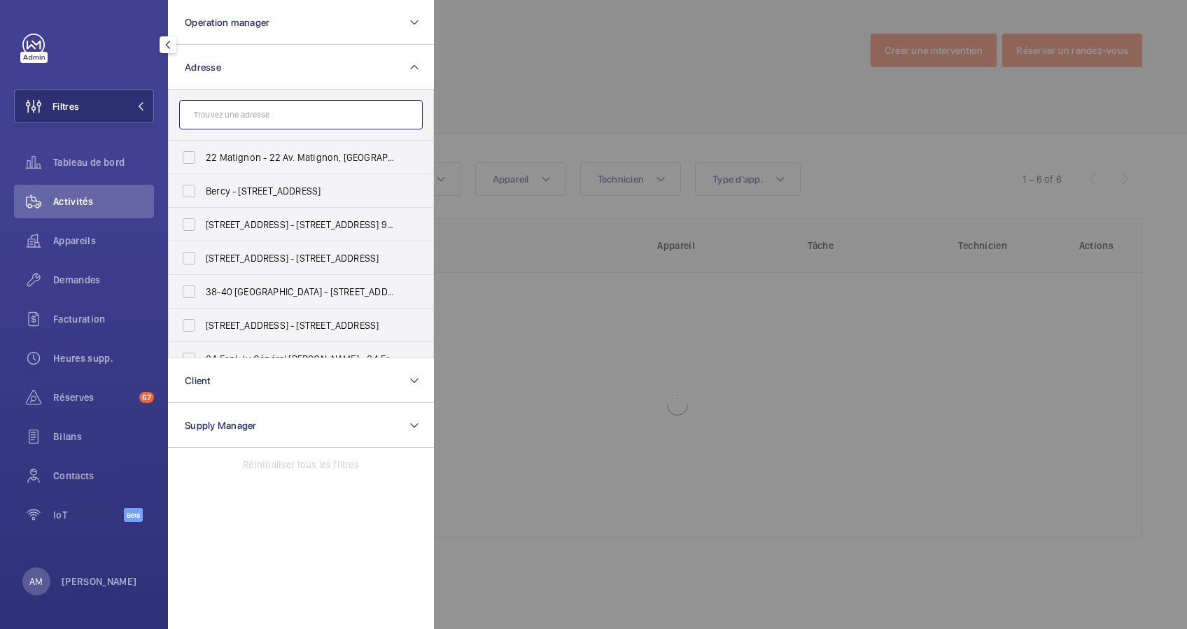
click at [252, 122] on input "text" at bounding box center [301, 114] width 244 height 29
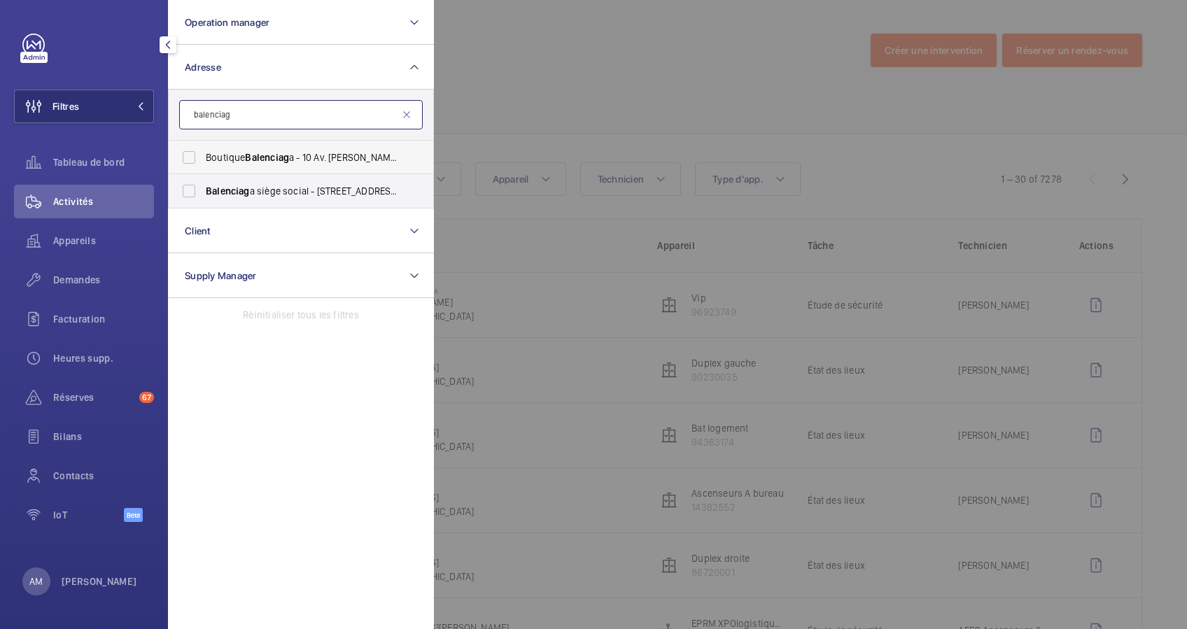
type input "balenciag"
click at [271, 162] on span "Balenciag" at bounding box center [267, 157] width 44 height 11
click at [203, 162] on input "Boutique Balenciag a - 10 Av. George V, PARIS 75008" at bounding box center [189, 157] width 28 height 28
checkbox input "true"
click at [566, 102] on div at bounding box center [1027, 314] width 1187 height 629
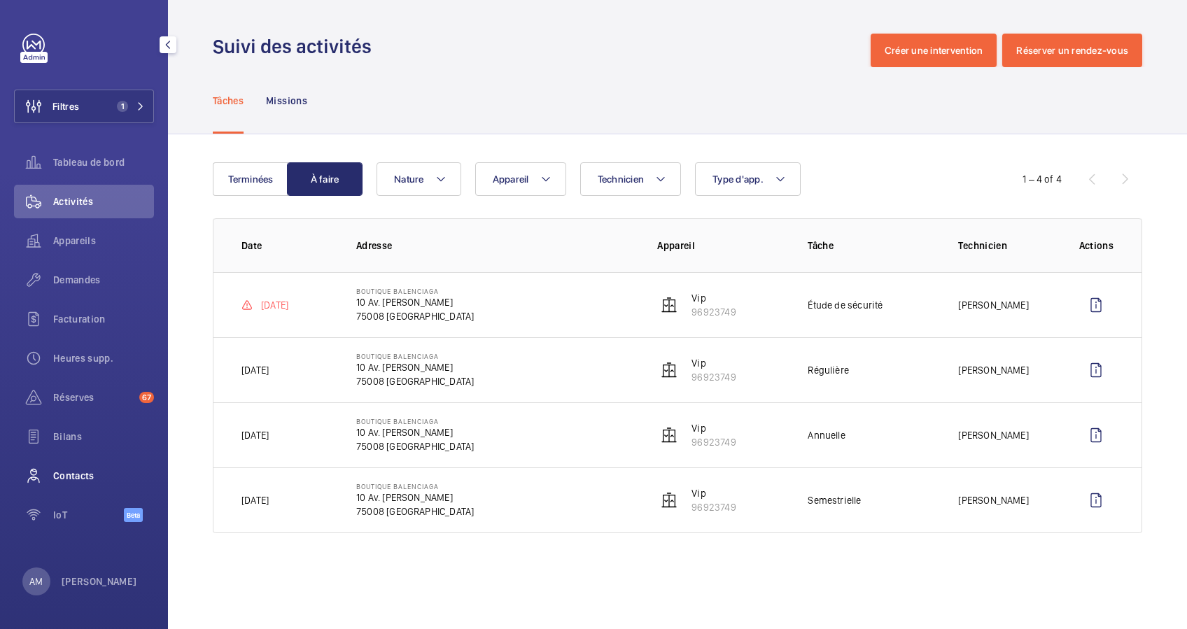
click at [72, 465] on div "Contacts" at bounding box center [84, 476] width 140 height 34
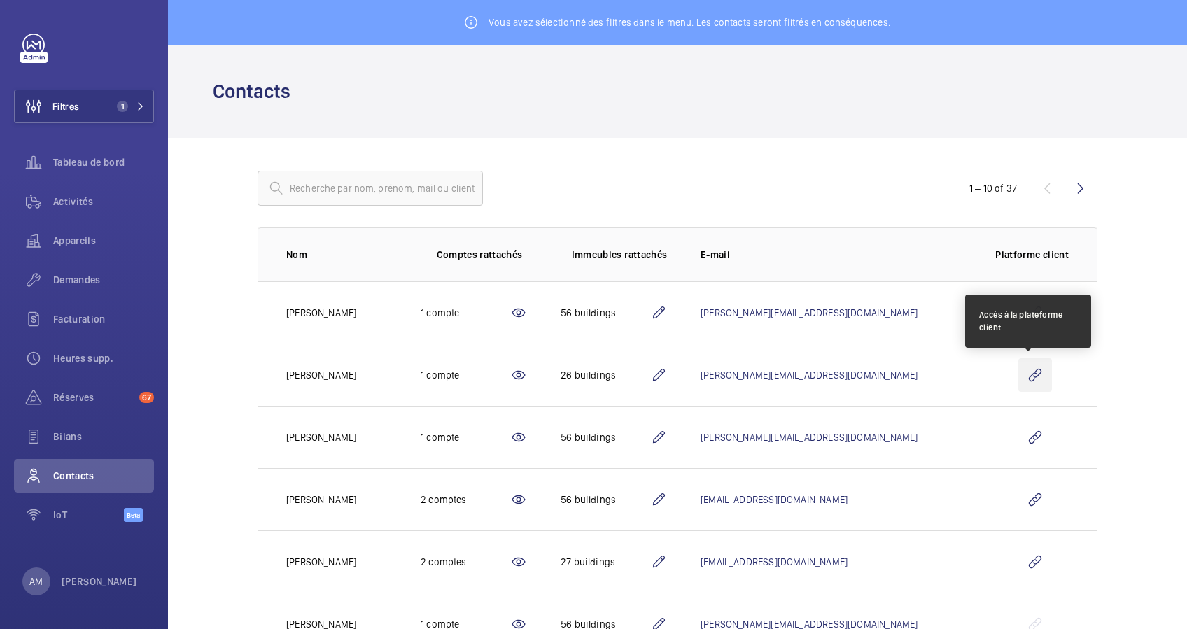
click at [1031, 370] on wm-front-icon-button at bounding box center [1035, 375] width 34 height 34
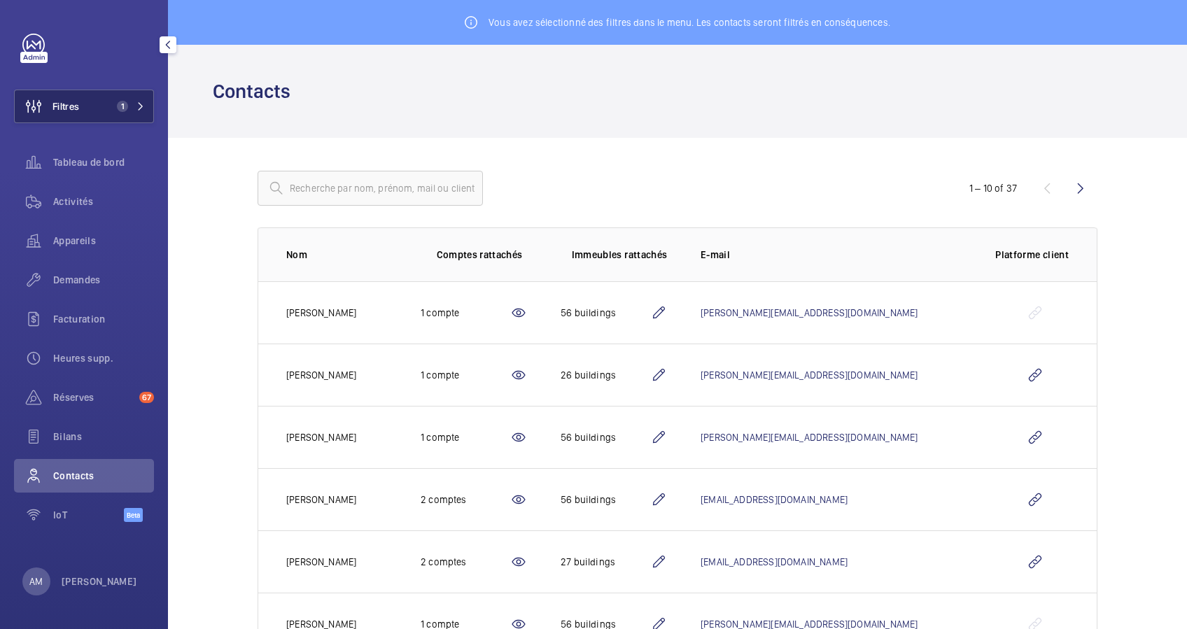
drag, startPoint x: 113, startPoint y: 106, endPoint x: 151, endPoint y: 94, distance: 40.1
click at [113, 105] on span "1" at bounding box center [119, 106] width 17 height 11
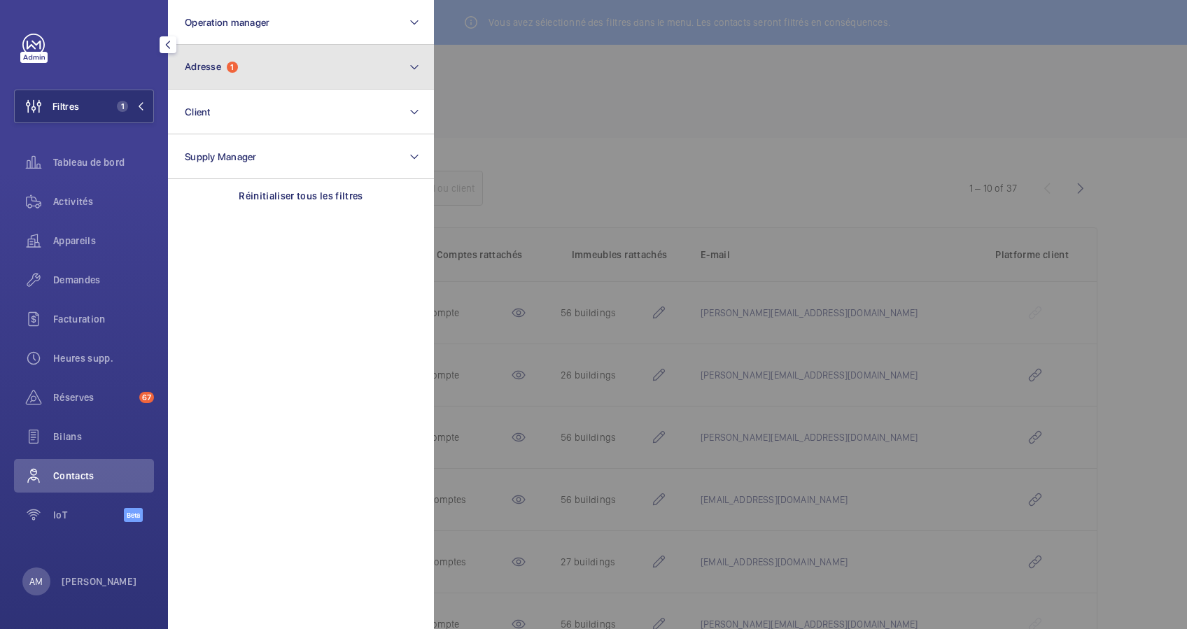
click at [234, 75] on button "Adresse 1" at bounding box center [301, 67] width 266 height 45
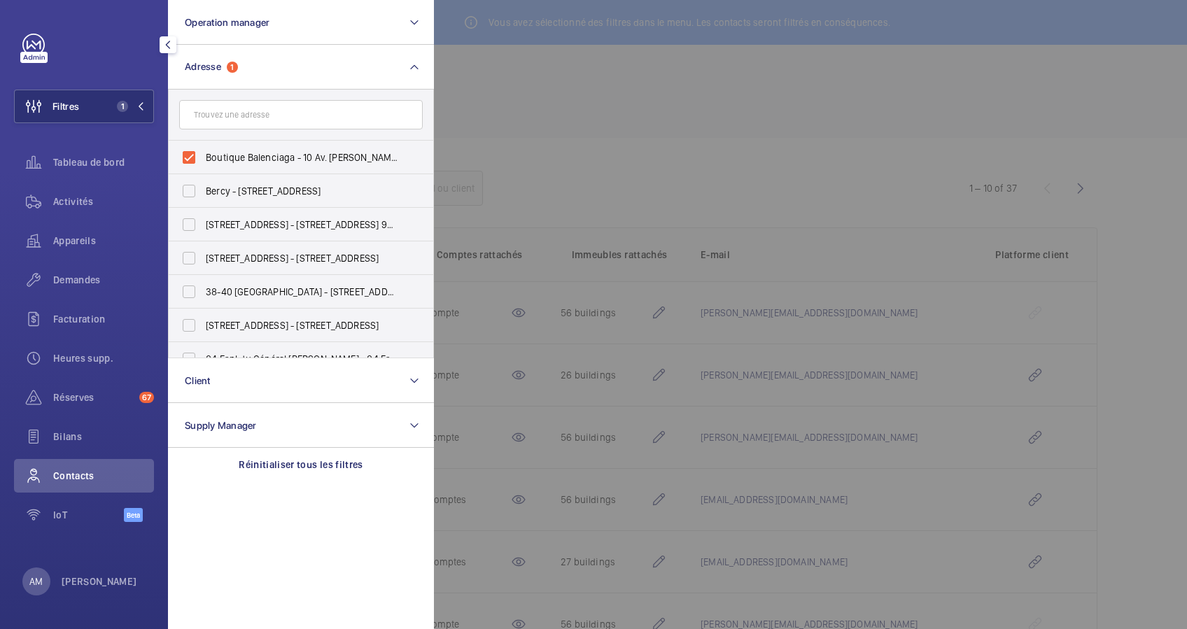
click at [498, 123] on div at bounding box center [1027, 314] width 1187 height 629
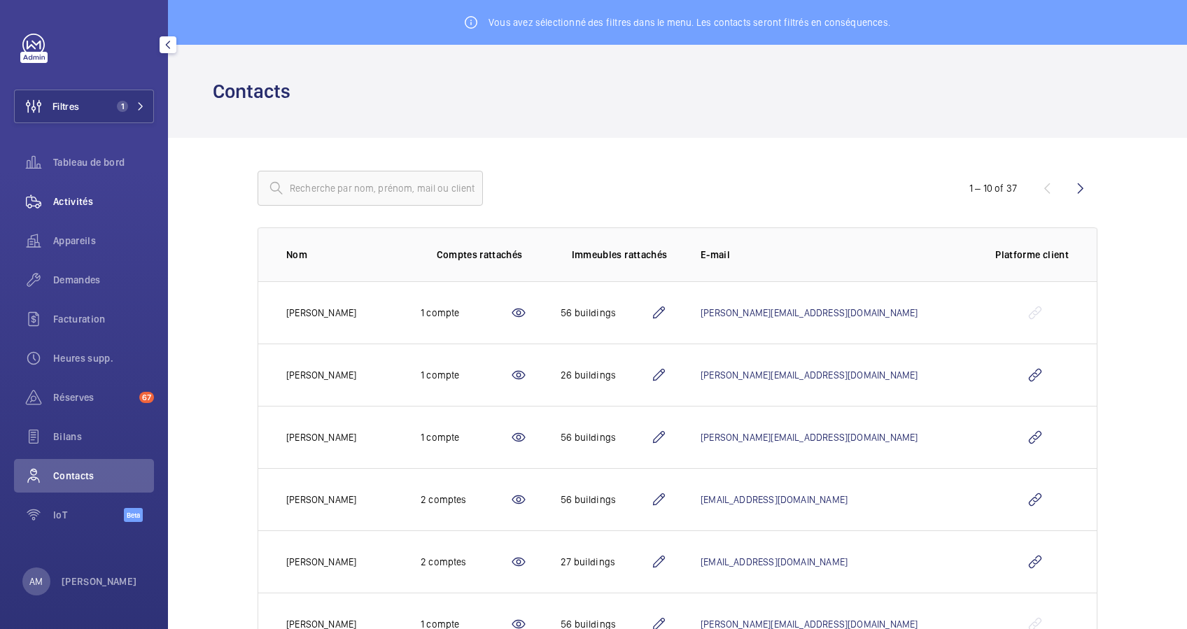
click at [87, 193] on div "Activités" at bounding box center [84, 202] width 140 height 34
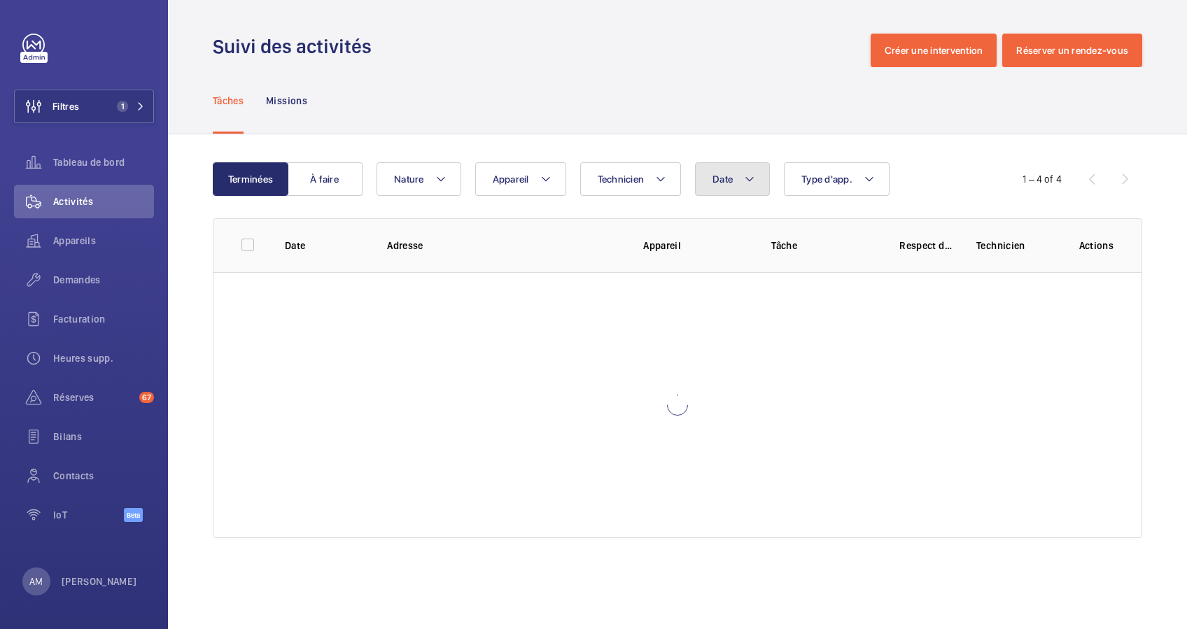
click at [727, 174] on span "Date" at bounding box center [723, 179] width 20 height 11
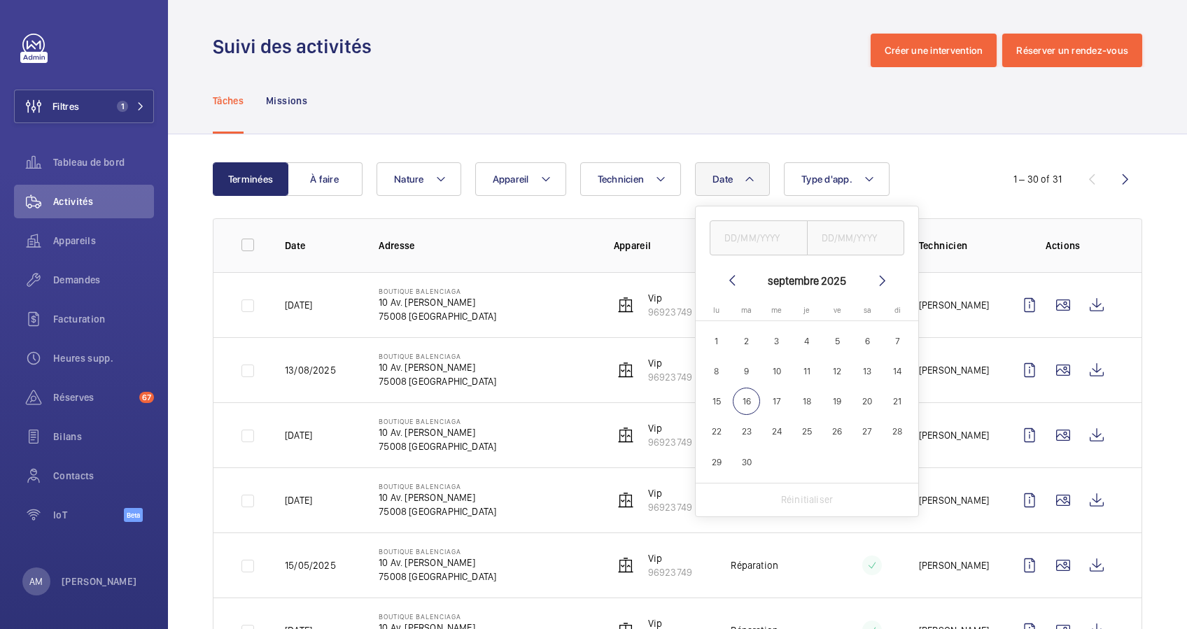
click at [736, 279] on mat-icon at bounding box center [732, 280] width 17 height 17
click at [734, 279] on mat-icon at bounding box center [732, 280] width 17 height 17
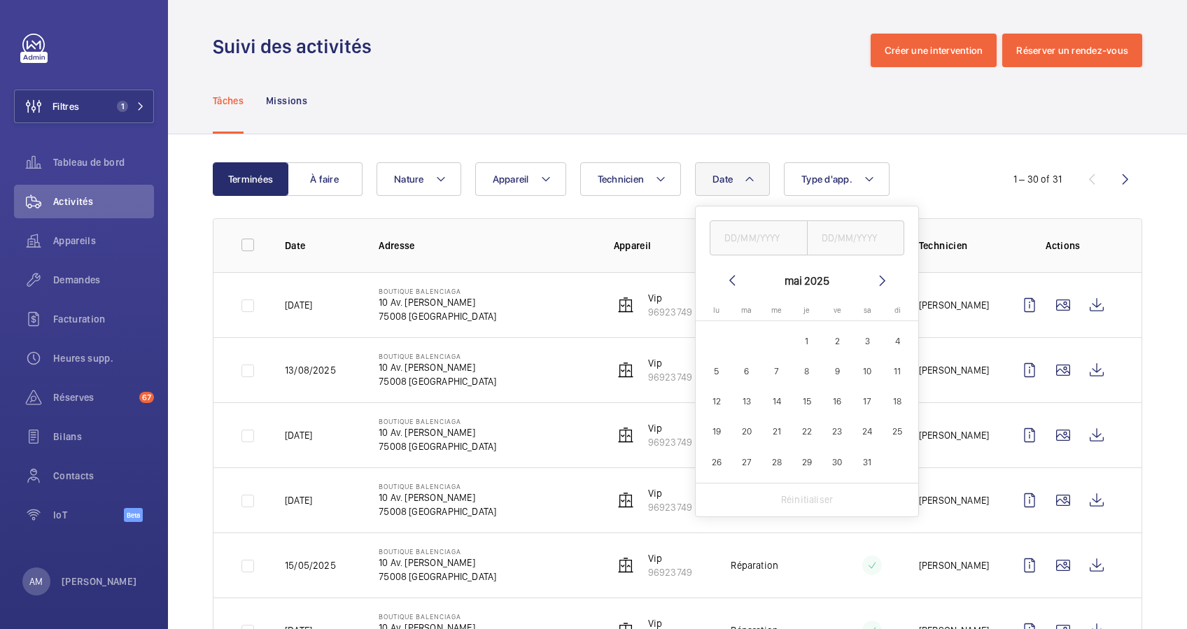
click at [734, 279] on mat-icon at bounding box center [732, 280] width 17 height 17
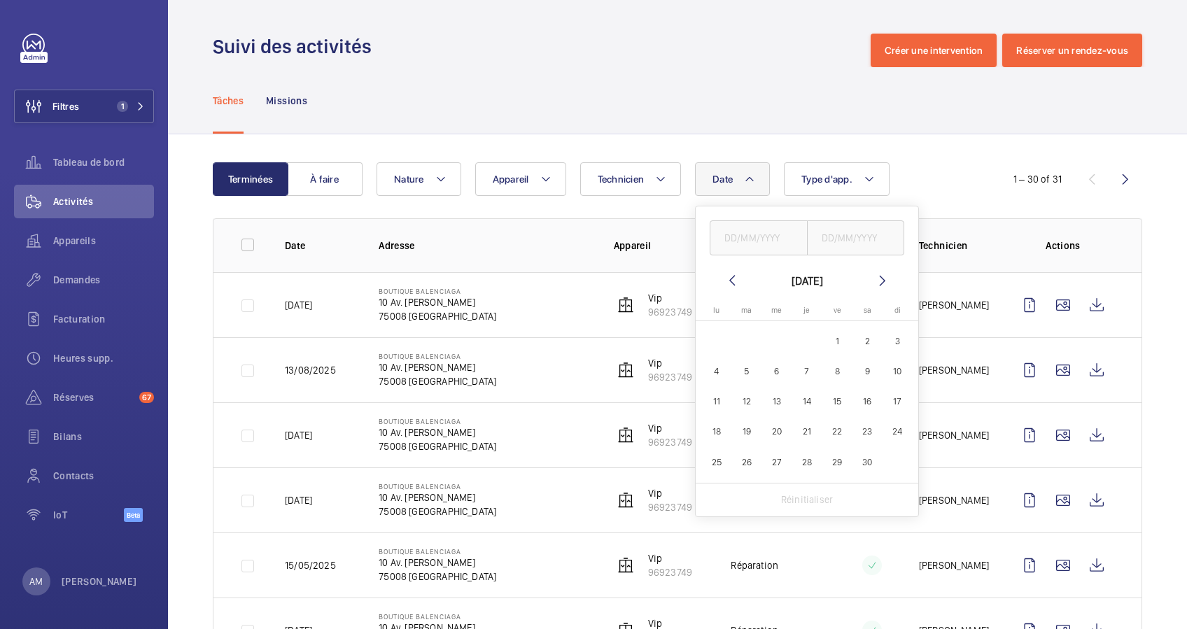
click at [734, 279] on mat-icon at bounding box center [732, 280] width 17 height 17
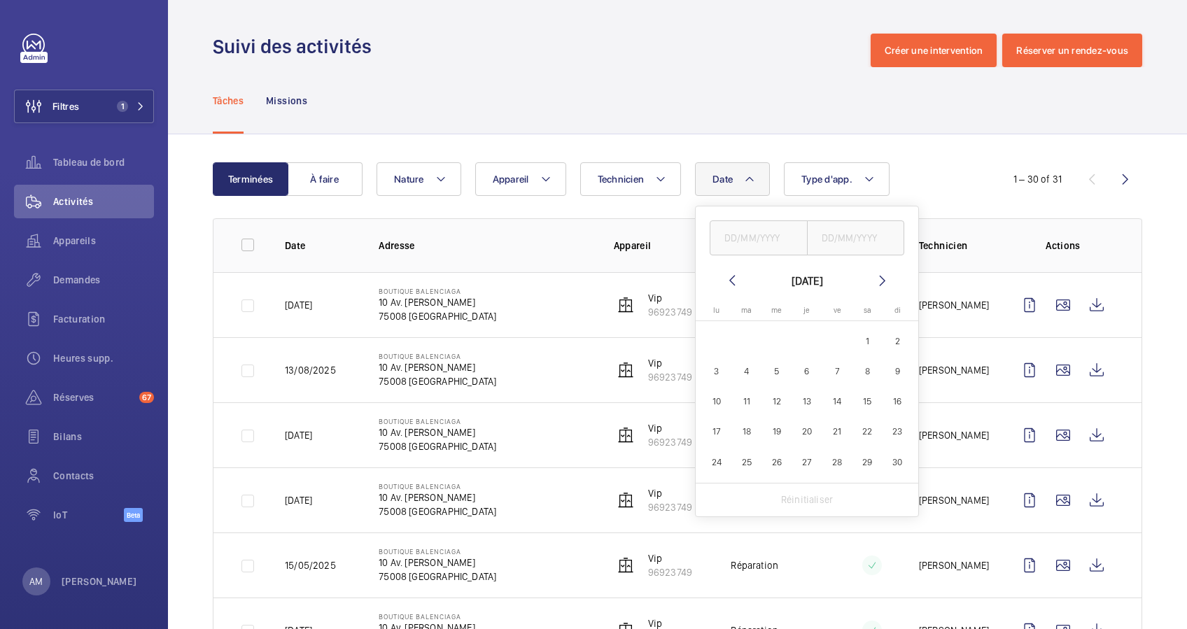
click at [734, 279] on mat-icon at bounding box center [732, 280] width 17 height 17
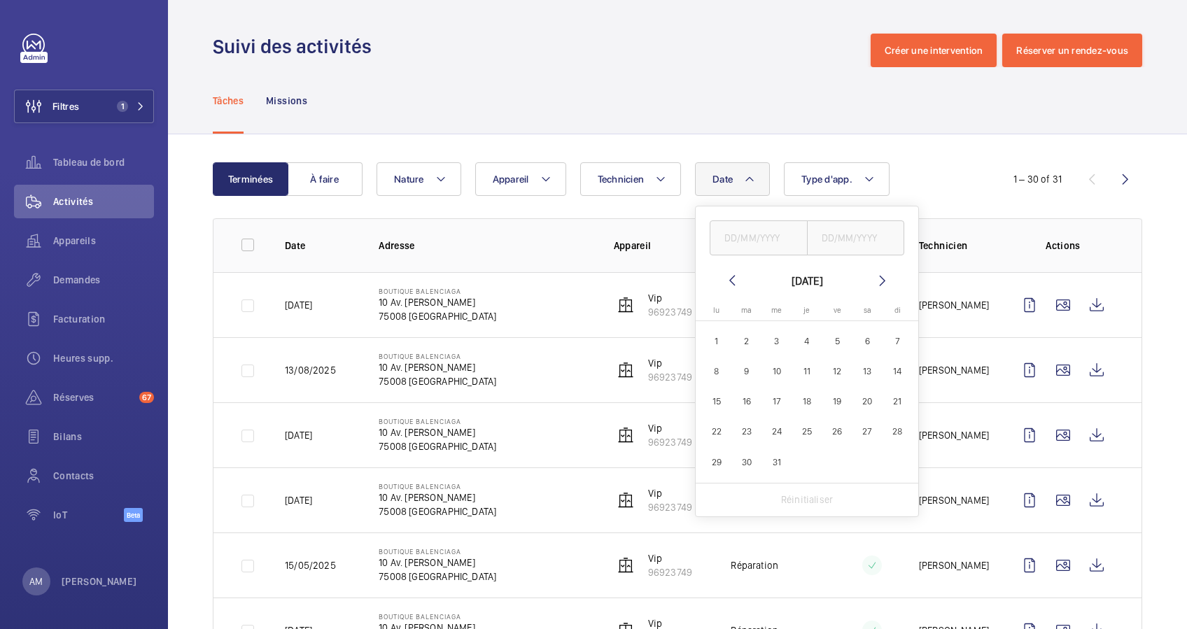
click at [713, 335] on span "1" at bounding box center [716, 341] width 27 height 27
type input "01/01/2024"
click at [881, 279] on mat-icon at bounding box center [882, 280] width 17 height 17
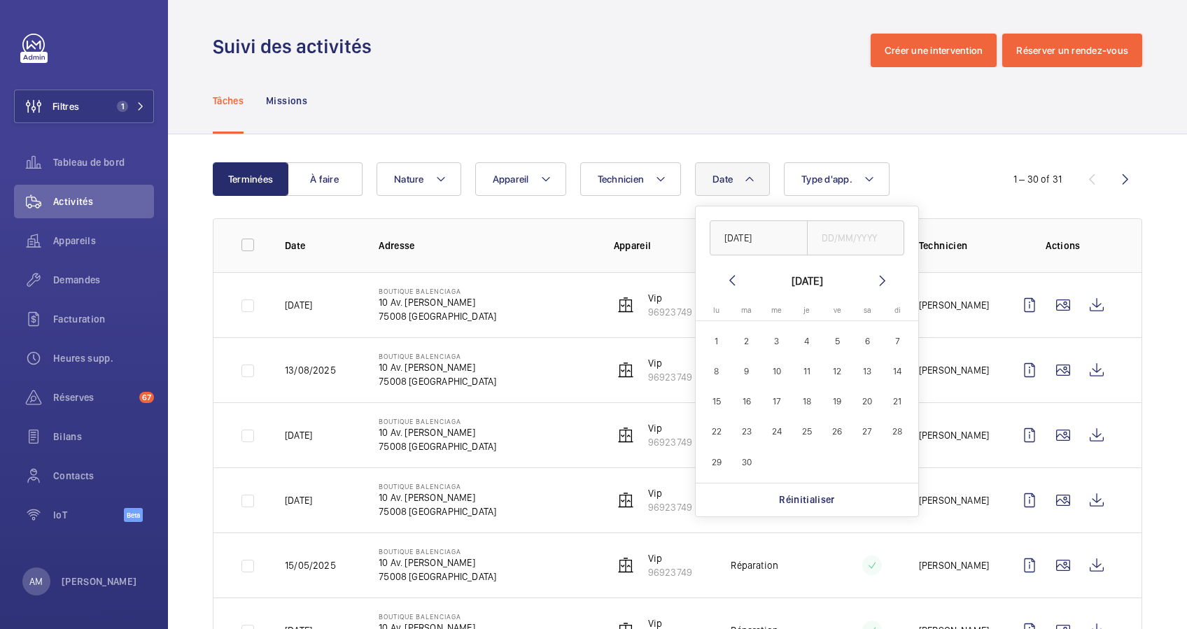
click at [881, 279] on mat-icon at bounding box center [882, 280] width 17 height 17
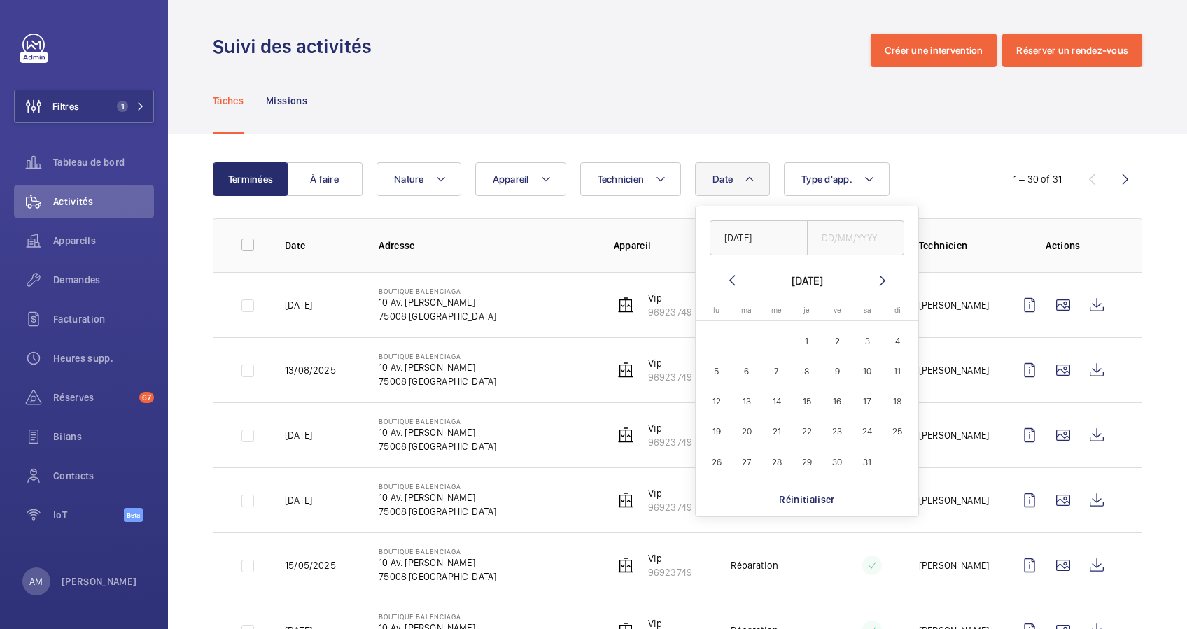
click at [881, 279] on mat-icon at bounding box center [882, 280] width 17 height 17
click at [736, 278] on mat-icon at bounding box center [732, 280] width 17 height 17
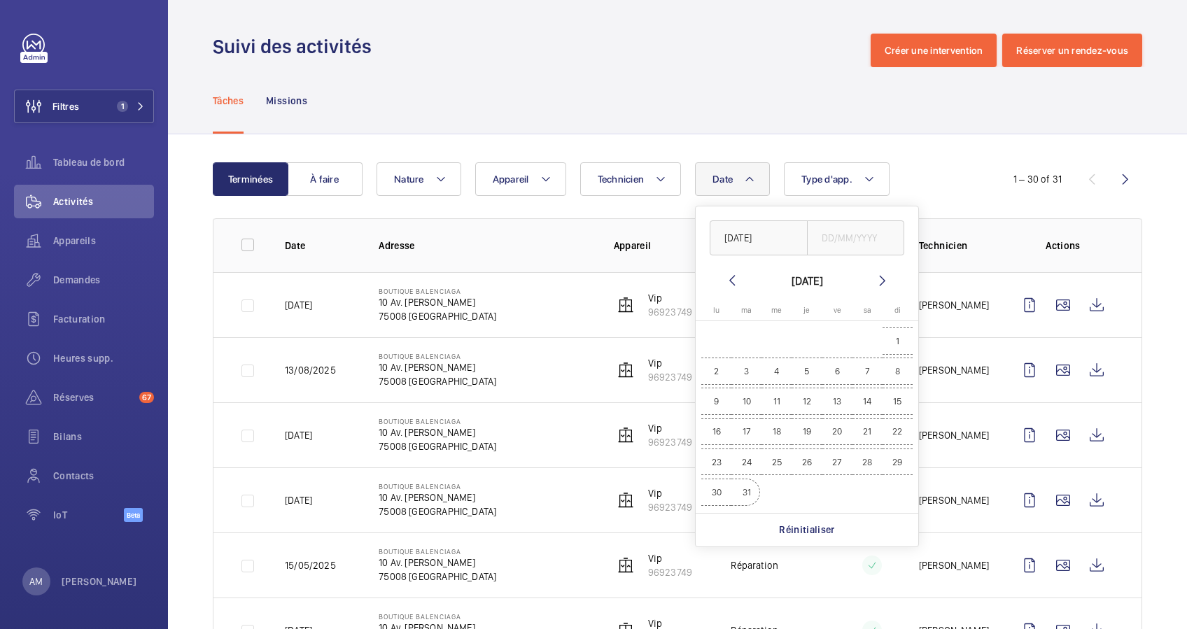
click at [742, 491] on span "31" at bounding box center [746, 492] width 27 height 27
type input "31/12/2024"
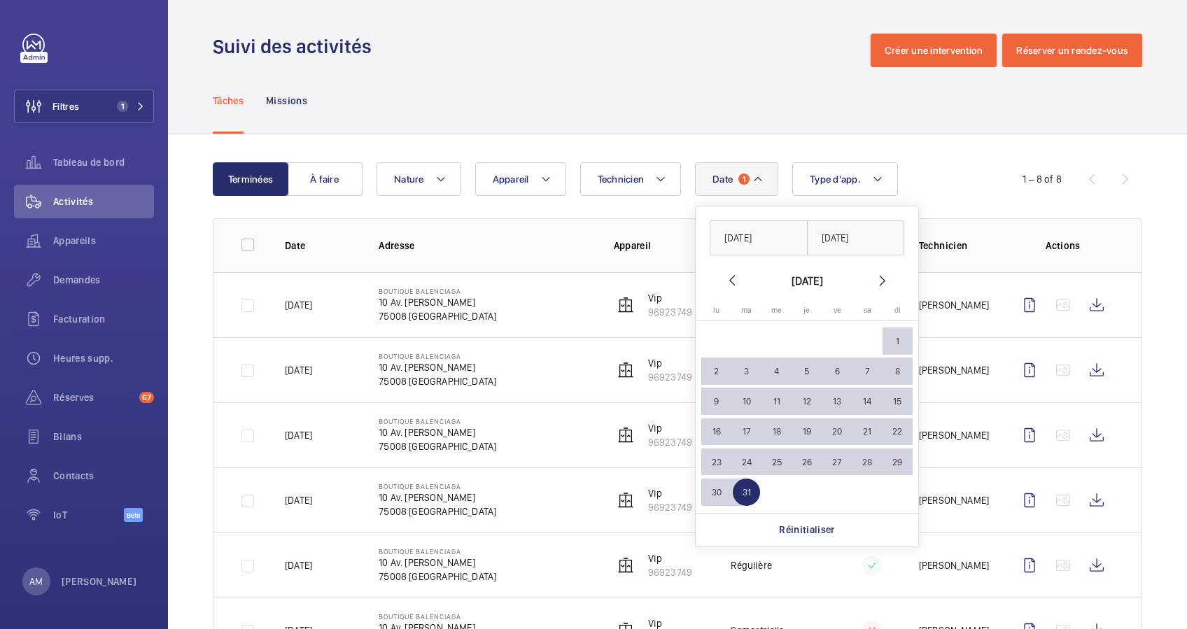
click at [920, 161] on div "Terminées À faire Date 1 01/01/2024 31/12/2024 décembre 2024 lundi lu mardi ma …" at bounding box center [677, 480] width 1019 height 693
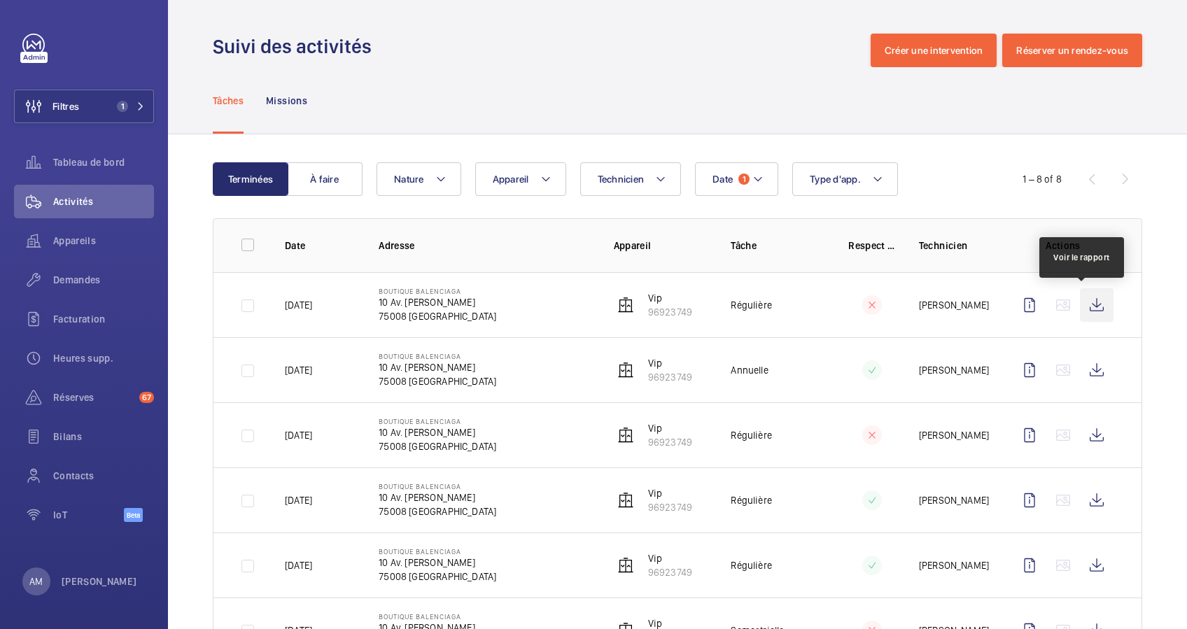
click at [1081, 299] on wm-front-icon-button at bounding box center [1097, 305] width 34 height 34
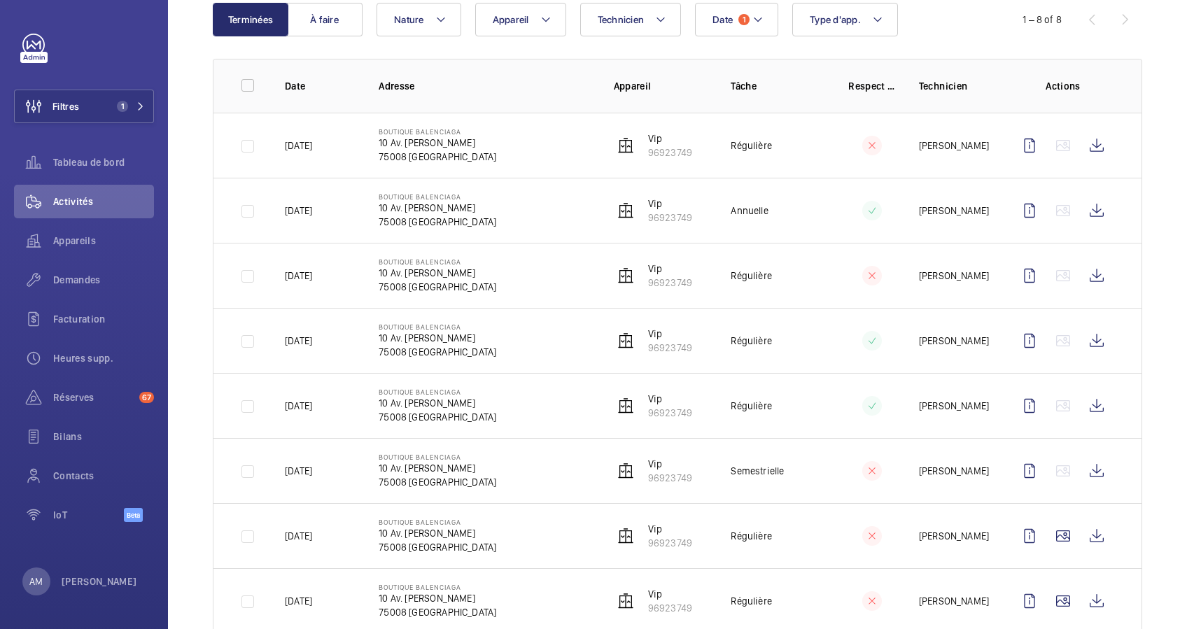
scroll to position [200, 0]
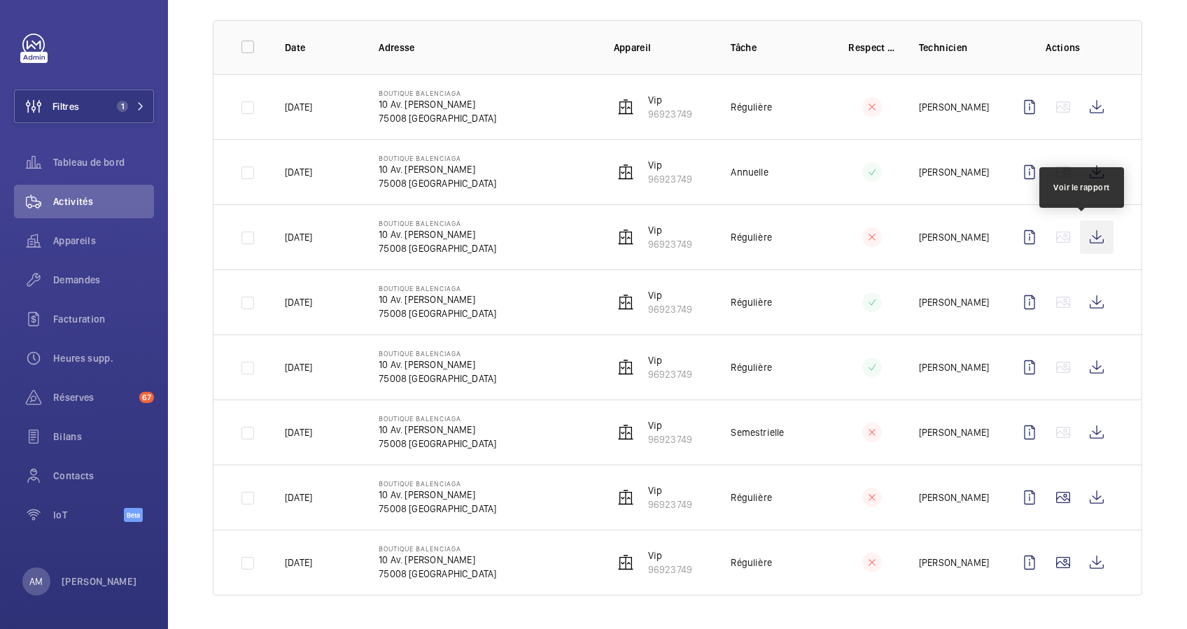
click at [1083, 229] on wm-front-icon-button at bounding box center [1097, 237] width 34 height 34
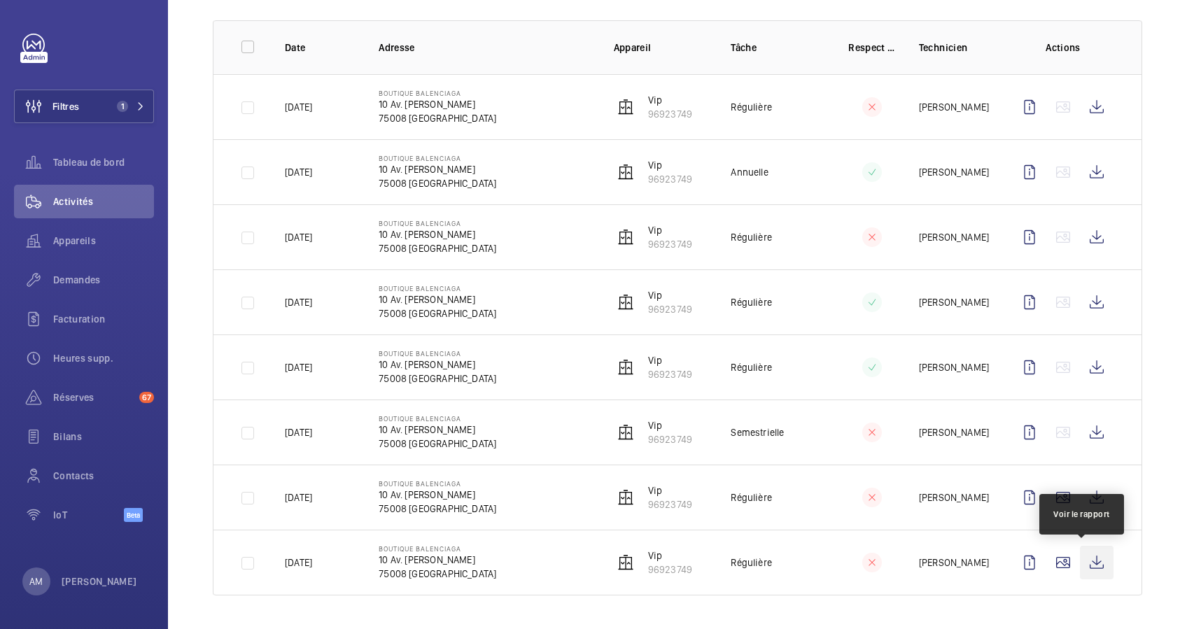
click at [1080, 559] on wm-front-icon-button at bounding box center [1097, 563] width 34 height 34
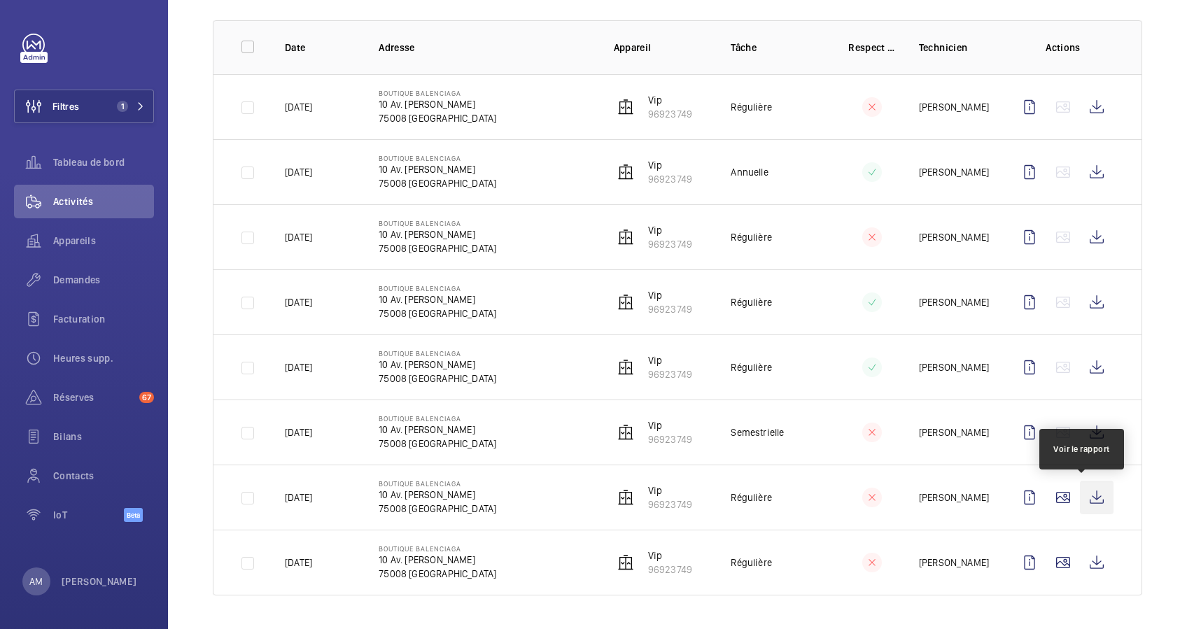
click at [1080, 493] on wm-front-icon-button at bounding box center [1097, 498] width 34 height 34
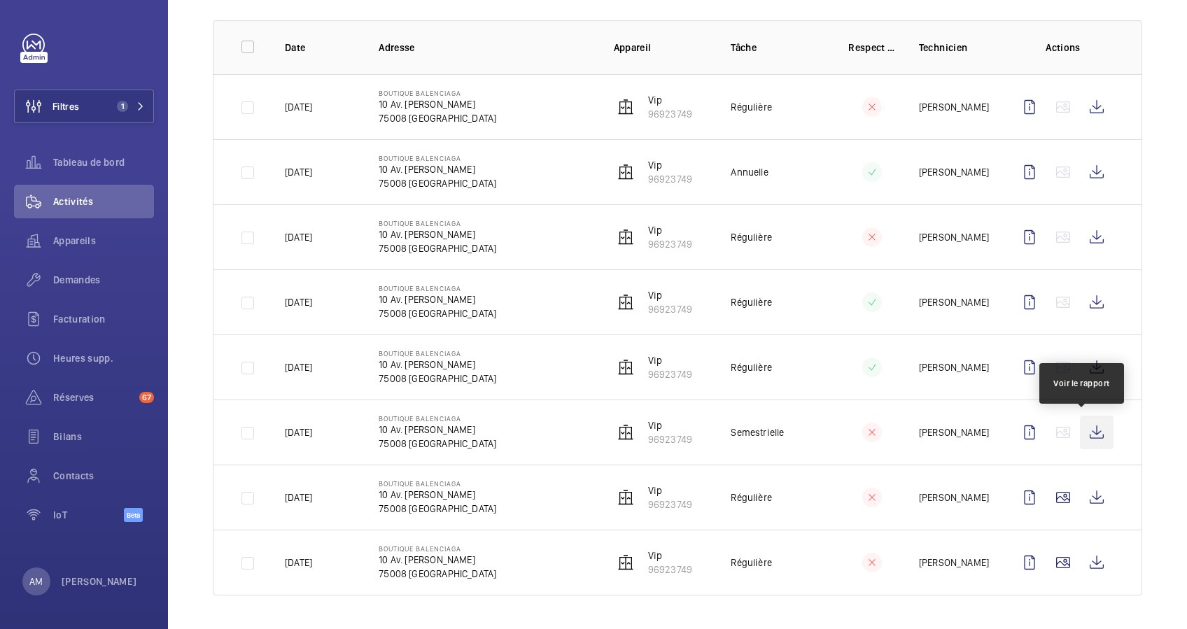
click at [1082, 428] on wm-front-icon-button at bounding box center [1097, 433] width 34 height 34
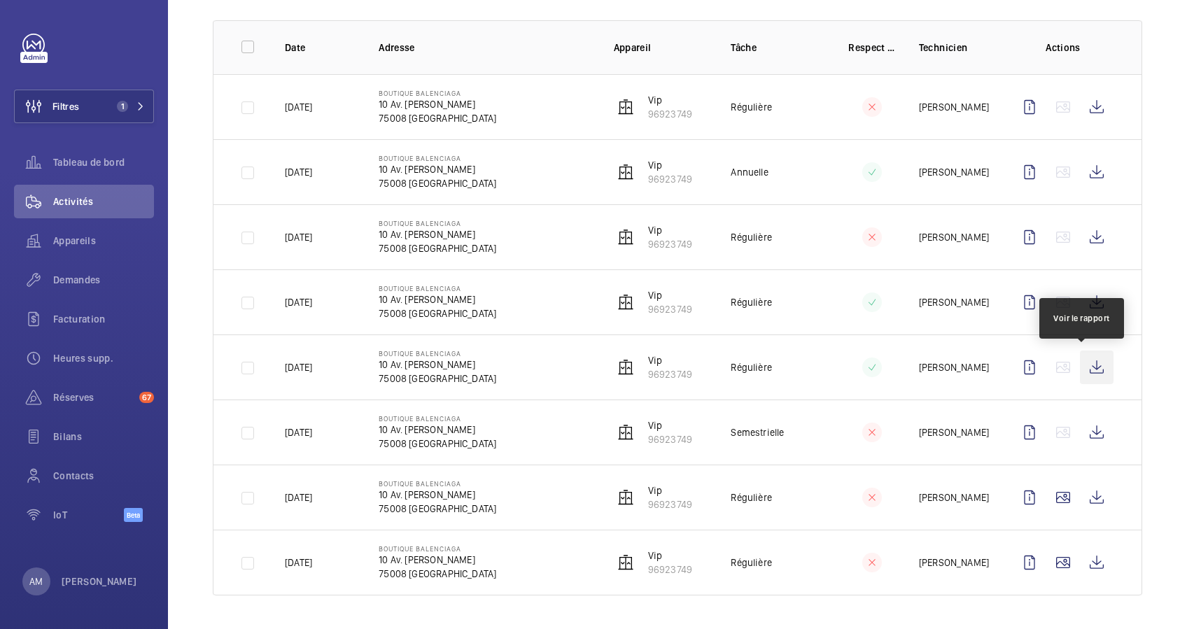
click at [1080, 364] on wm-front-icon-button at bounding box center [1097, 368] width 34 height 34
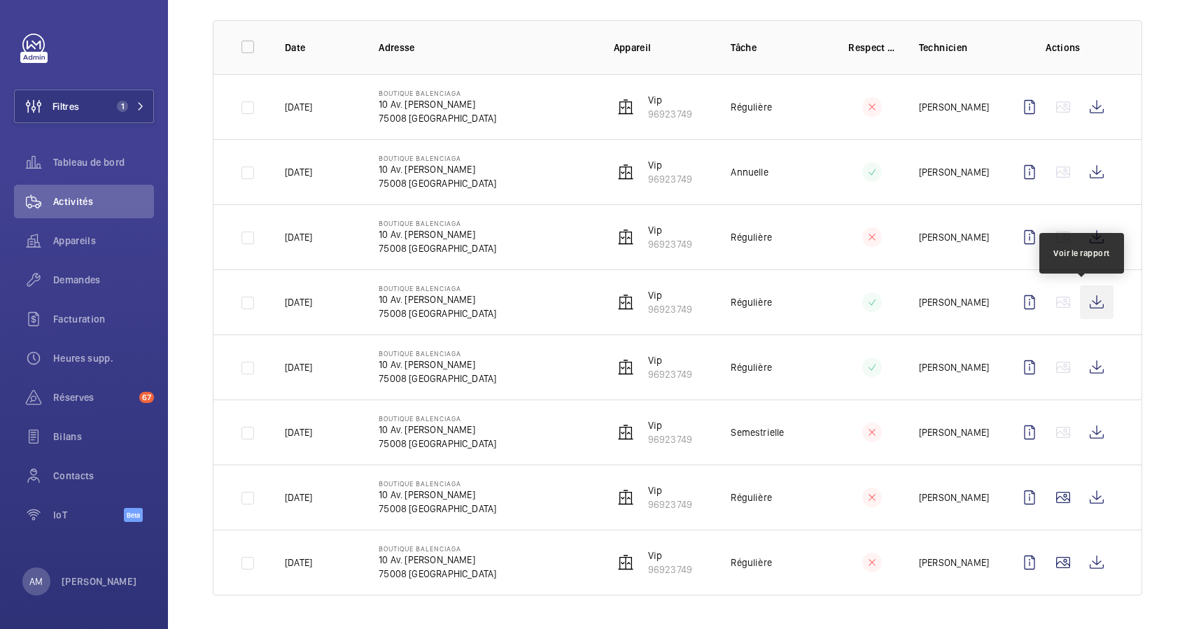
click at [1081, 300] on wm-front-icon-button at bounding box center [1097, 303] width 34 height 34
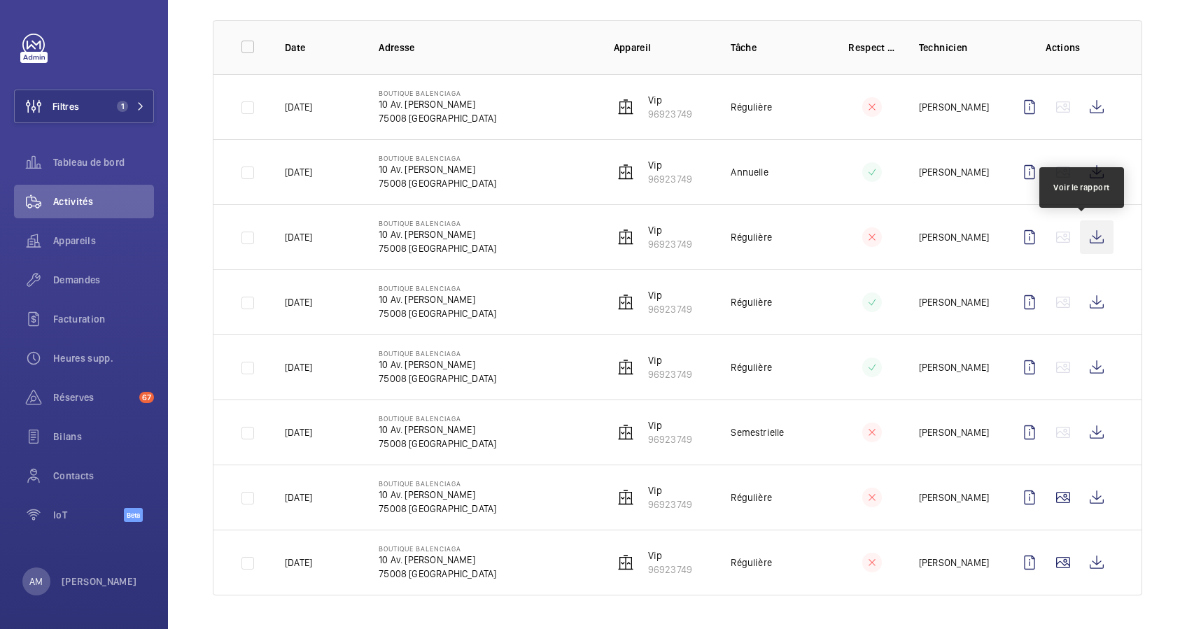
click at [1081, 240] on wm-front-icon-button at bounding box center [1097, 237] width 34 height 34
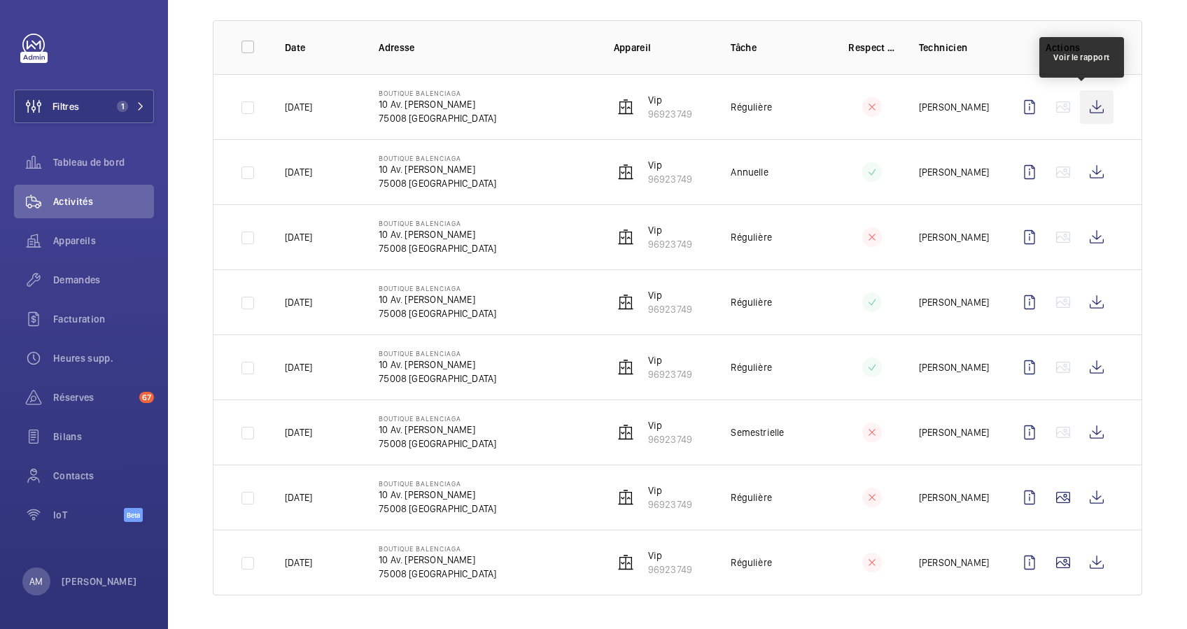
click at [1080, 106] on wm-front-icon-button at bounding box center [1097, 107] width 34 height 34
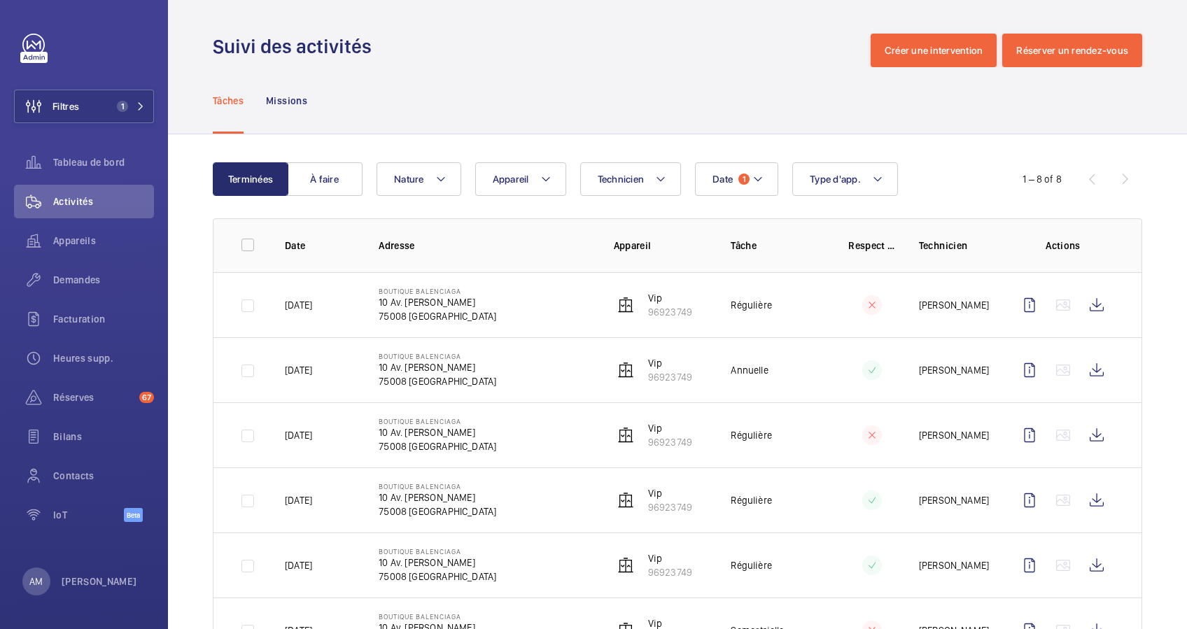
scroll to position [0, 0]
click at [761, 183] on mat-icon at bounding box center [757, 179] width 11 height 17
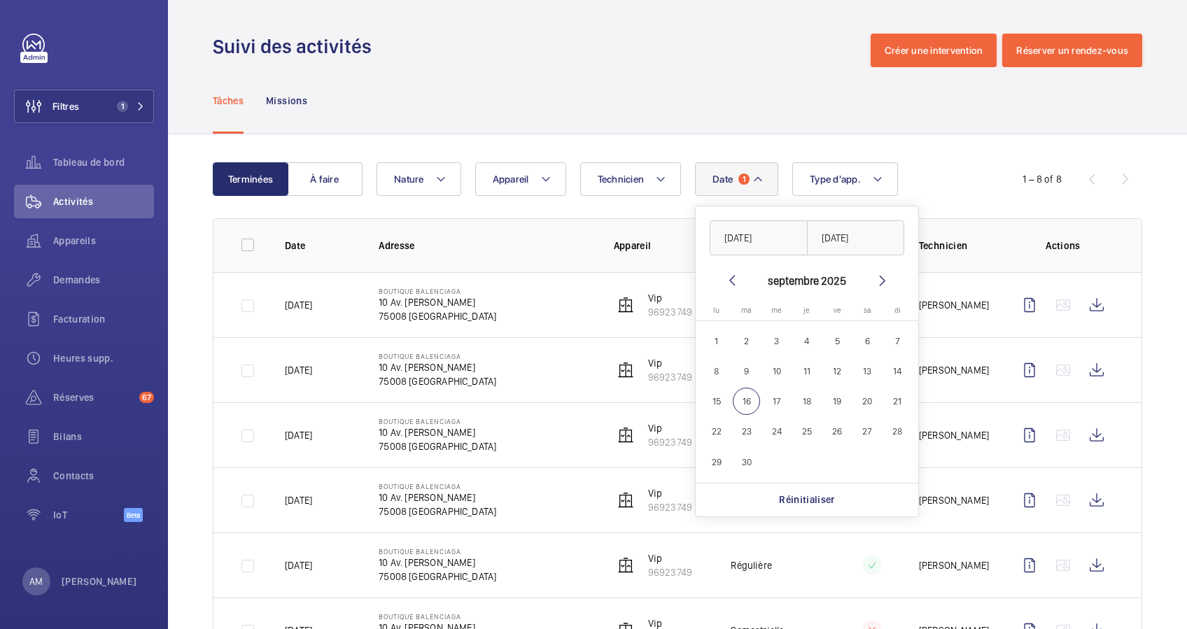
click at [727, 101] on div "Tâches Missions" at bounding box center [677, 100] width 929 height 66
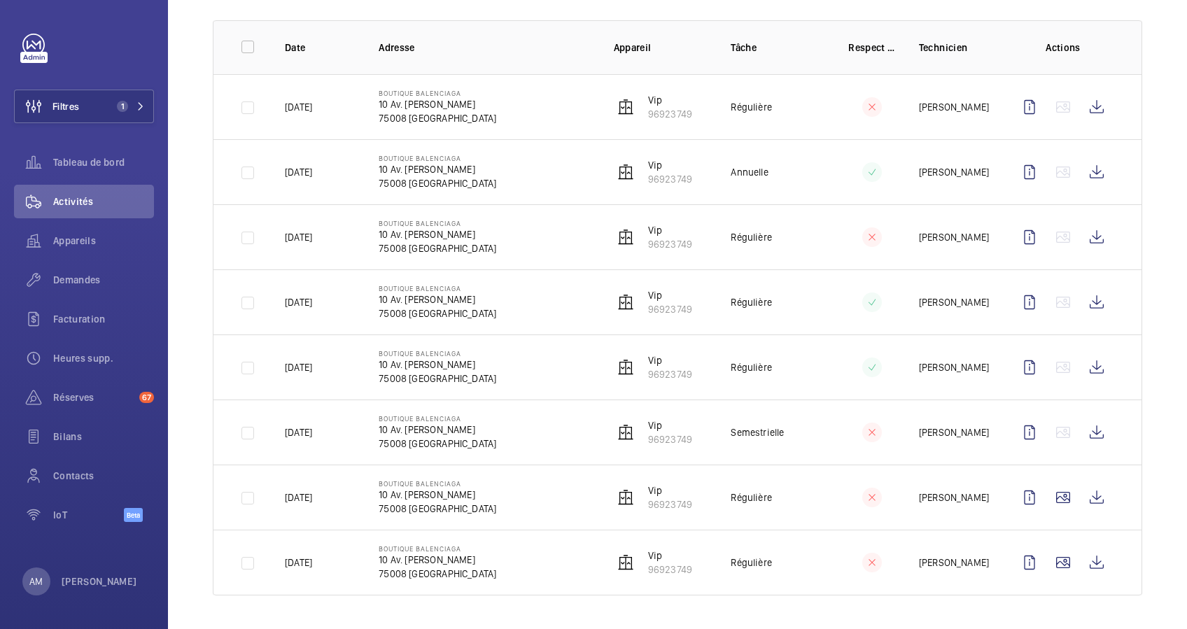
scroll to position [200, 0]
click at [1084, 231] on wm-front-icon-button at bounding box center [1097, 237] width 34 height 34
click at [1082, 230] on wm-front-icon-button at bounding box center [1097, 237] width 34 height 34
click at [1080, 112] on wm-front-icon-button at bounding box center [1097, 107] width 34 height 34
click at [1046, 557] on wm-front-icon-button at bounding box center [1063, 563] width 34 height 34
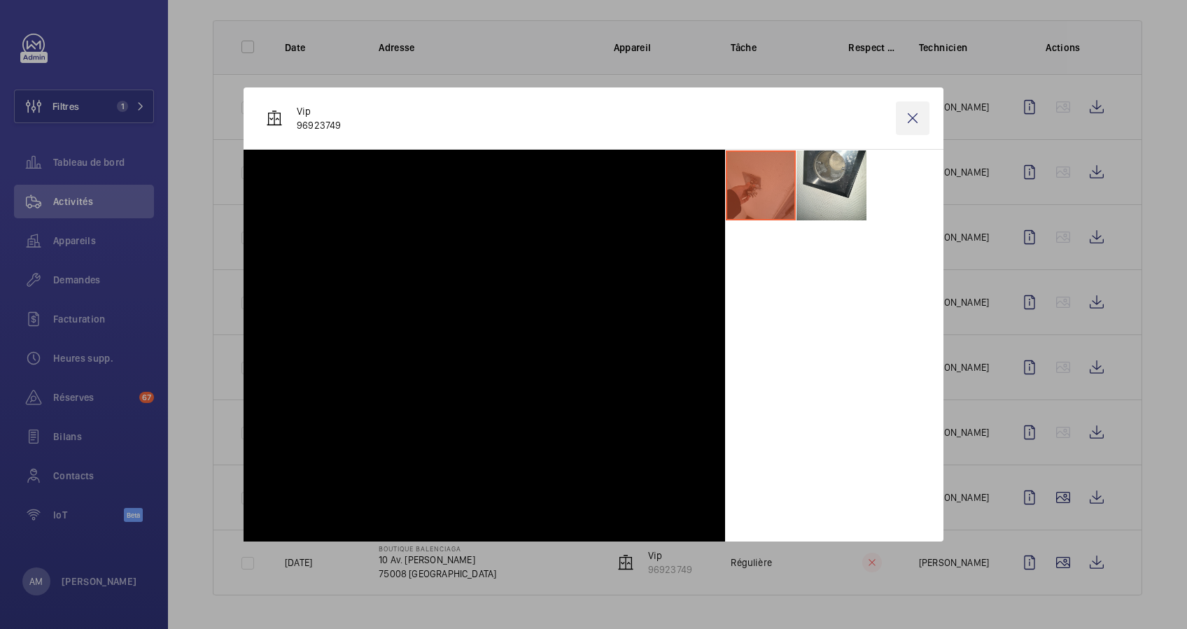
click at [911, 125] on wm-front-icon-button at bounding box center [913, 118] width 34 height 34
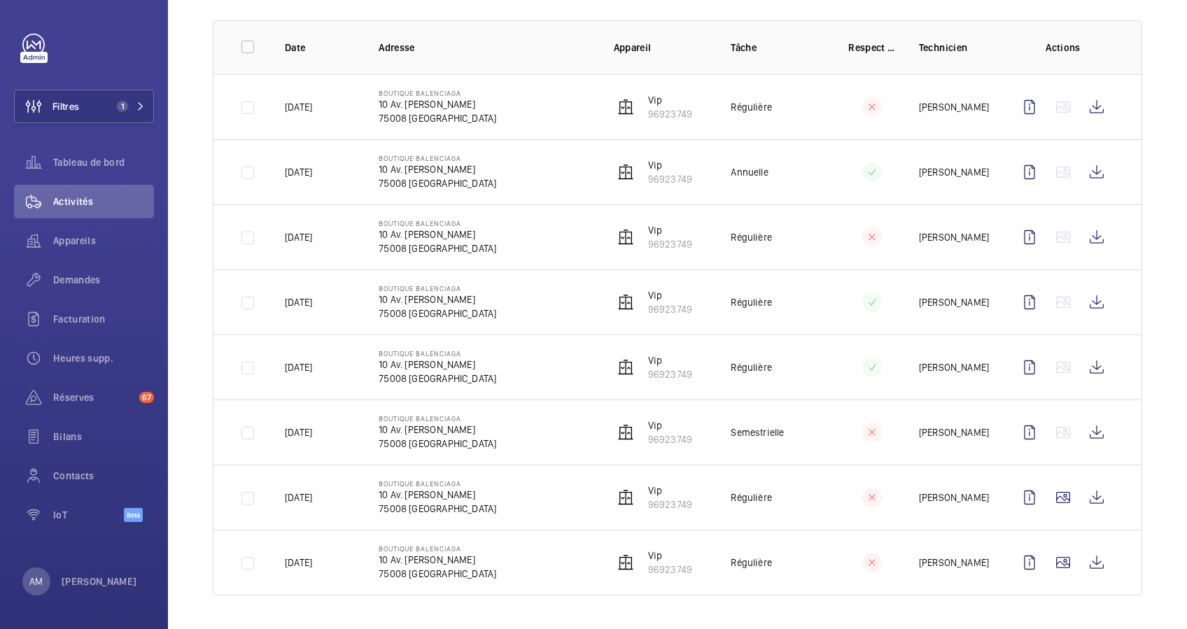
click at [1083, 106] on wm-front-icon-button at bounding box center [1097, 107] width 34 height 34
click at [1080, 101] on wm-front-icon-button at bounding box center [1097, 107] width 34 height 34
click at [1089, 106] on wm-front-icon-button at bounding box center [1097, 107] width 34 height 34
click at [81, 472] on span "Contacts" at bounding box center [103, 476] width 101 height 14
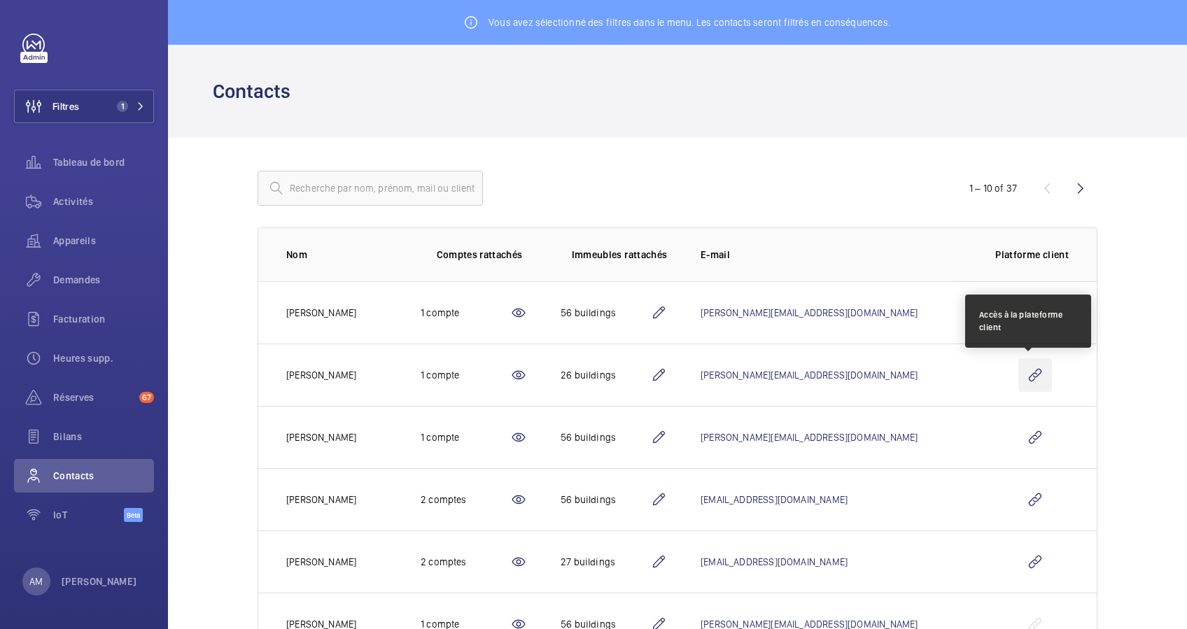
click at [1036, 377] on wm-front-icon-button at bounding box center [1035, 375] width 34 height 34
click at [1028, 369] on wm-front-icon-button at bounding box center [1035, 375] width 34 height 34
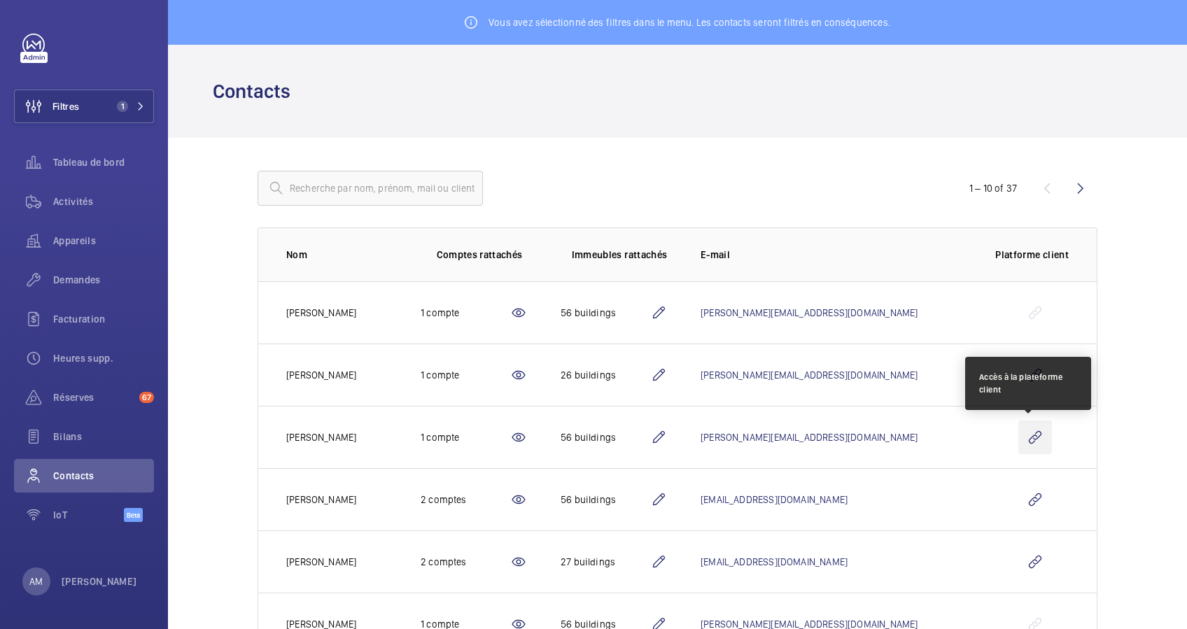
click at [1027, 432] on wm-front-icon-button at bounding box center [1035, 438] width 34 height 34
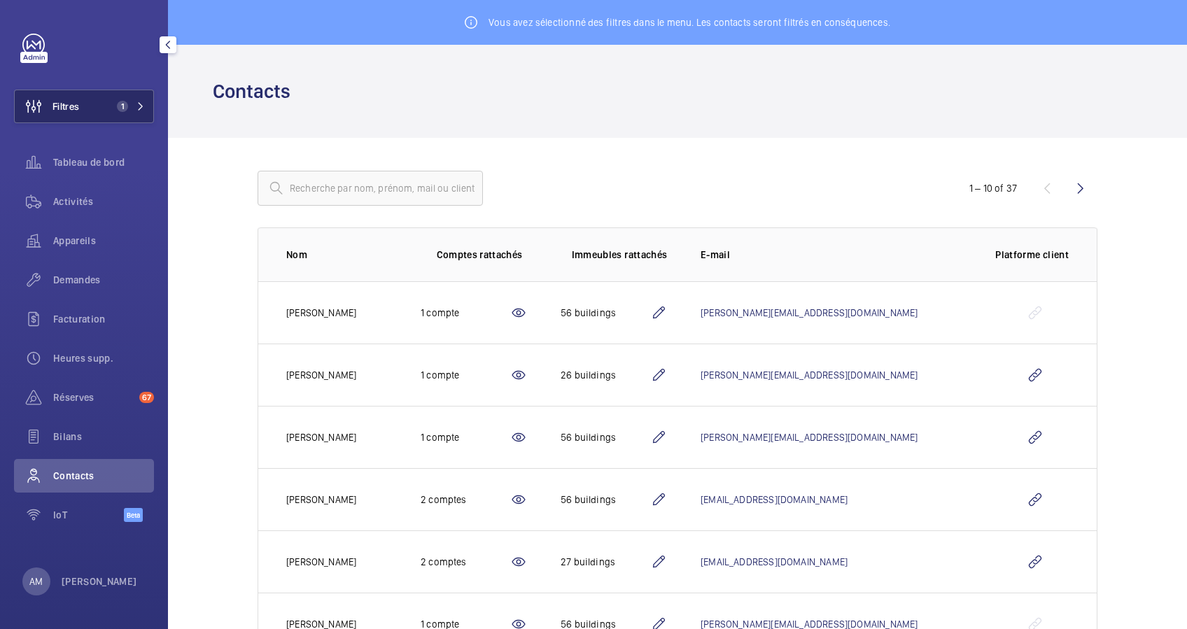
click at [97, 100] on button "Filtres 1" at bounding box center [84, 107] width 140 height 34
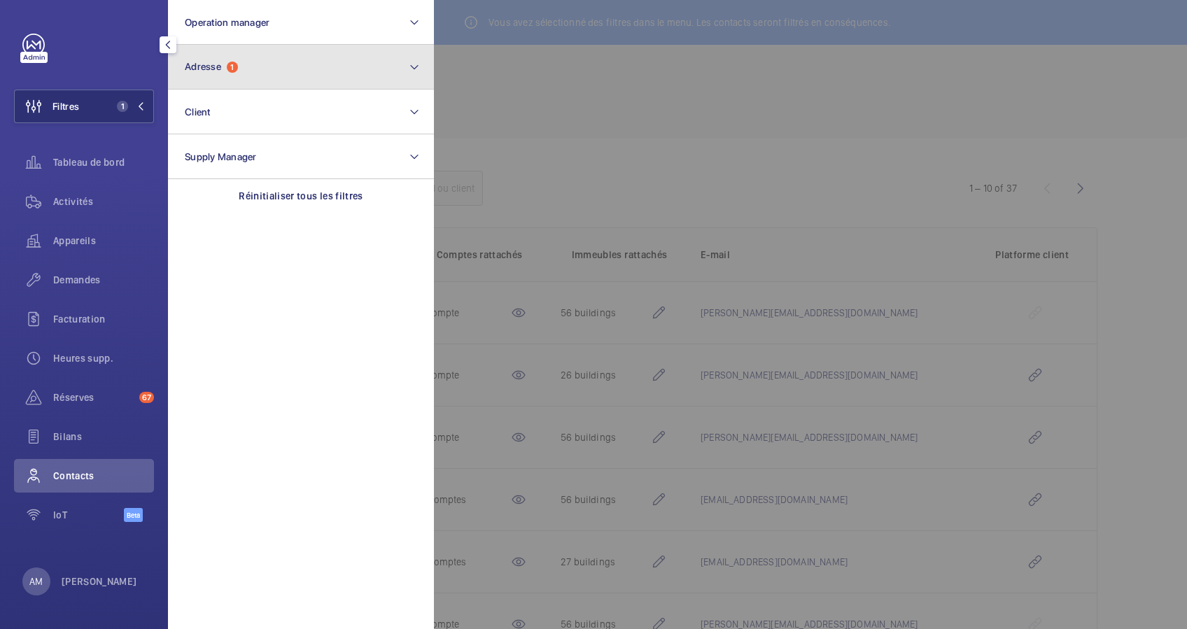
click at [298, 75] on button "Adresse 1" at bounding box center [301, 67] width 266 height 45
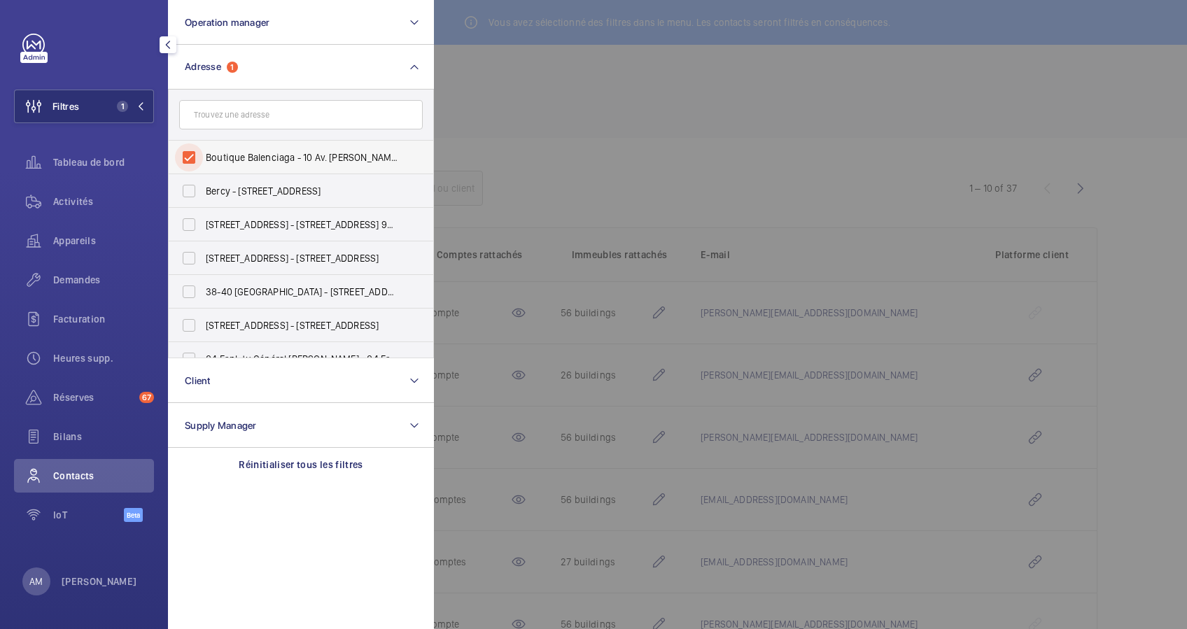
click at [188, 153] on input "Boutique Balenciaga - 10 Av. George V, PARIS 75008" at bounding box center [189, 157] width 28 height 28
checkbox input "false"
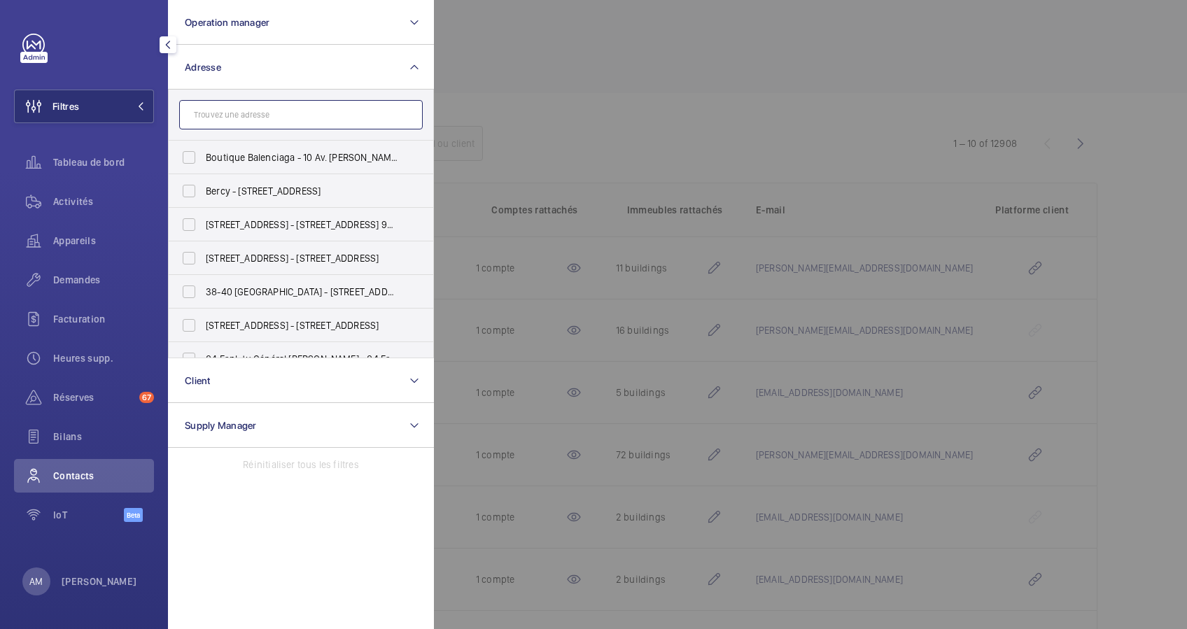
paste input "22 MATIGNON"
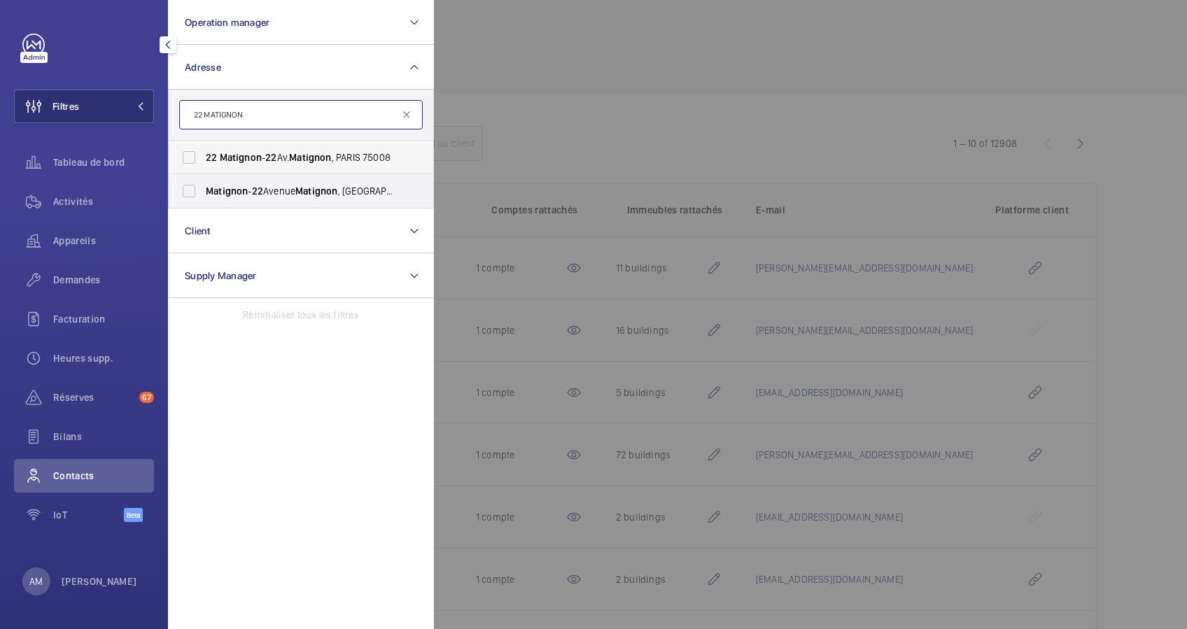
type input "22 MATIGNON"
click at [230, 152] on span "Matignon" at bounding box center [241, 157] width 42 height 11
click at [203, 151] on input "22 Matignon - 22 Av. Matignon , PARIS 75008" at bounding box center [189, 157] width 28 height 28
checkbox input "true"
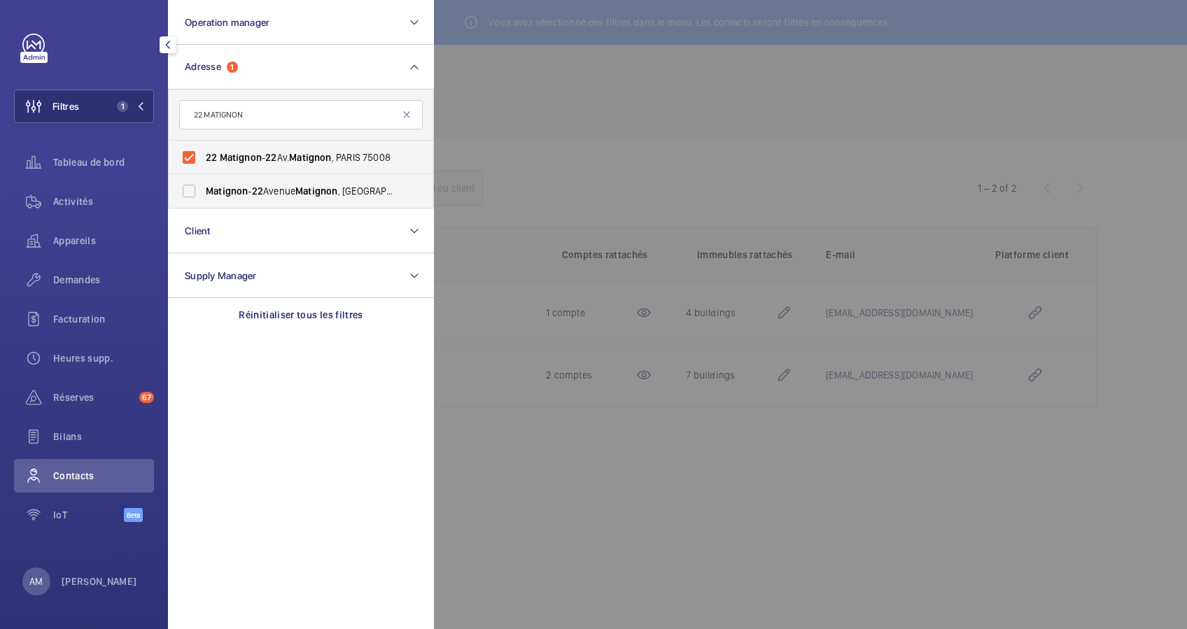
click at [538, 95] on div at bounding box center [1027, 314] width 1187 height 629
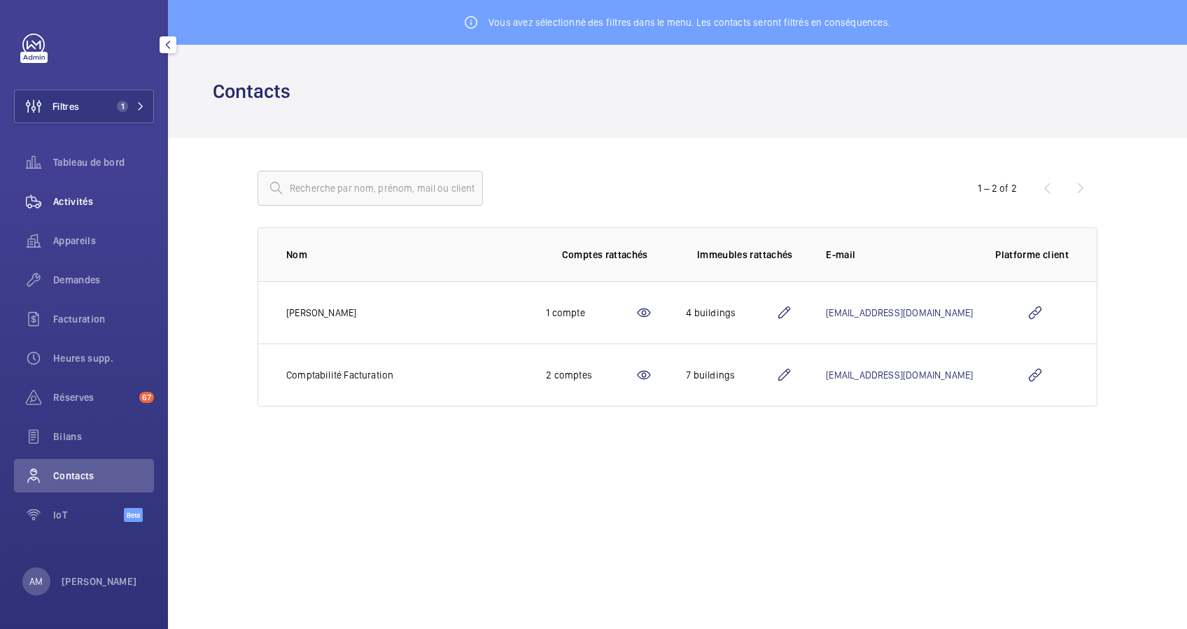
click at [78, 196] on span "Activités" at bounding box center [103, 202] width 101 height 14
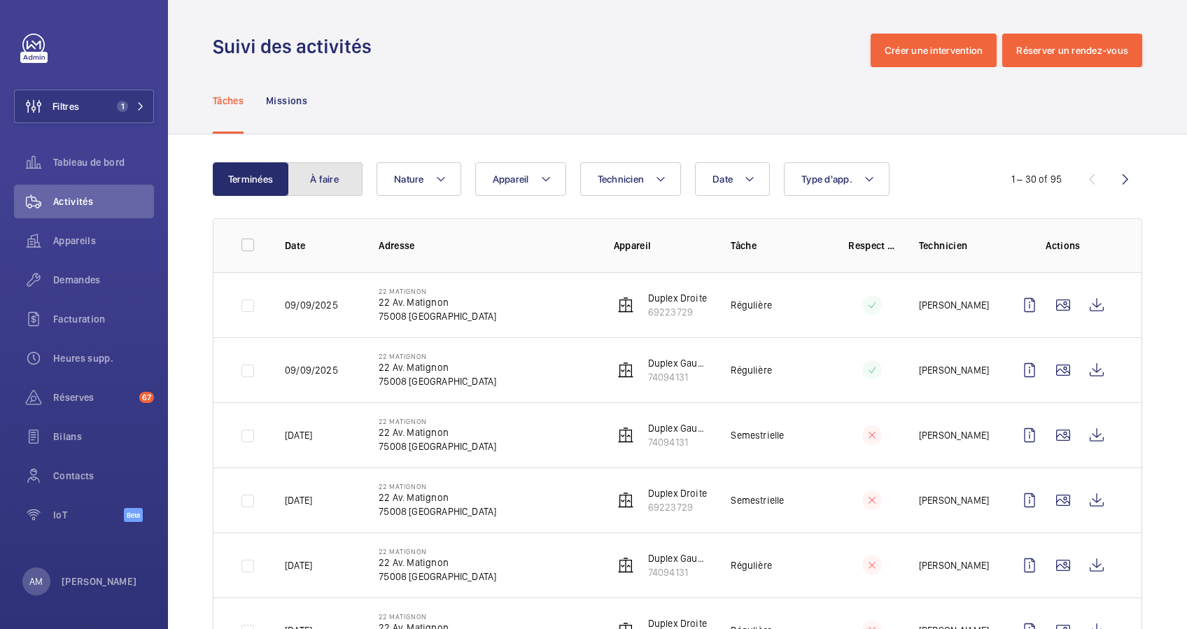
click at [332, 178] on button "À faire" at bounding box center [325, 179] width 76 height 34
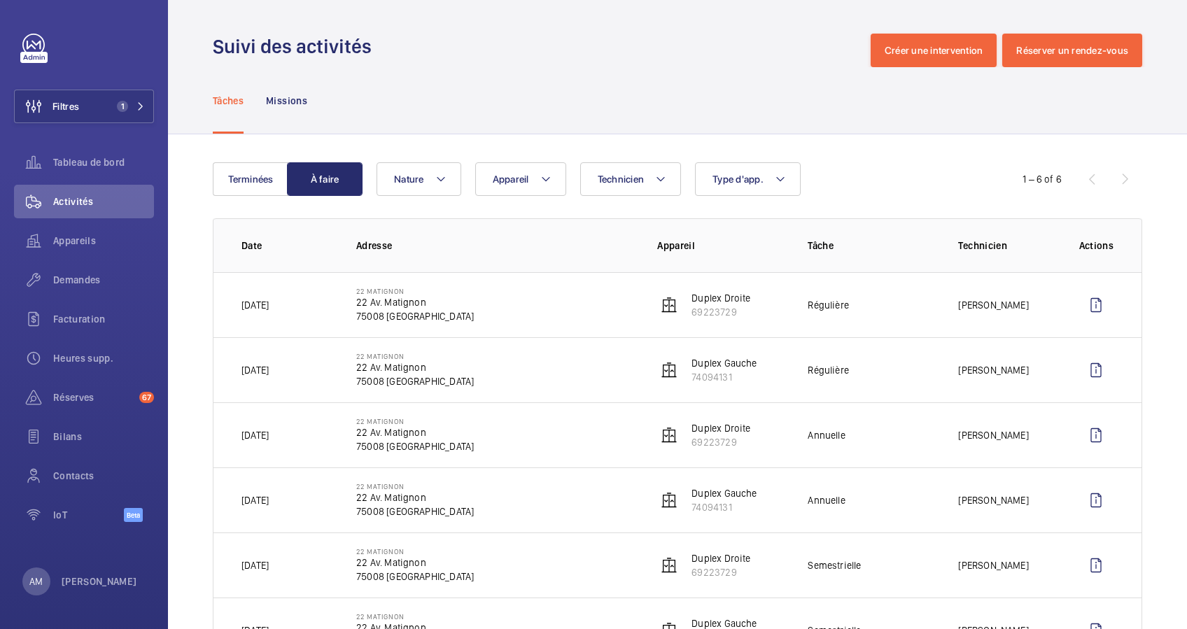
scroll to position [69, 0]
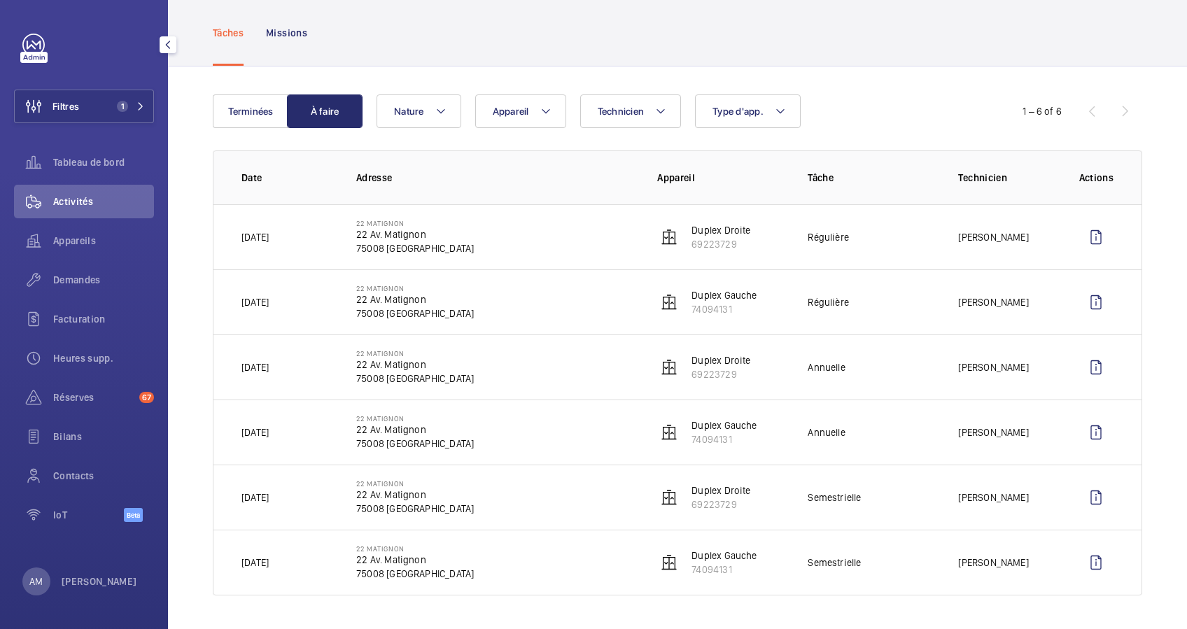
drag, startPoint x: 112, startPoint y: 96, endPoint x: 161, endPoint y: 96, distance: 49.0
click at [111, 96] on button "Filtres 1" at bounding box center [84, 107] width 140 height 34
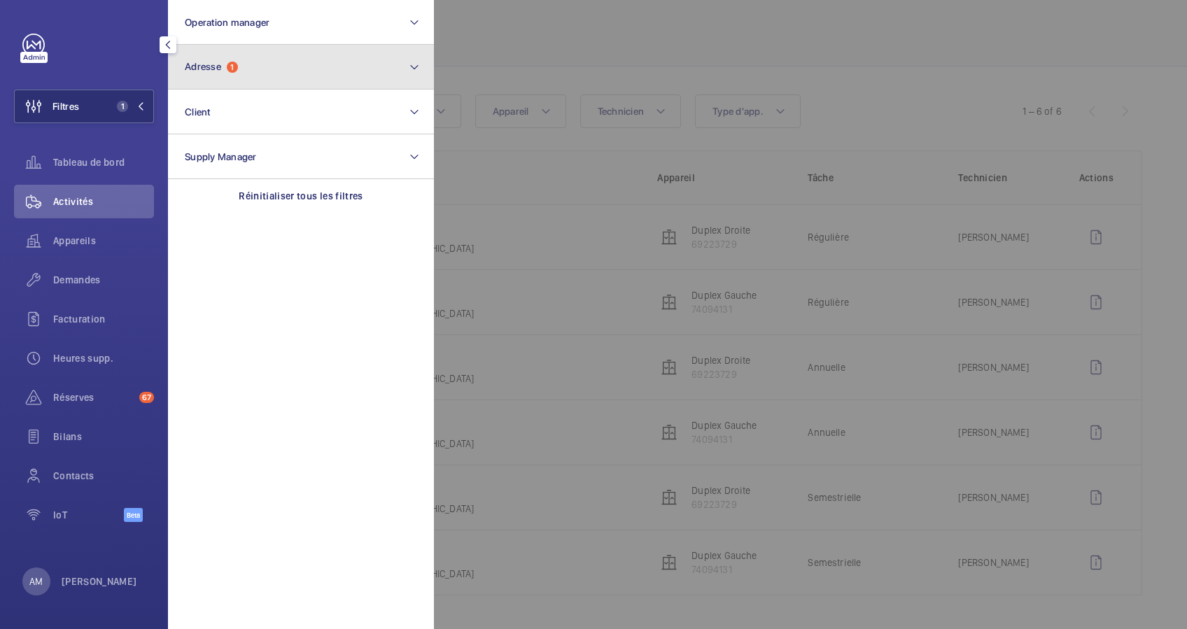
click at [274, 73] on button "Adresse 1" at bounding box center [301, 67] width 266 height 45
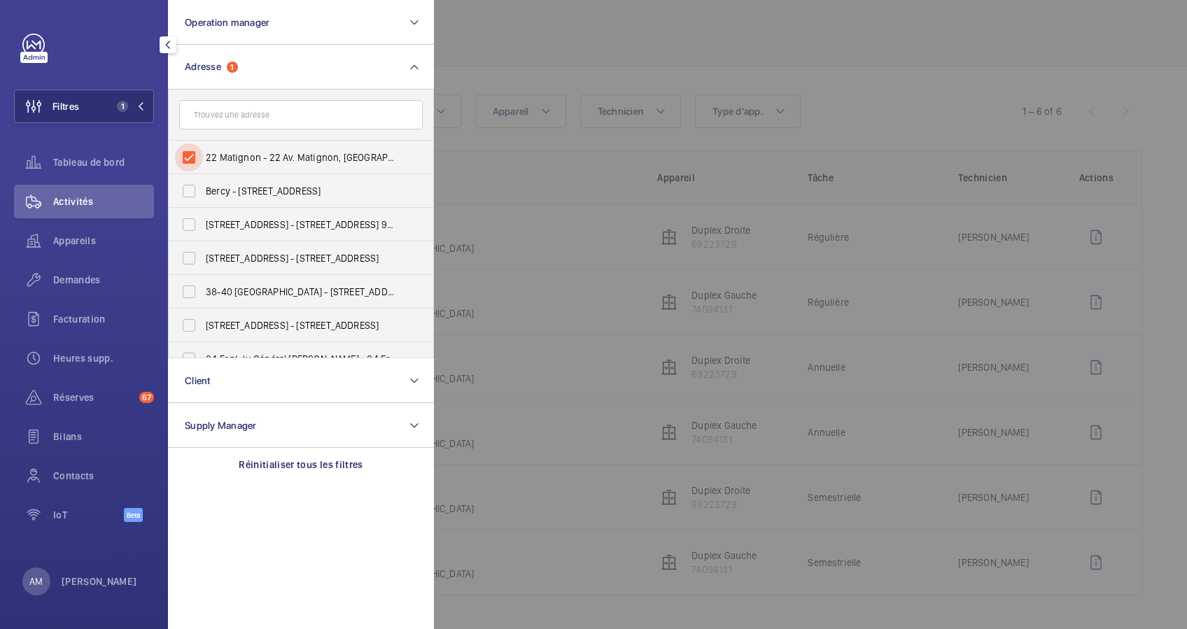
drag, startPoint x: 190, startPoint y: 155, endPoint x: 229, endPoint y: 132, distance: 44.9
click at [191, 154] on input "22 Matignon - 22 Av. Matignon, PARIS 75008" at bounding box center [189, 157] width 28 height 28
checkbox input "false"
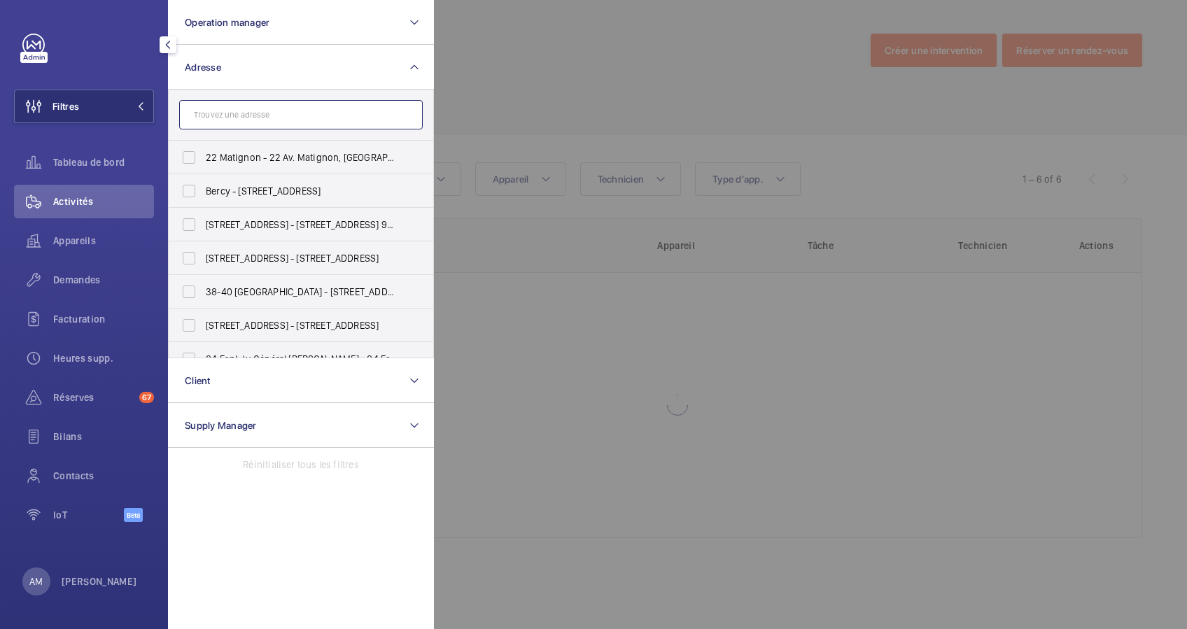
paste input "34 rue Polonceau"
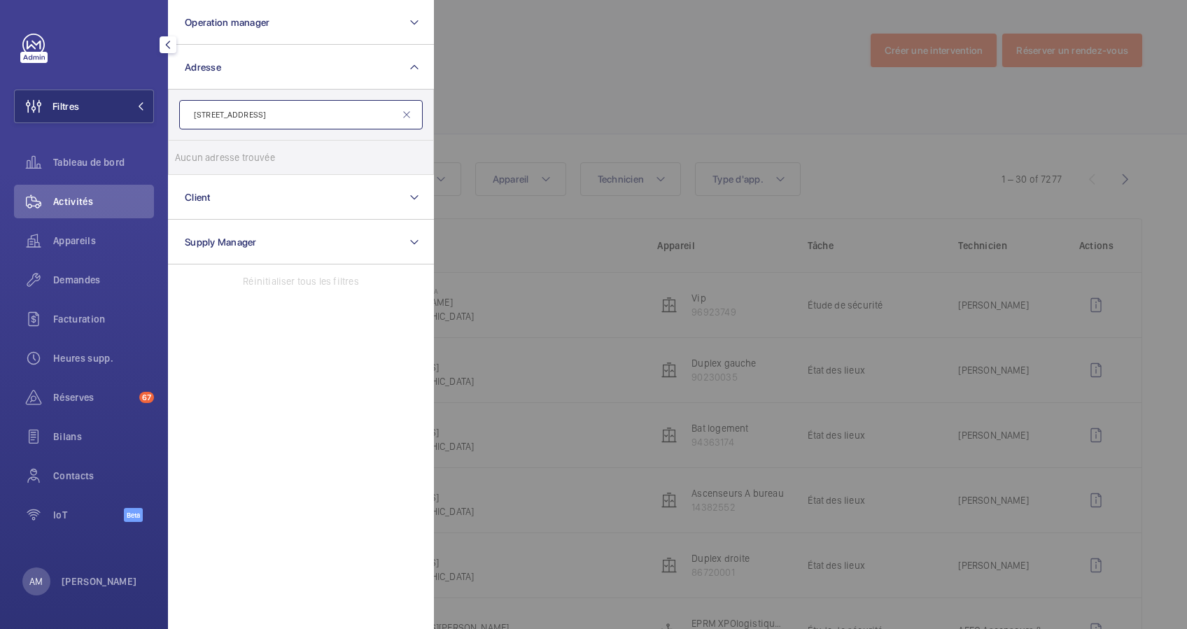
click at [219, 112] on input "34 rue Polonceau" at bounding box center [301, 114] width 244 height 29
type input "Polonceau"
click at [235, 163] on span "Polonceau - 32 Rue Polonceau , PARIS 75018" at bounding box center [302, 157] width 192 height 14
click at [203, 163] on input "Polonceau - 32 Rue Polonceau , PARIS 75018" at bounding box center [189, 157] width 28 height 28
checkbox input "true"
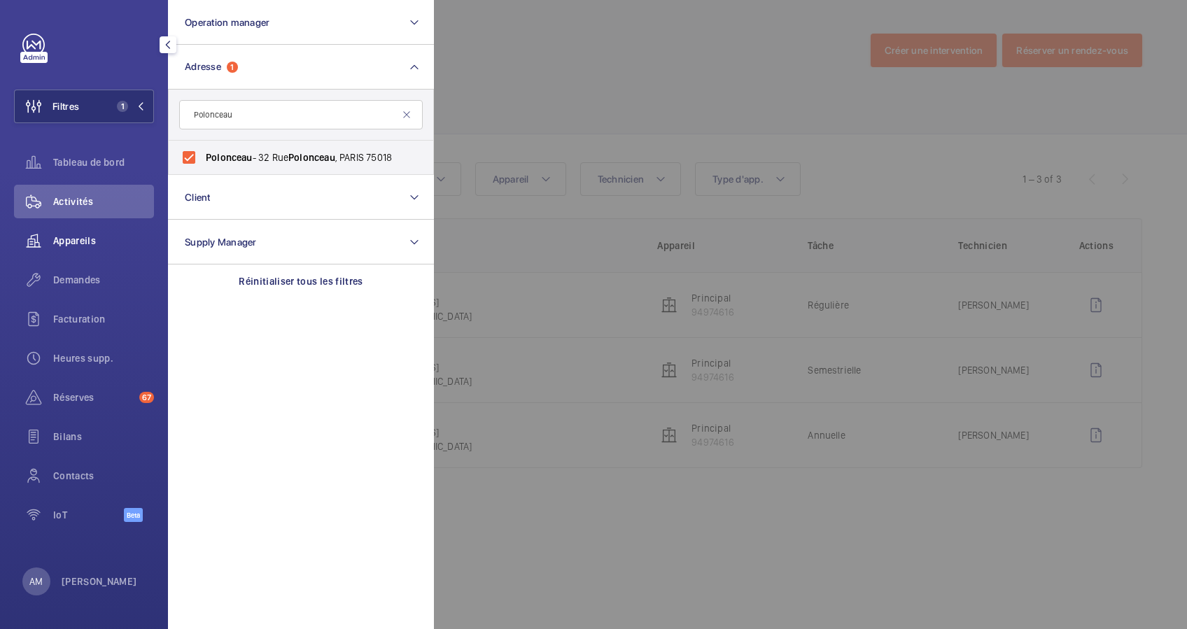
click at [62, 234] on span "Appareils" at bounding box center [103, 241] width 101 height 14
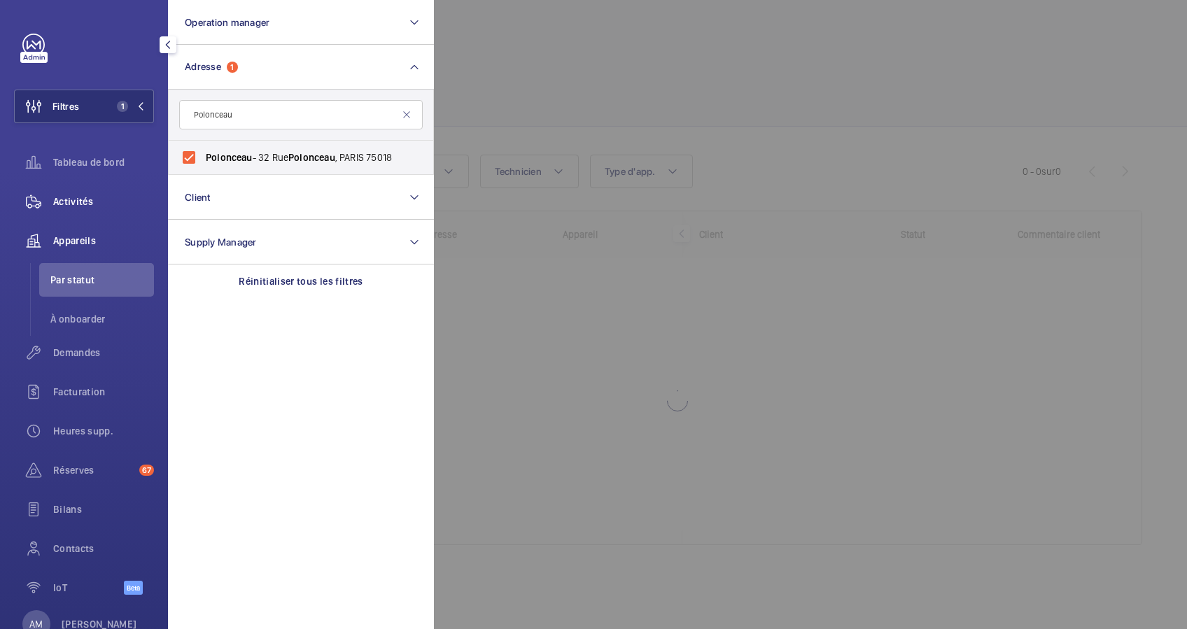
click at [82, 202] on span "Activités" at bounding box center [103, 202] width 101 height 14
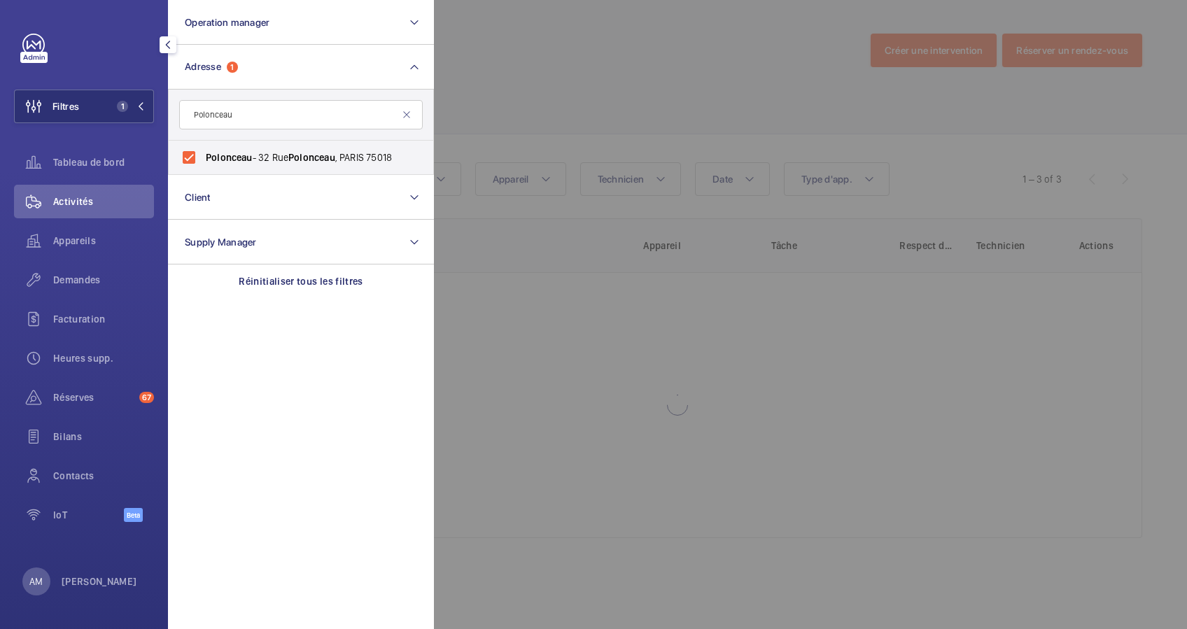
click at [673, 131] on div at bounding box center [1027, 314] width 1187 height 629
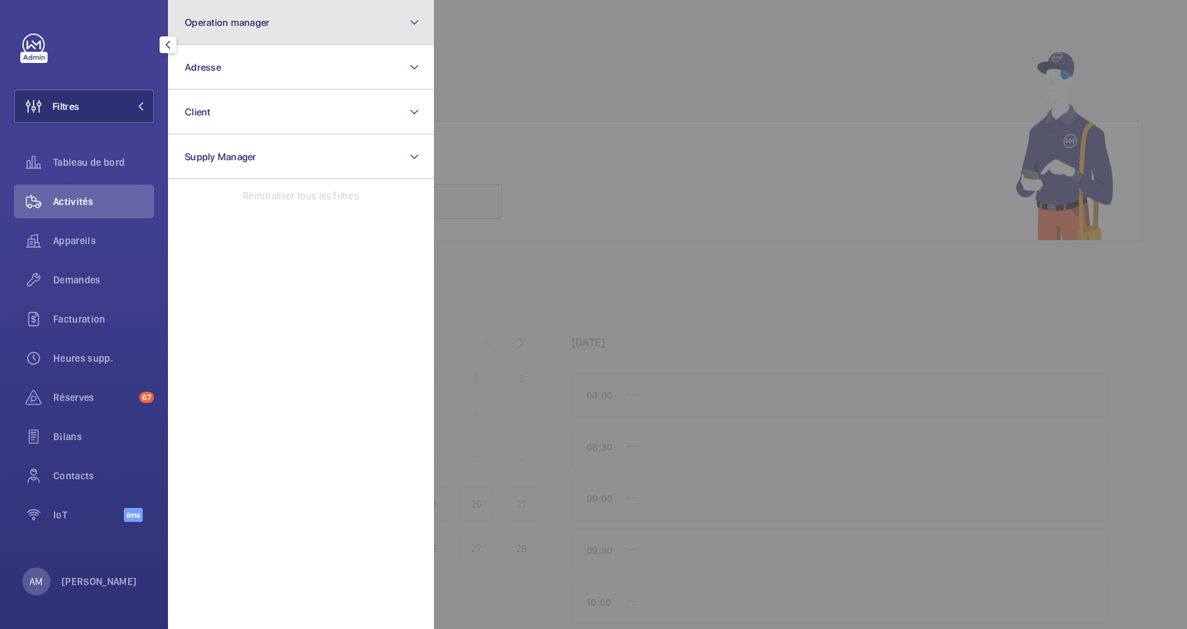
click at [380, 31] on button "Operation manager" at bounding box center [301, 22] width 266 height 45
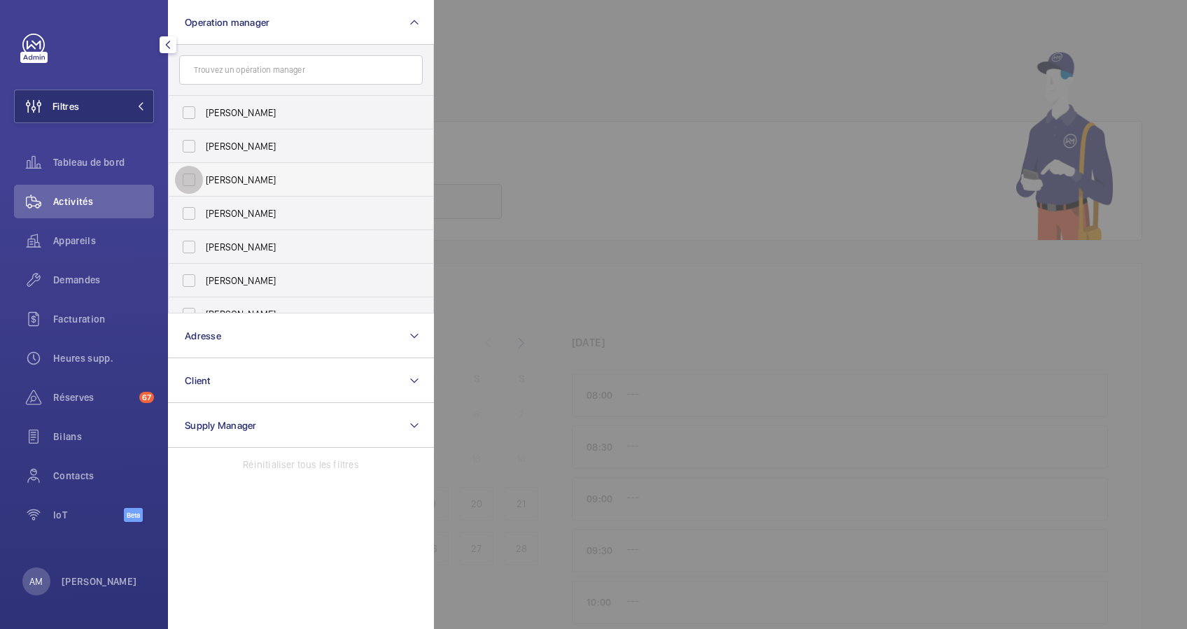
click at [192, 185] on input "[PERSON_NAME]" at bounding box center [189, 180] width 28 height 28
checkbox input "true"
click at [115, 18] on div "Filtres 1 Operation manager 1 [PERSON_NAME] [PERSON_NAME] [PERSON_NAME] [PERSON…" at bounding box center [84, 314] width 168 height 629
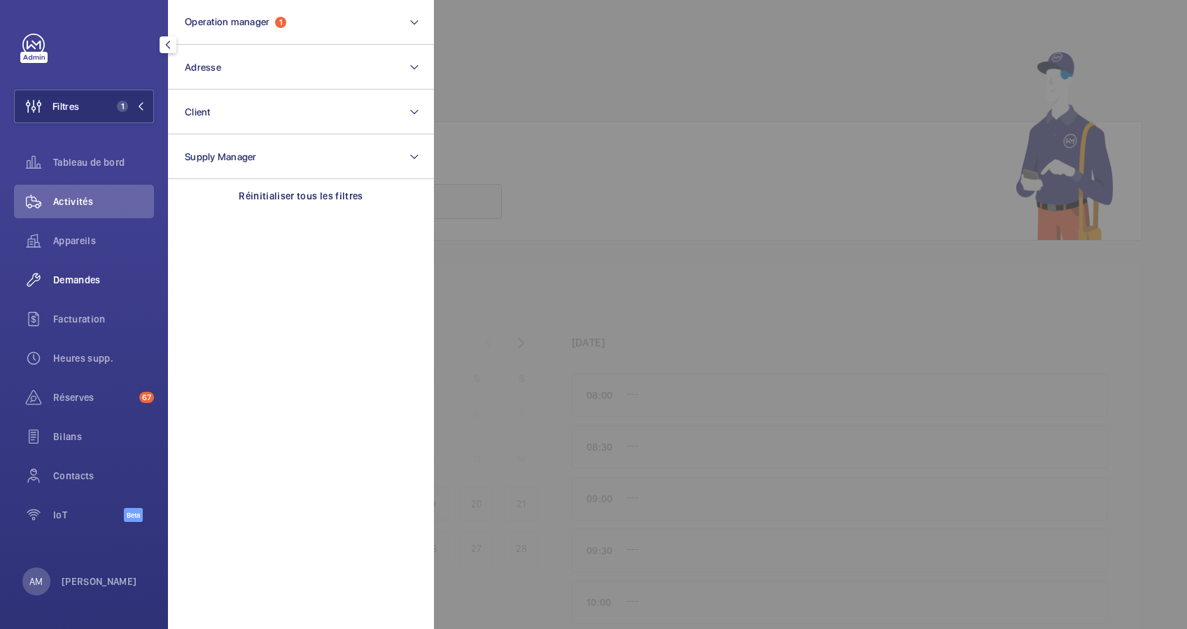
click at [77, 279] on span "Demandes" at bounding box center [103, 280] width 101 height 14
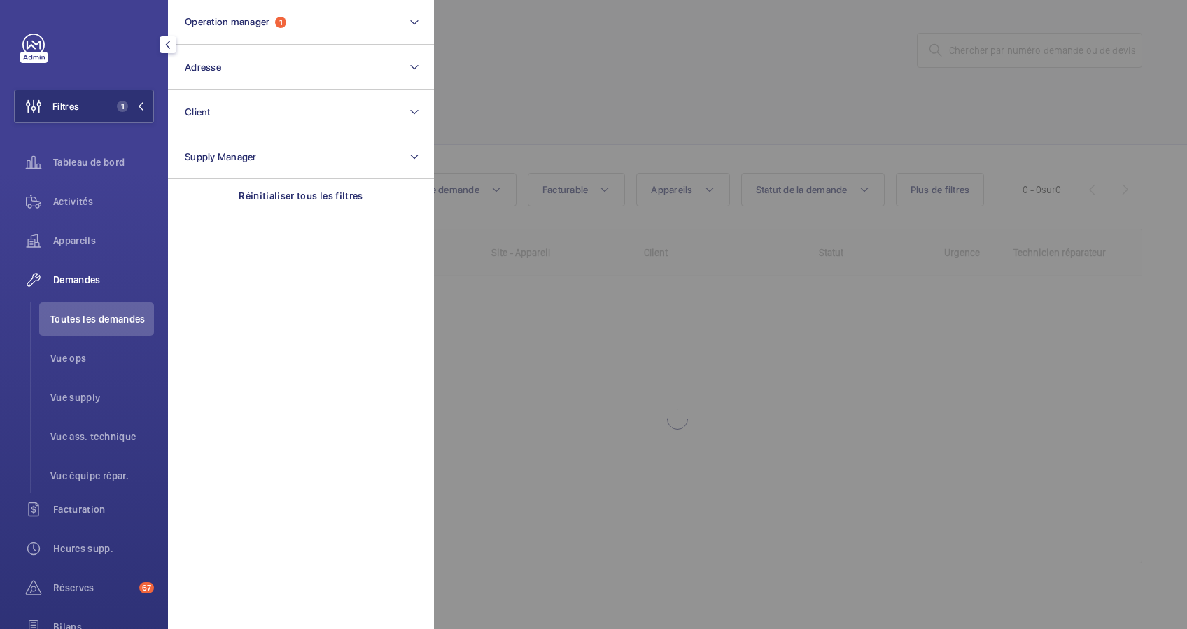
click at [511, 67] on div at bounding box center [1027, 314] width 1187 height 629
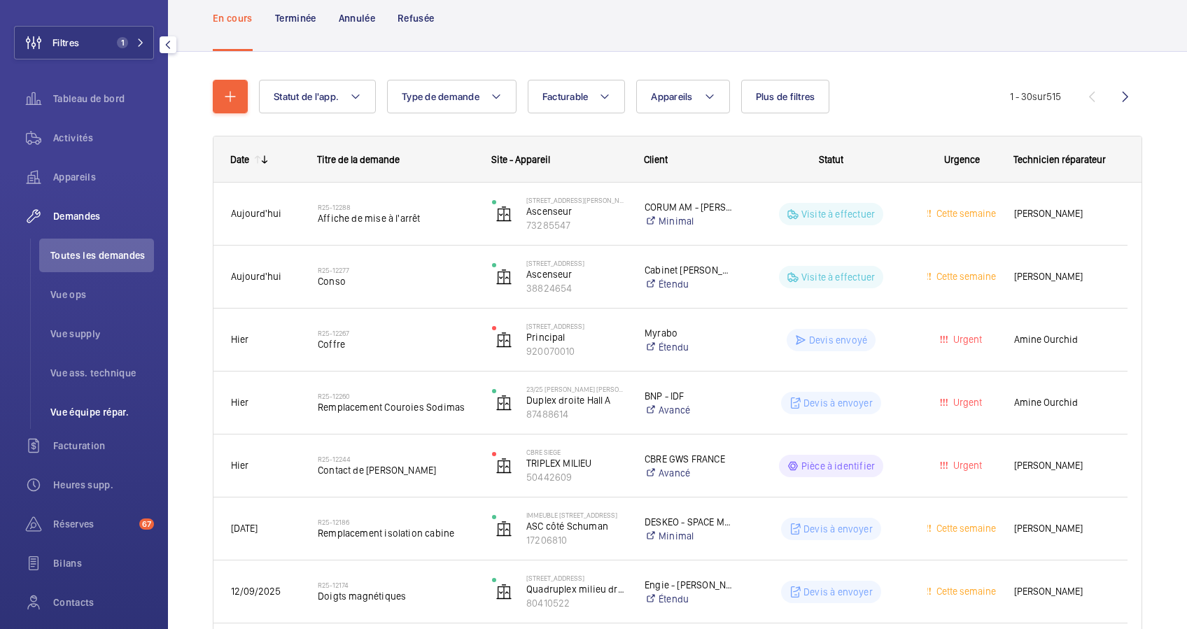
scroll to position [93, 0]
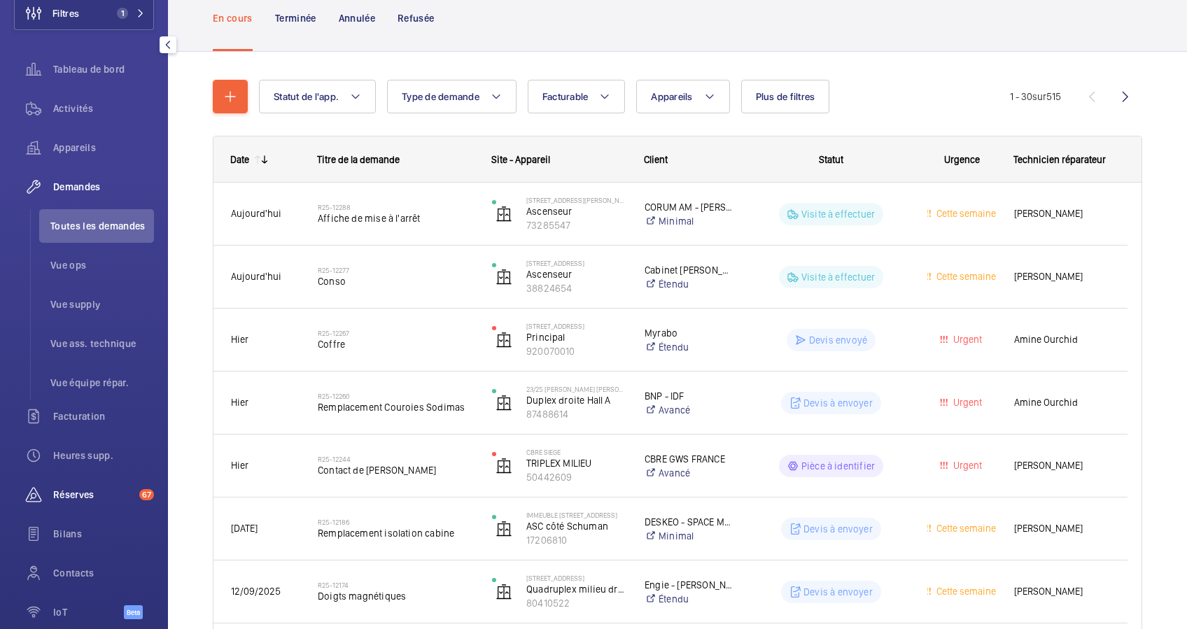
click at [75, 488] on span "Réserves" at bounding box center [93, 495] width 80 height 14
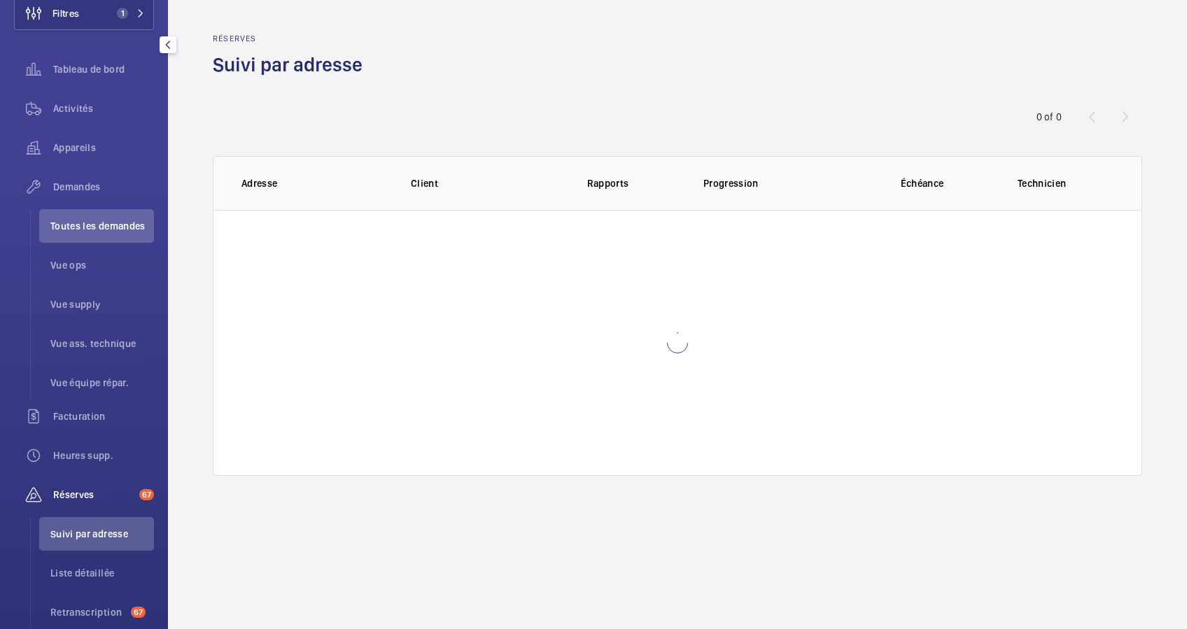
scroll to position [82, 0]
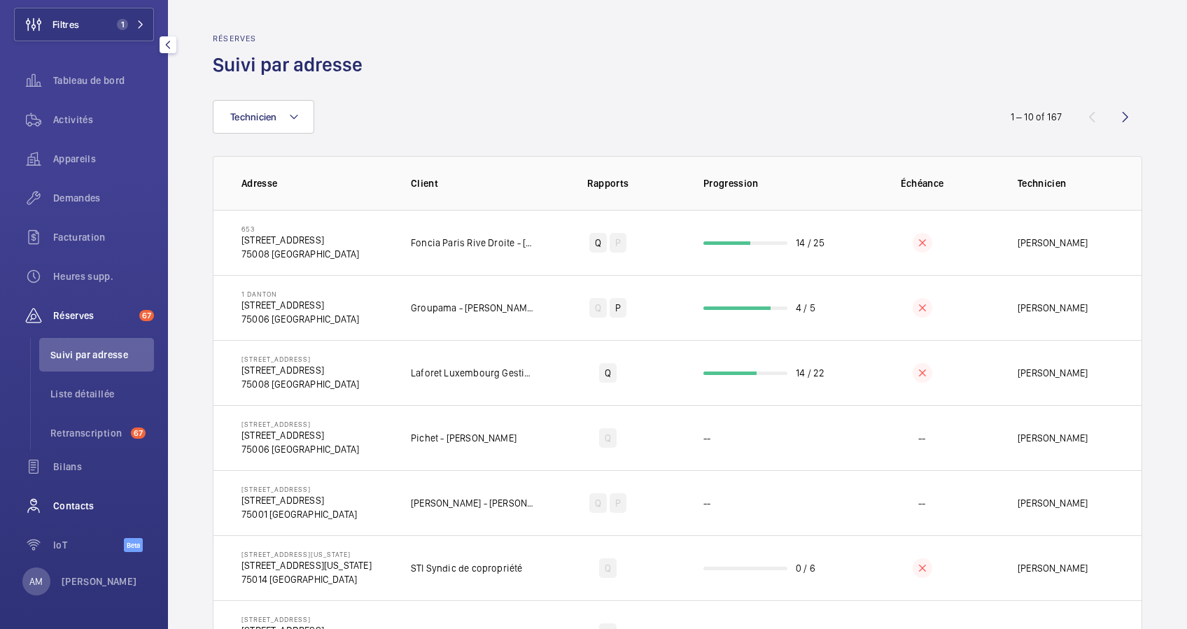
click at [68, 494] on div "Contacts" at bounding box center [84, 506] width 140 height 34
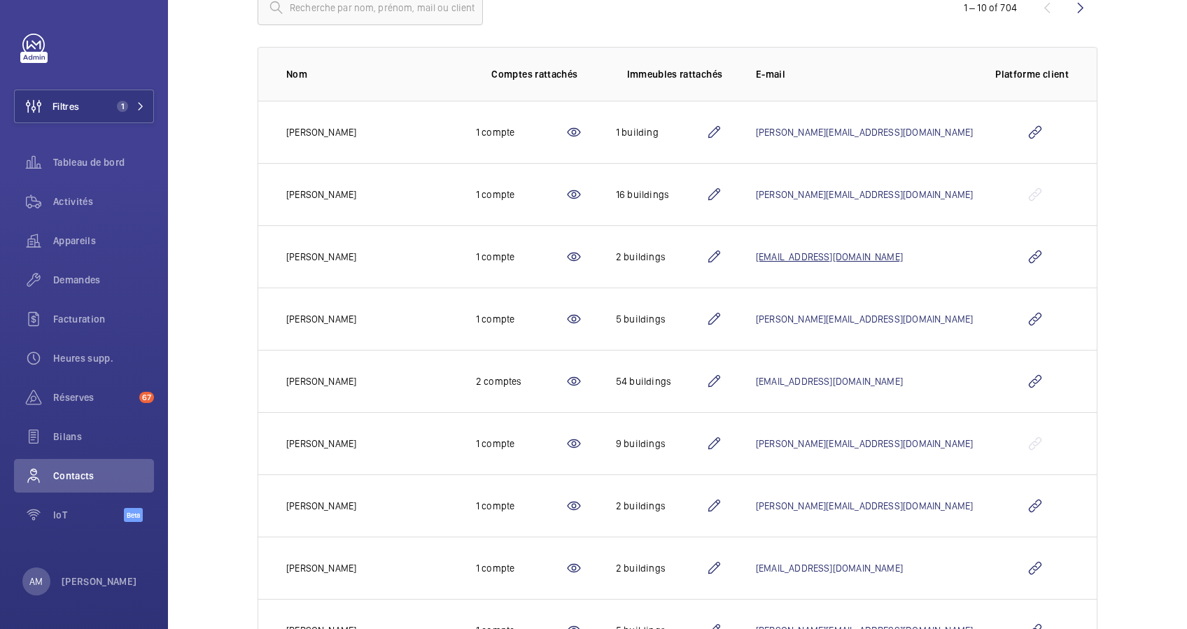
scroll to position [186, 0]
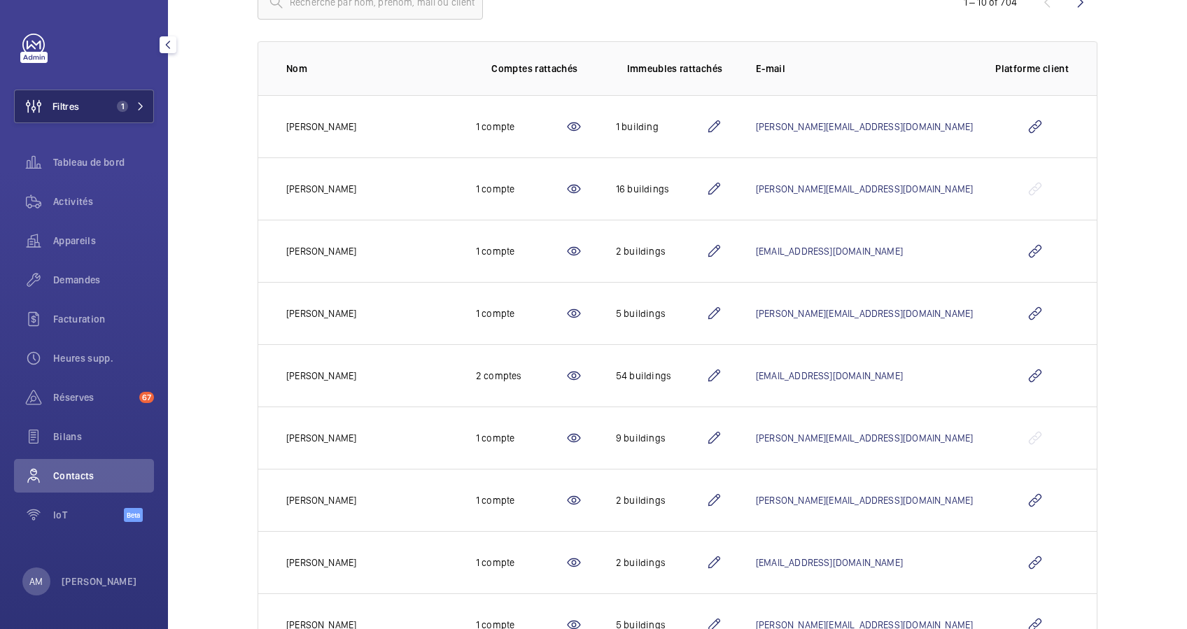
click at [129, 114] on button "Filtres 1" at bounding box center [84, 107] width 140 height 34
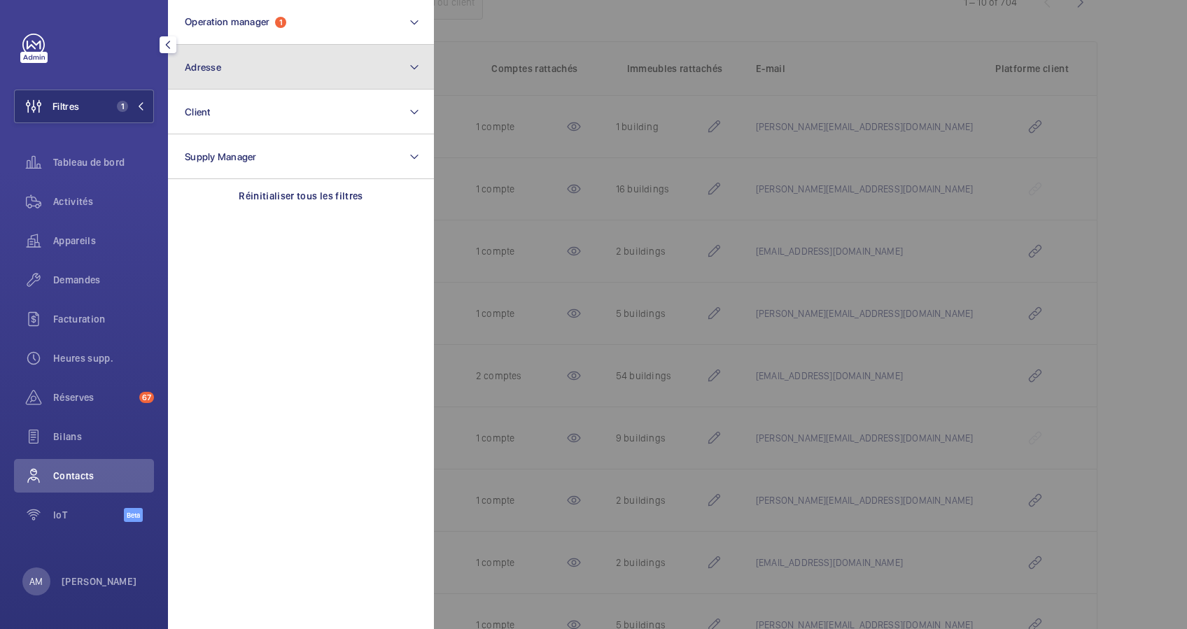
click at [294, 68] on button "Adresse" at bounding box center [301, 67] width 266 height 45
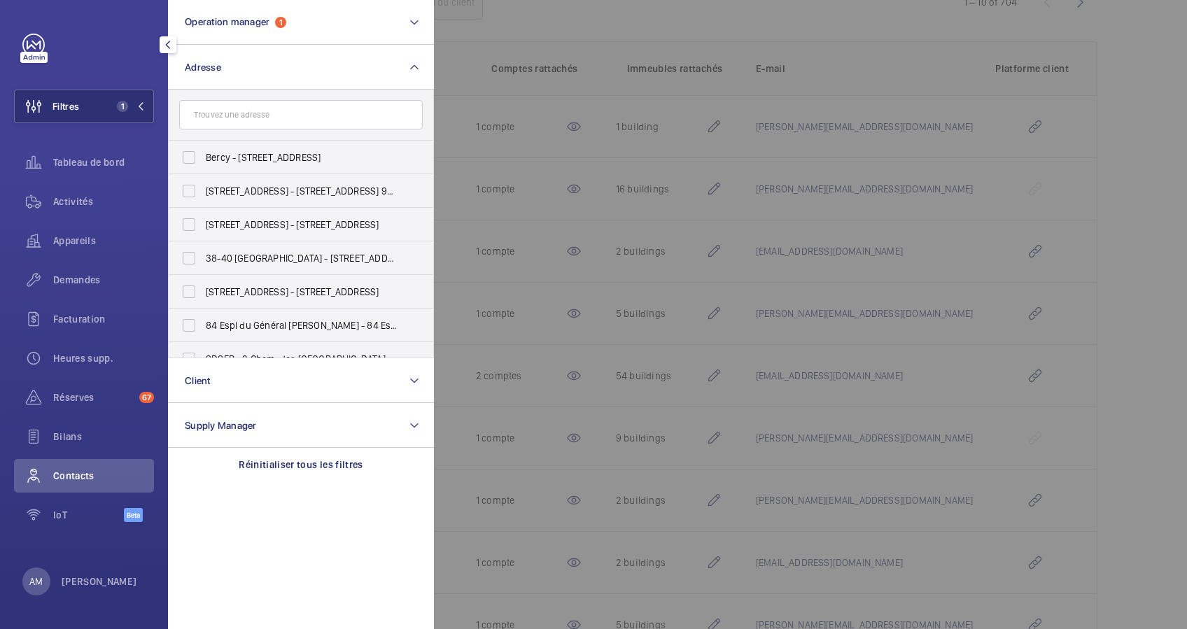
drag, startPoint x: 258, startPoint y: 112, endPoint x: 231, endPoint y: 112, distance: 27.3
click at [231, 112] on input "text" at bounding box center [301, 114] width 244 height 29
type input "g"
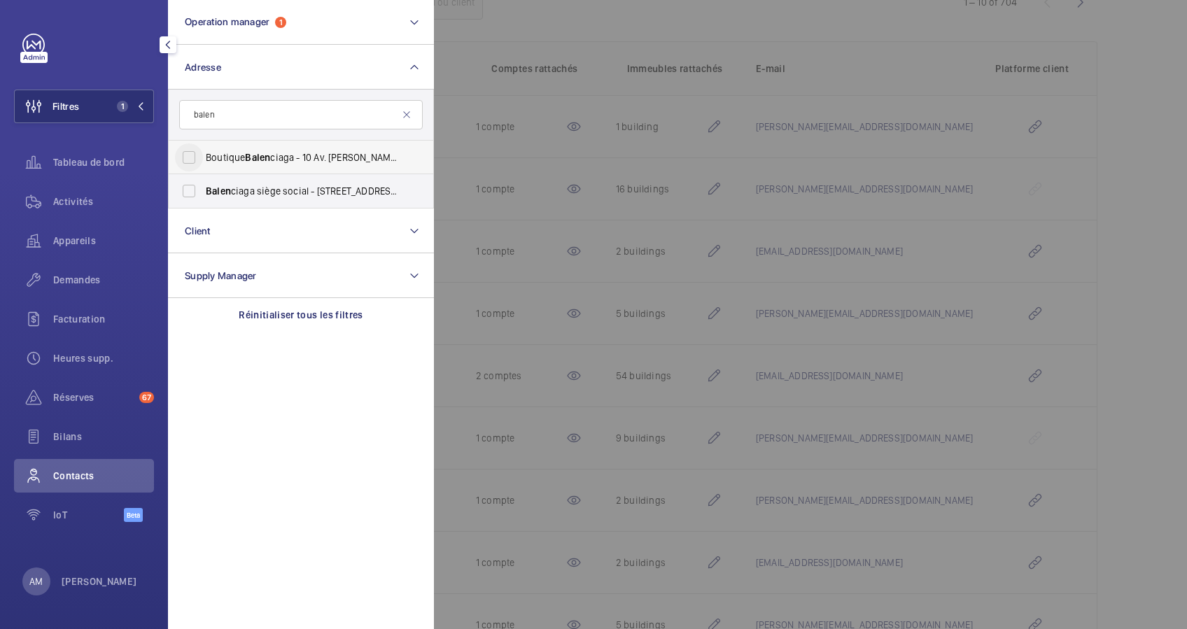
type input "balen"
click at [193, 150] on input "Boutique Balen ciaga - 10 Av. [PERSON_NAME], [GEOGRAPHIC_DATA]" at bounding box center [189, 157] width 28 height 28
checkbox input "true"
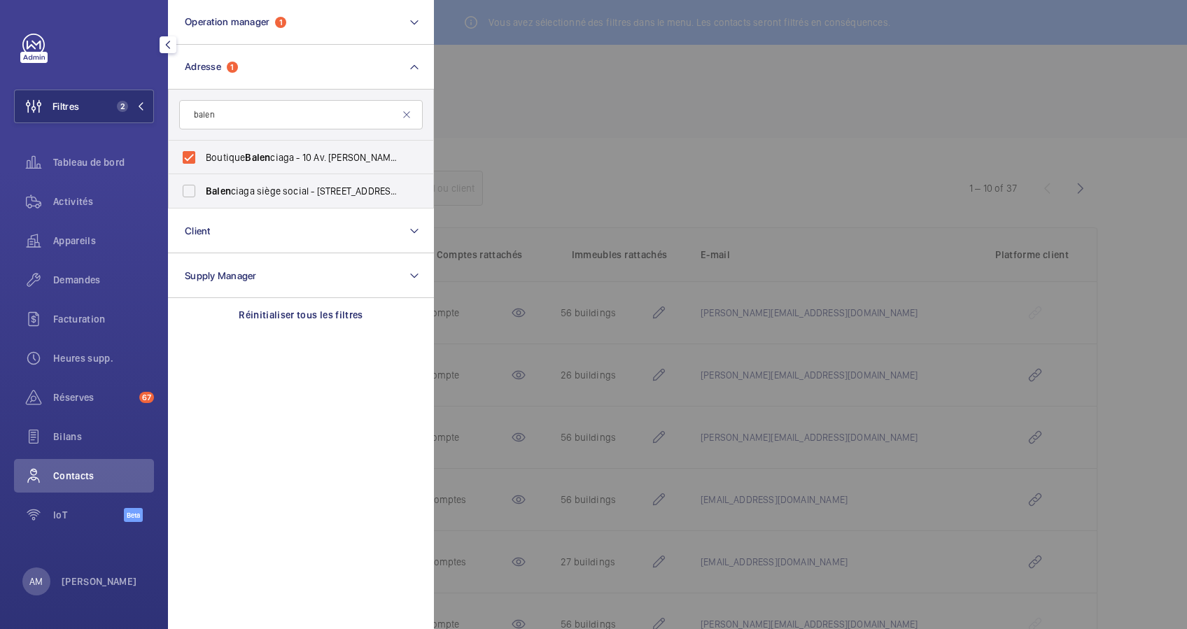
click at [556, 145] on div at bounding box center [1027, 314] width 1187 height 629
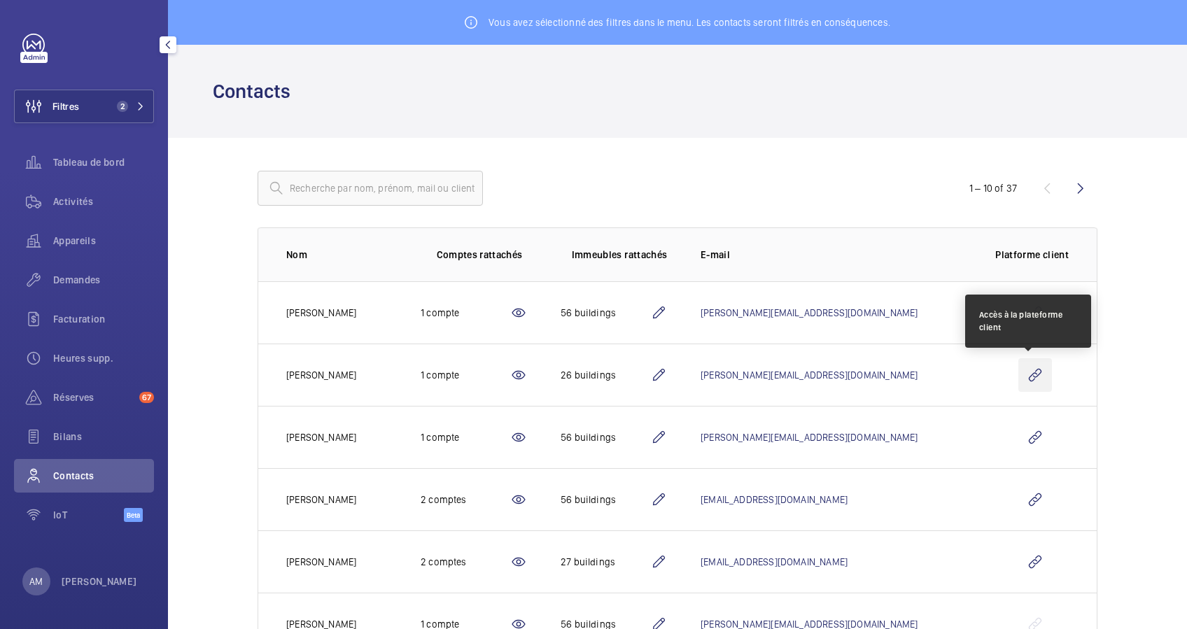
click at [1026, 374] on wm-front-icon-button at bounding box center [1035, 375] width 34 height 34
